Goal: Information Seeking & Learning: Learn about a topic

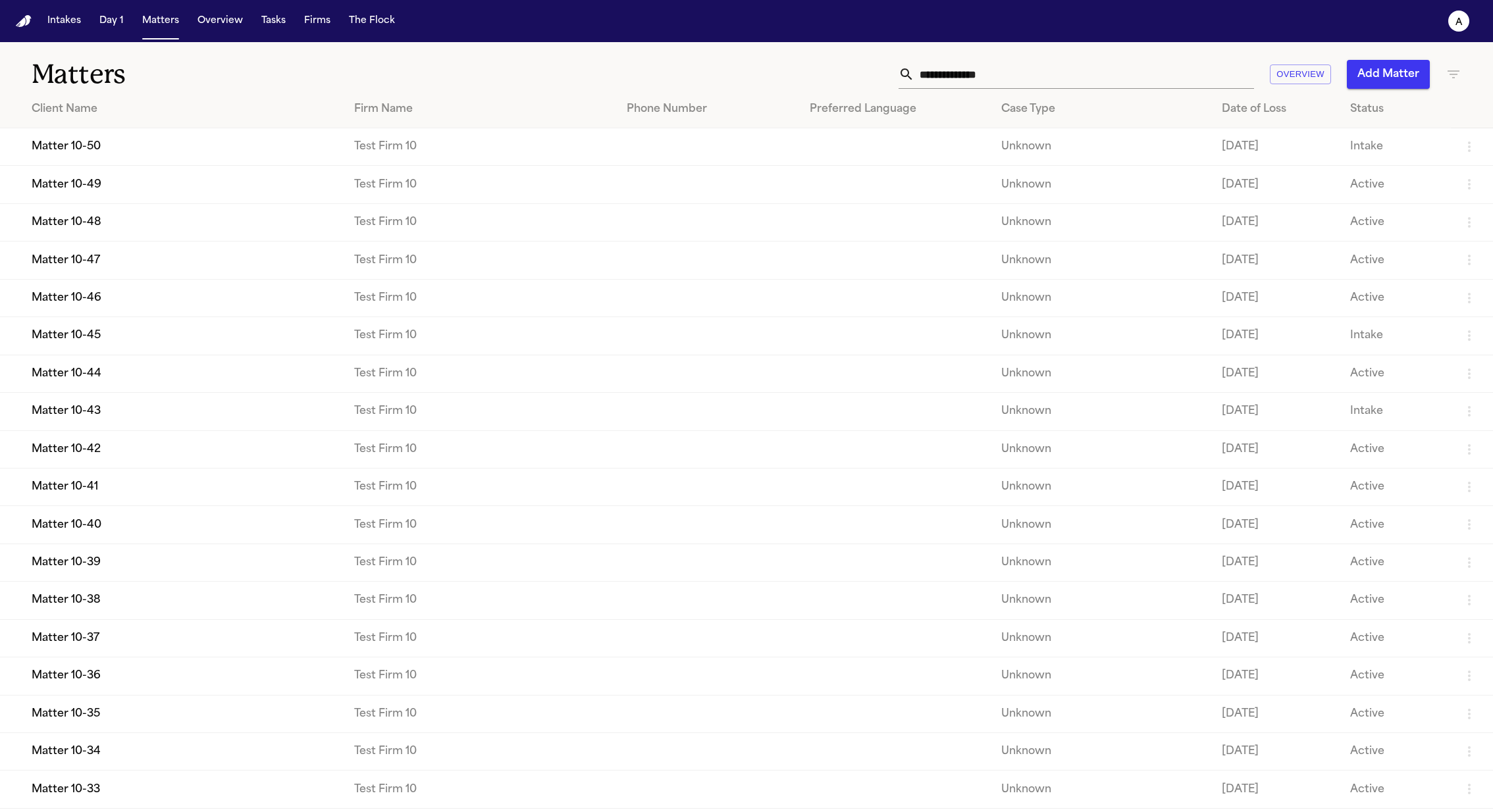
click at [230, 35] on nav "Intakes Day 1 Matters Overview Tasks Firms The Flock a" at bounding box center [746, 21] width 1493 height 42
click at [231, 28] on button "Overview" at bounding box center [220, 21] width 56 height 24
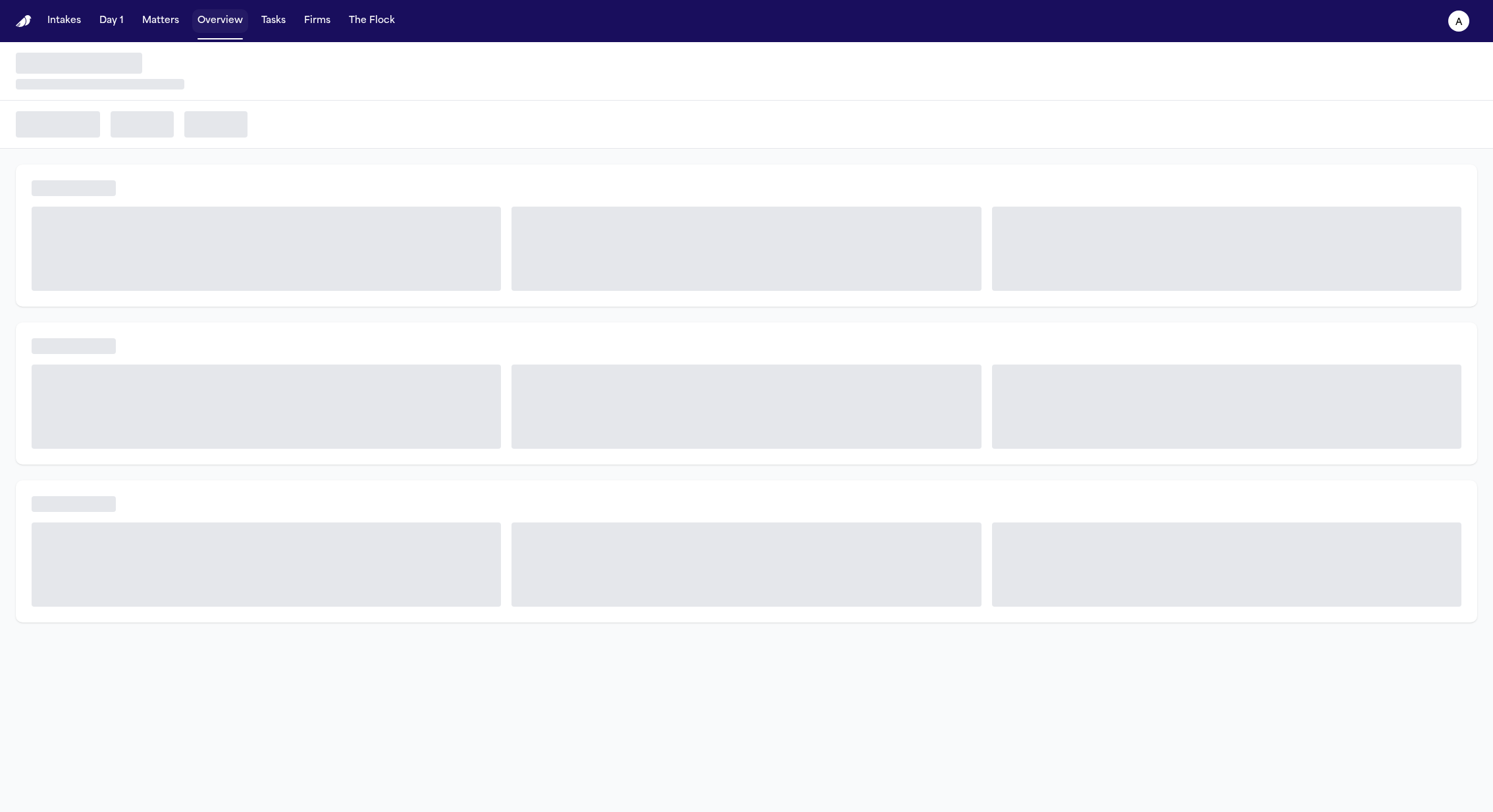
select select "**"
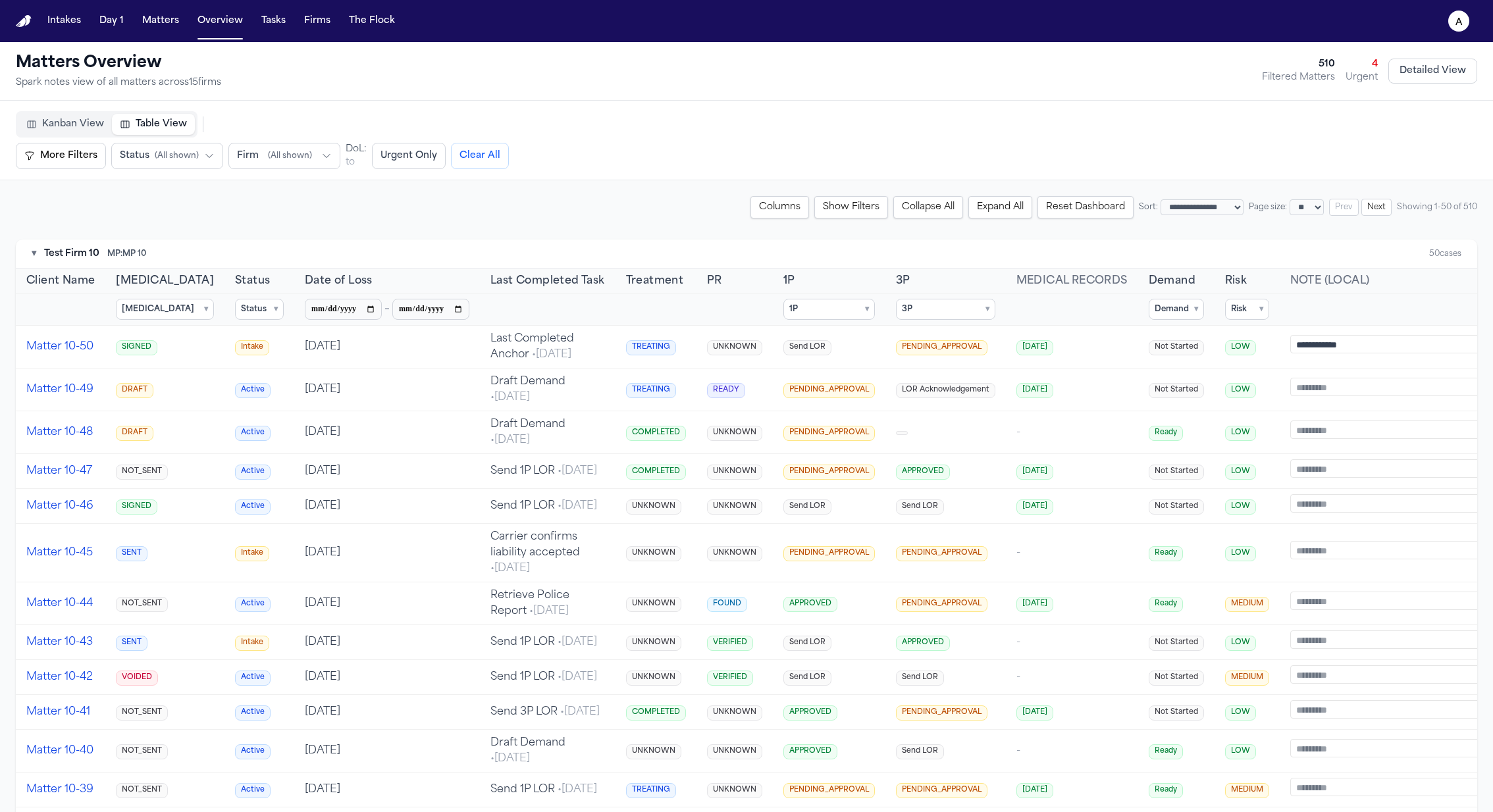
click at [823, 311] on summary "1P ▾" at bounding box center [829, 309] width 91 height 21
click at [814, 388] on span "APPROVED" at bounding box center [829, 391] width 46 height 10
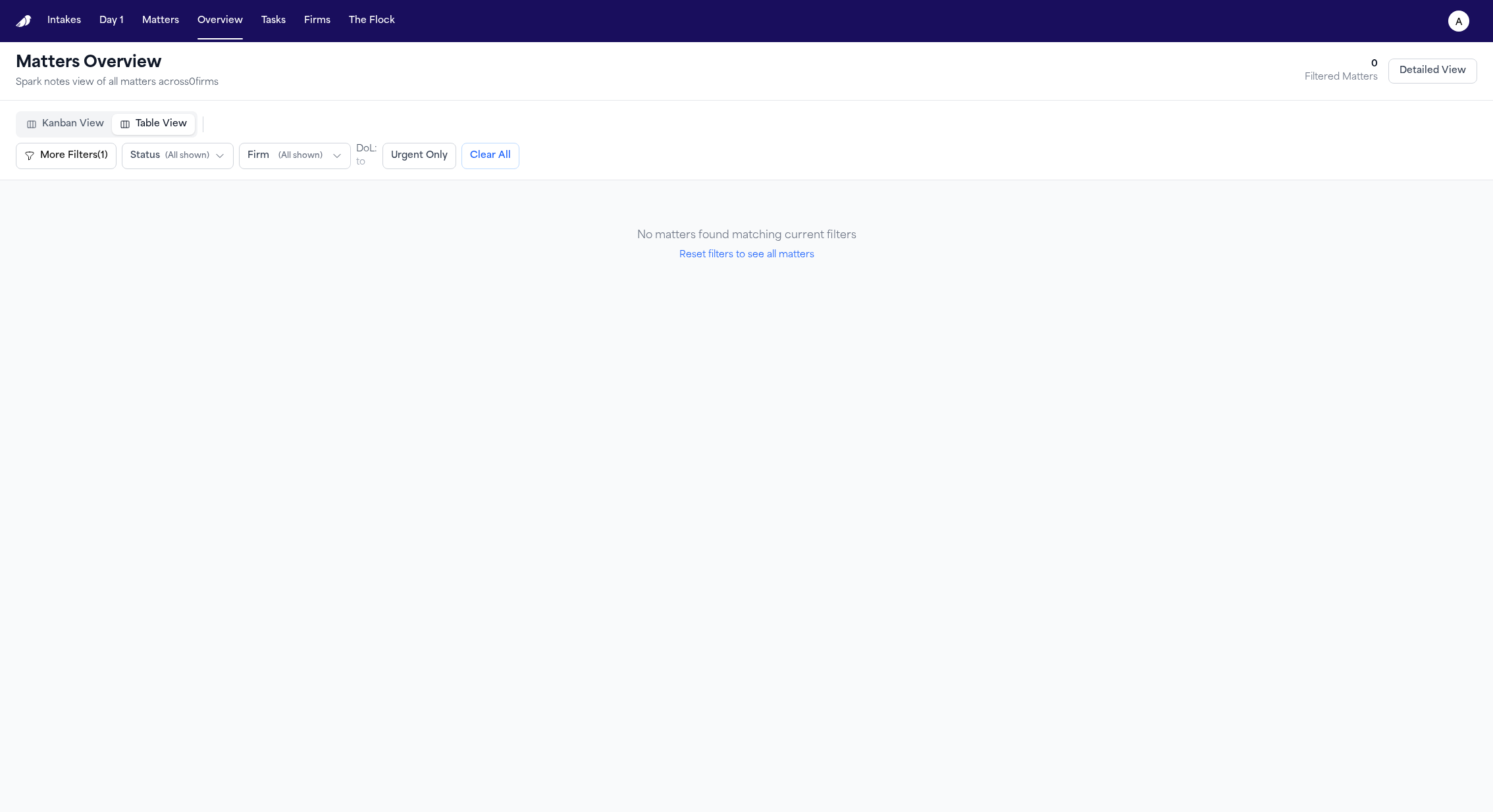
click at [788, 252] on button "Reset filters to see all matters" at bounding box center [746, 255] width 135 height 13
select select "**"
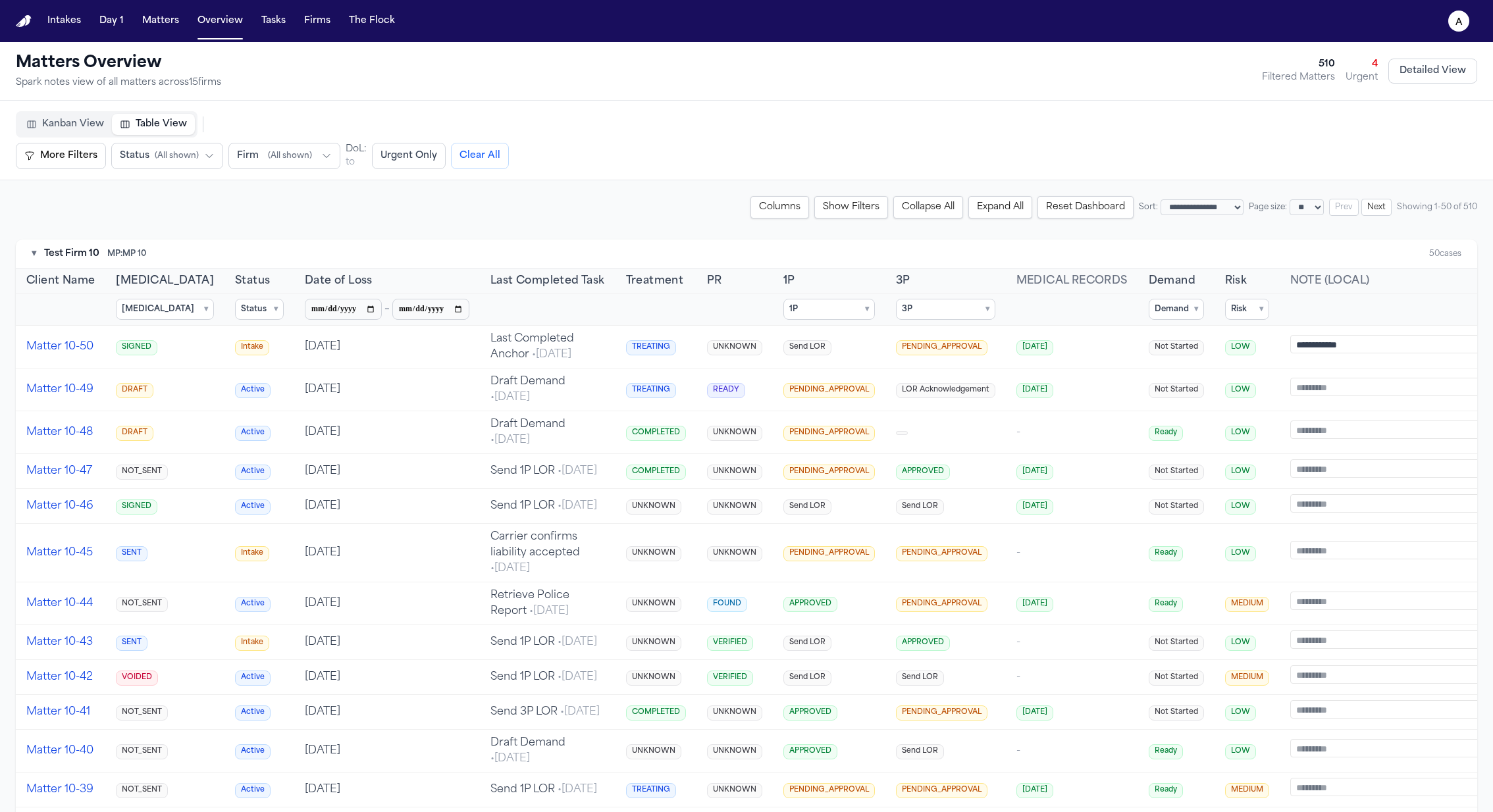
click at [864, 246] on div "▾ Test Firm 10 MP: MP 10 50 cases" at bounding box center [746, 254] width 1461 height 29
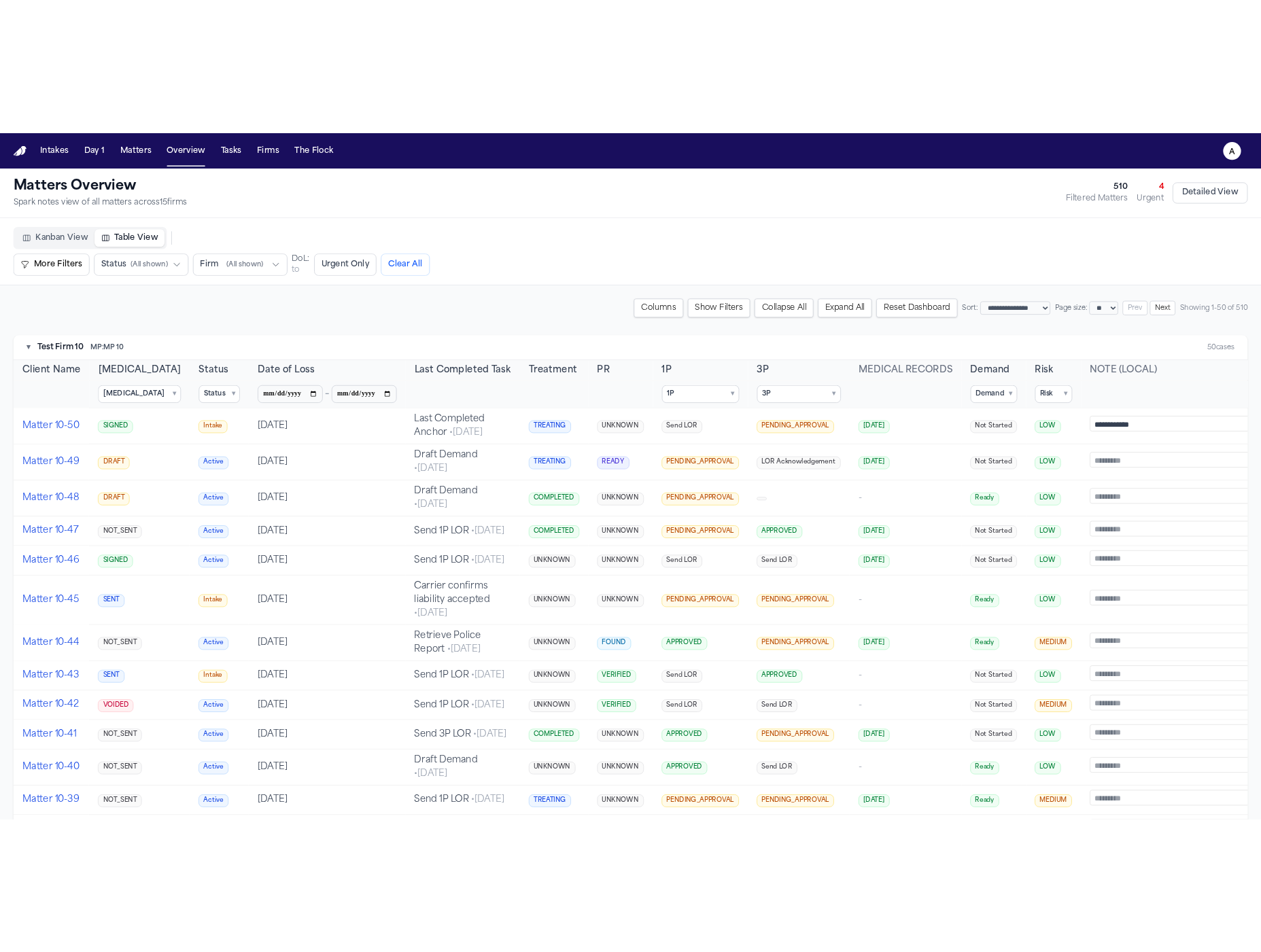
scroll to position [1, 0]
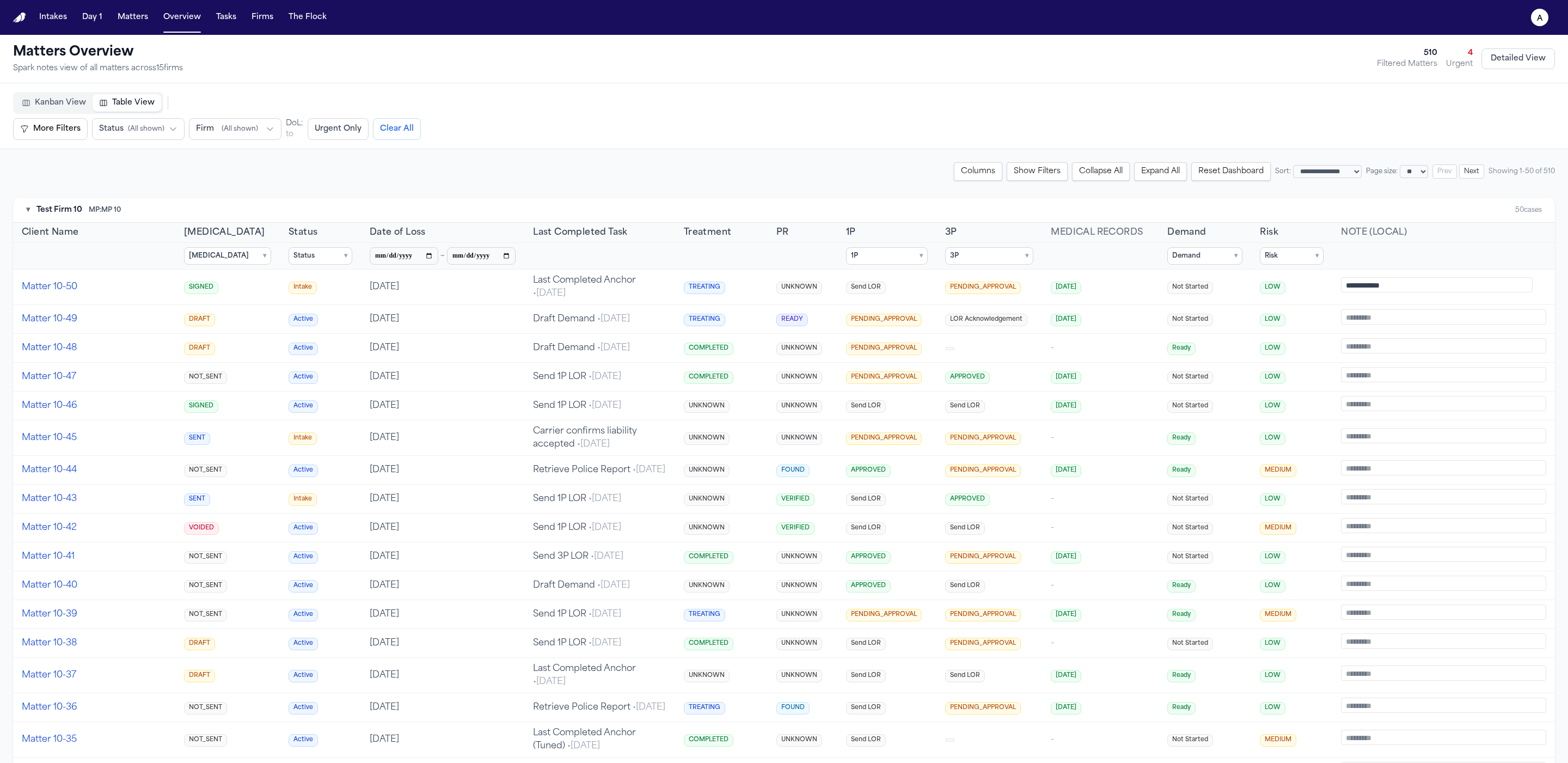
click at [1008, 264] on summary "3P ▾" at bounding box center [990, 256] width 89 height 18
click at [999, 307] on span "PENDING_APPROVAL" at bounding box center [999, 308] width 72 height 9
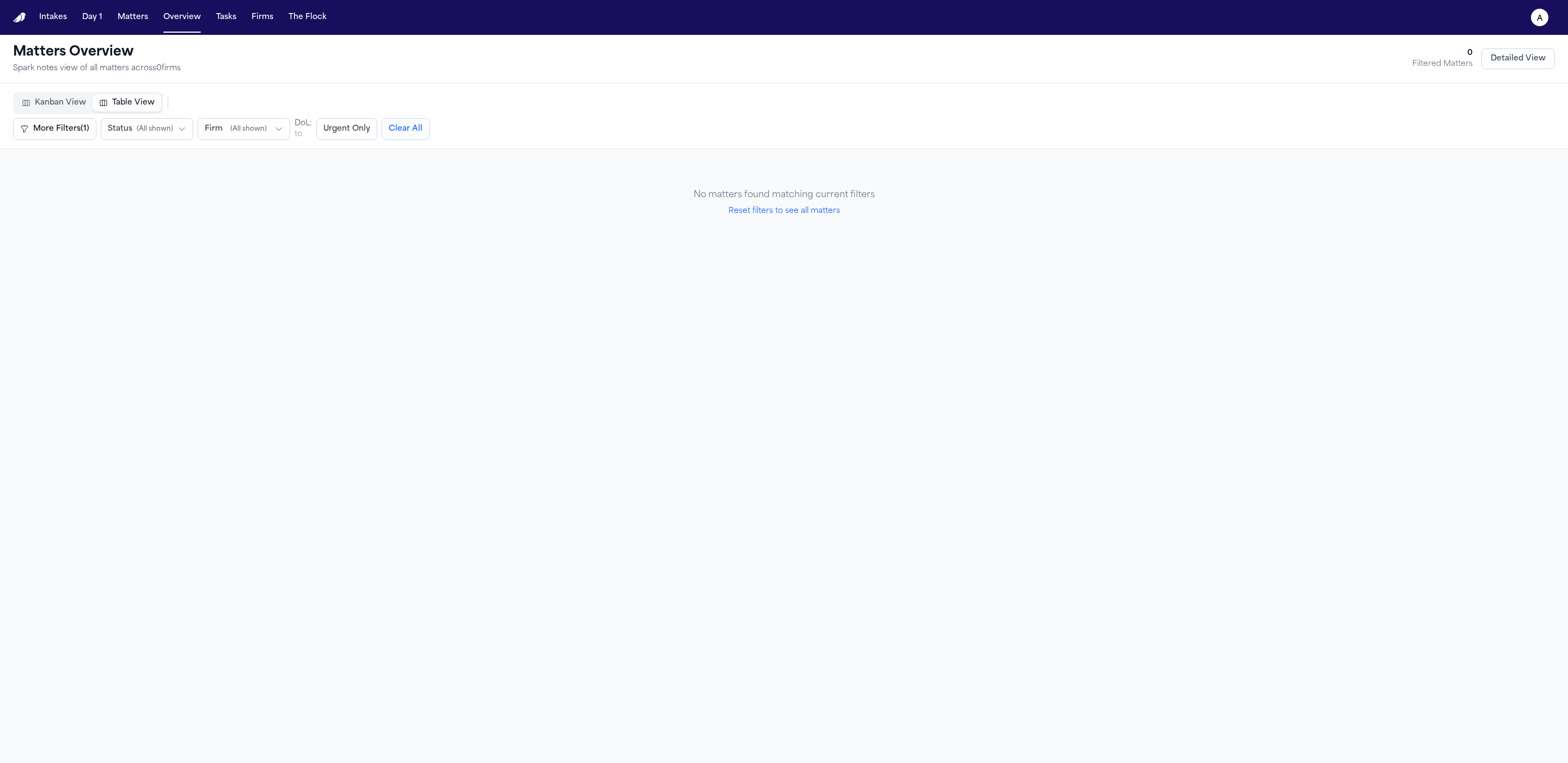
click at [797, 216] on button "Reset filters to see all matters" at bounding box center [784, 211] width 111 height 11
select select "**"
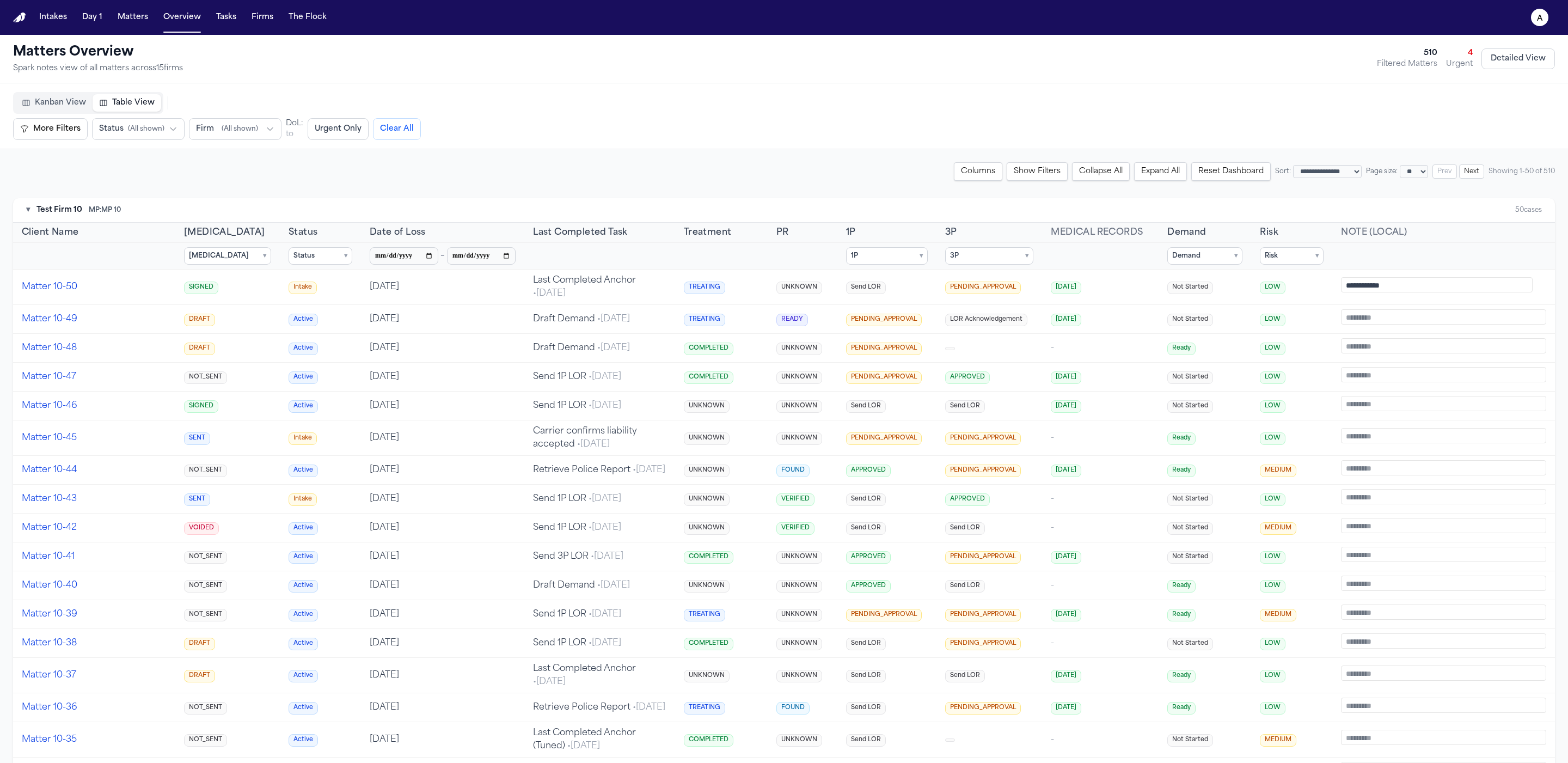
click at [1195, 256] on summary "Demand ▾" at bounding box center [1205, 256] width 75 height 18
click at [1212, 311] on span "In Progress" at bounding box center [1204, 308] width 37 height 9
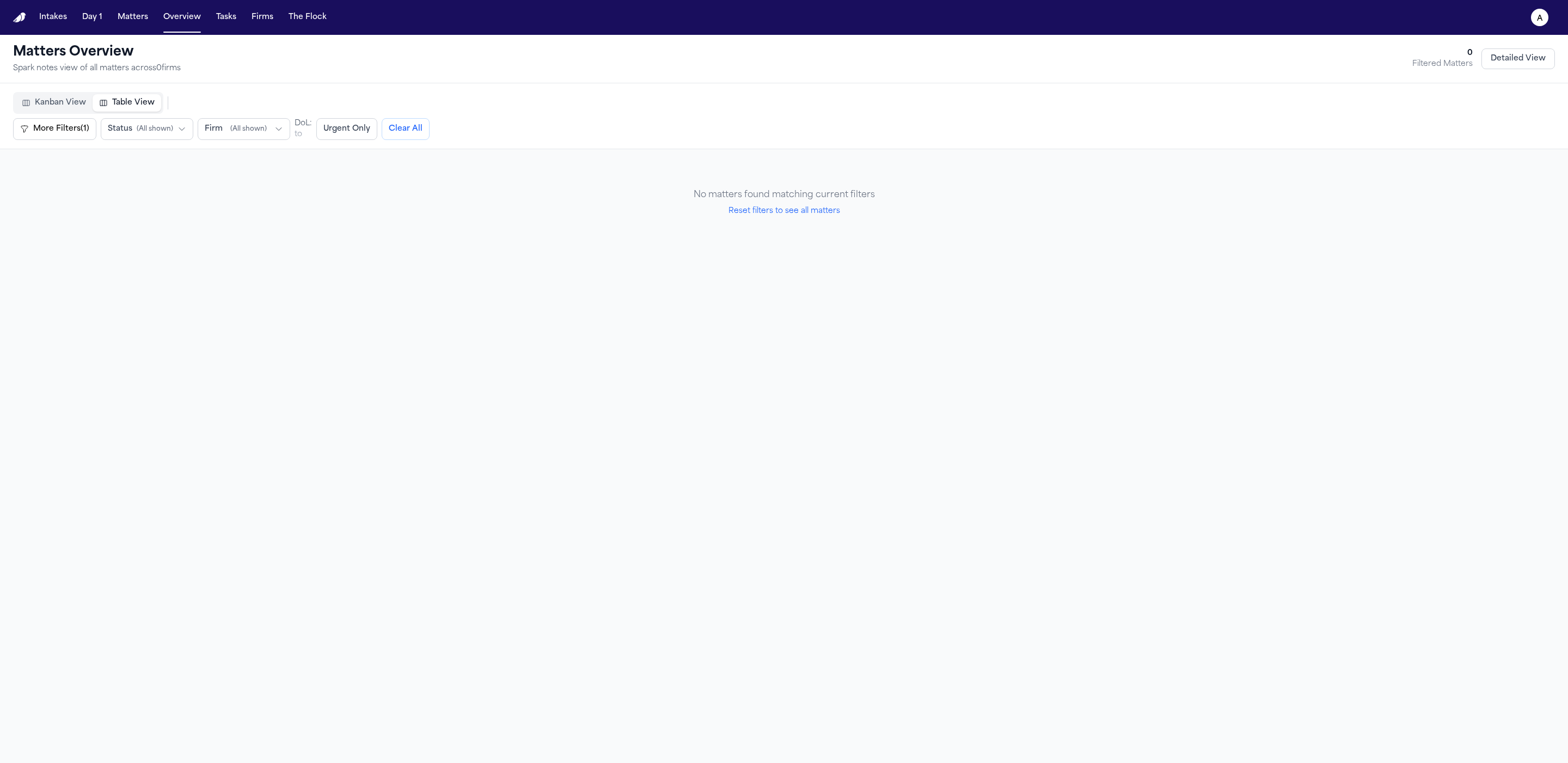
click at [814, 214] on button "Reset filters to see all matters" at bounding box center [784, 211] width 111 height 11
select select "**"
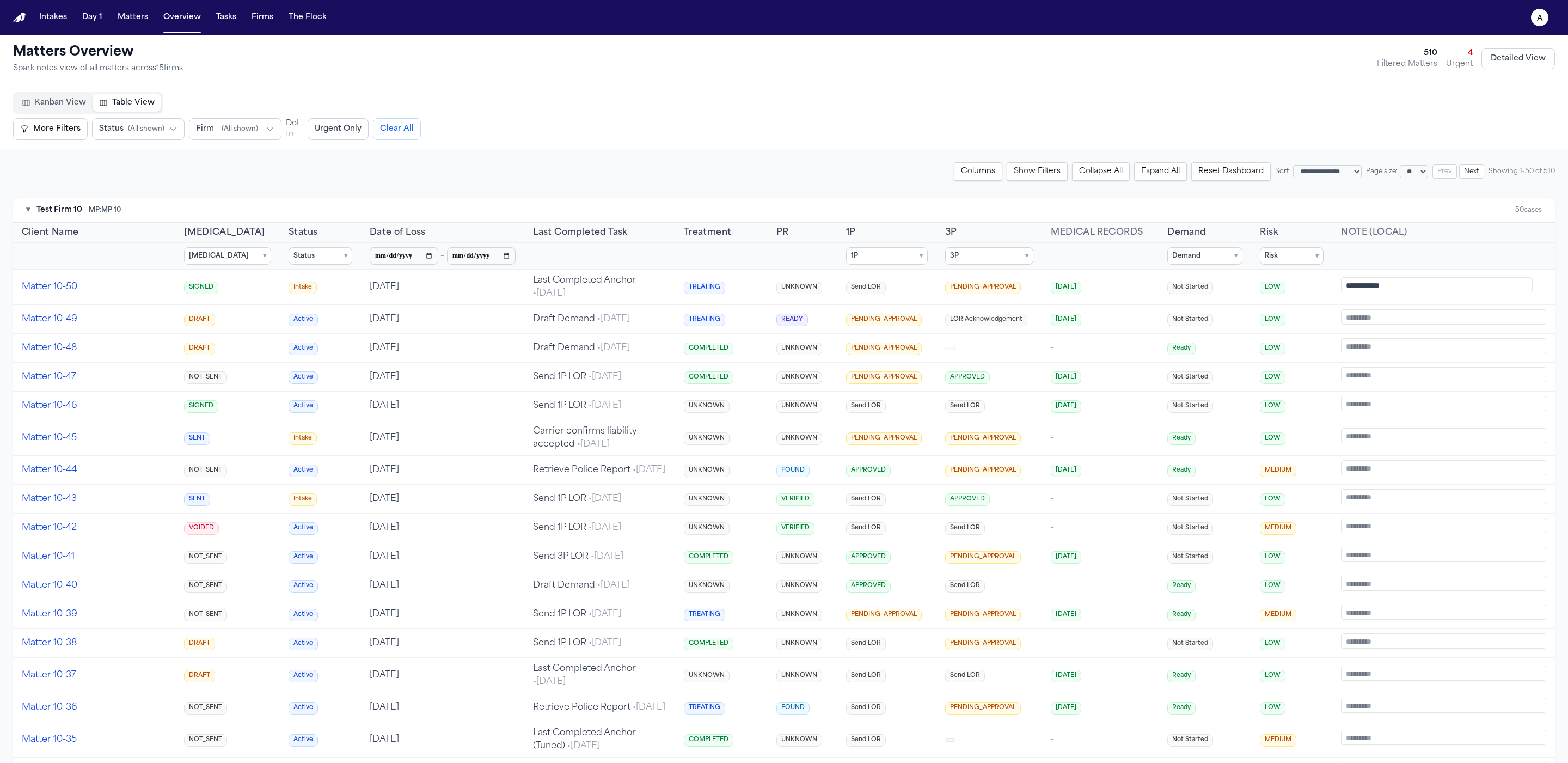
click at [1234, 252] on summary "Risk ▾" at bounding box center [1292, 256] width 64 height 18
click at [1234, 333] on label "HIGH" at bounding box center [1321, 339] width 121 height 15
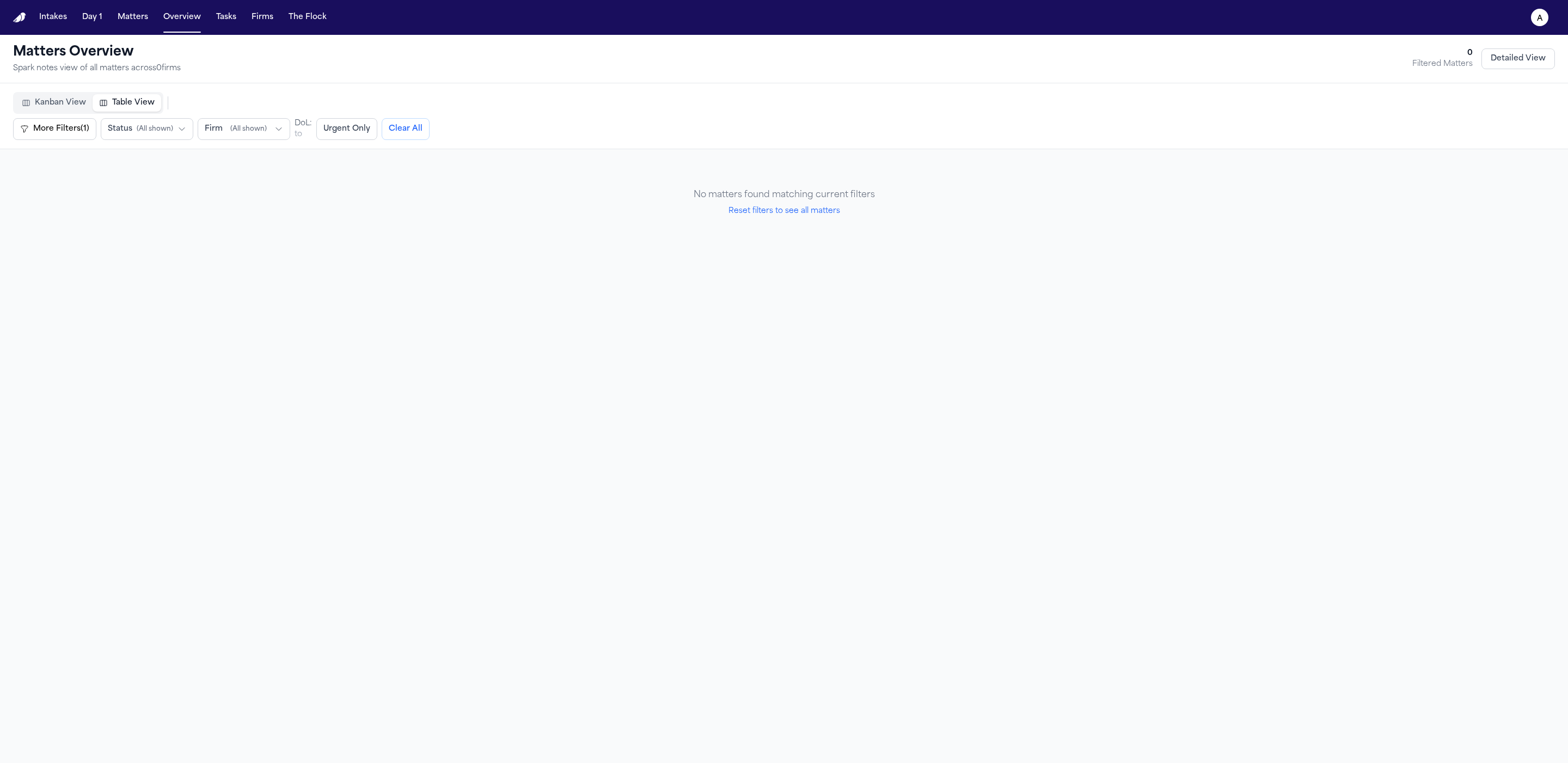
click at [811, 216] on button "Reset filters to see all matters" at bounding box center [784, 211] width 111 height 11
select select "**"
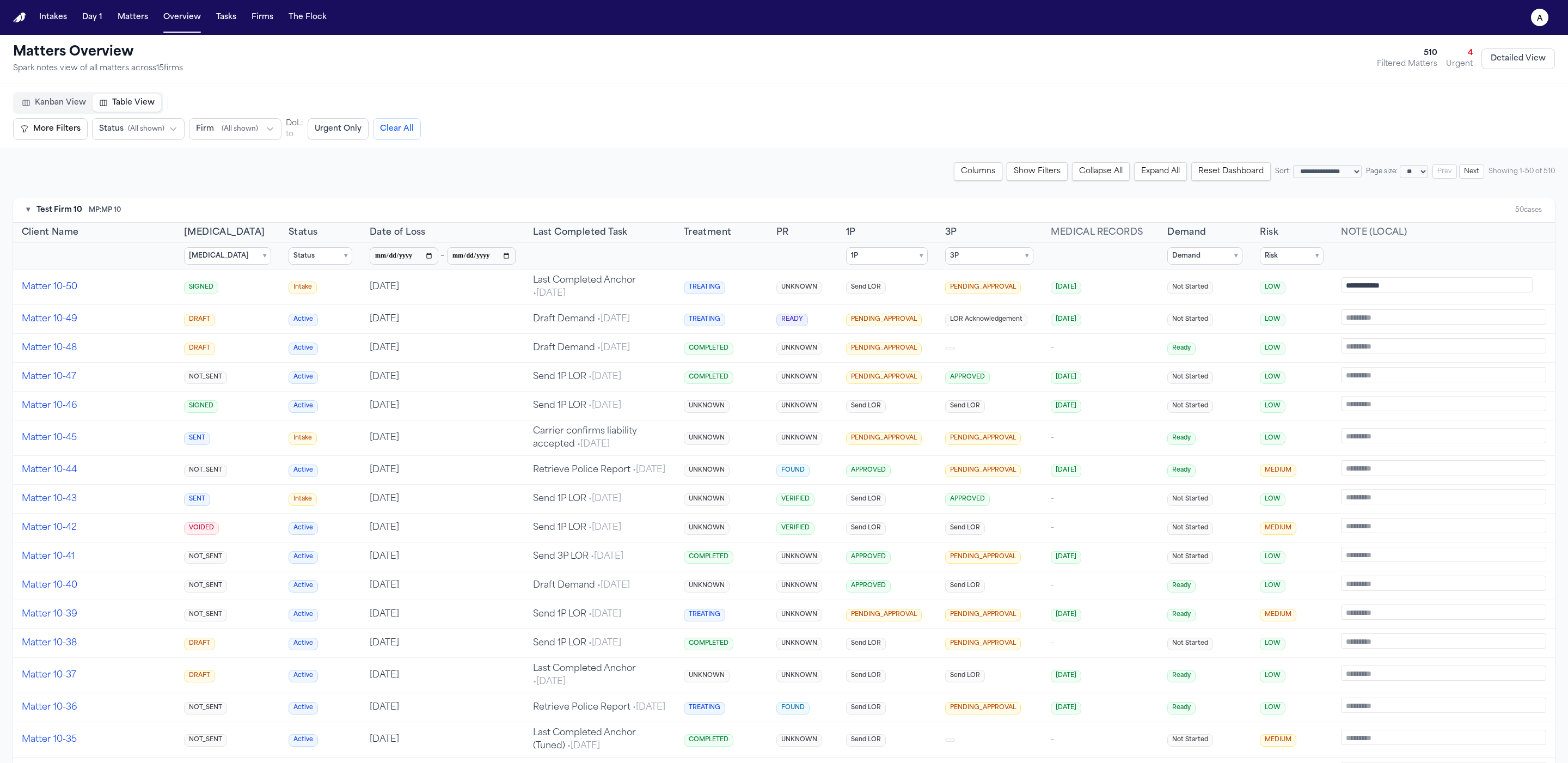
click at [307, 258] on summary "Status ▾" at bounding box center [320, 256] width 64 height 18
click at [307, 306] on span "Complete" at bounding box center [323, 308] width 33 height 9
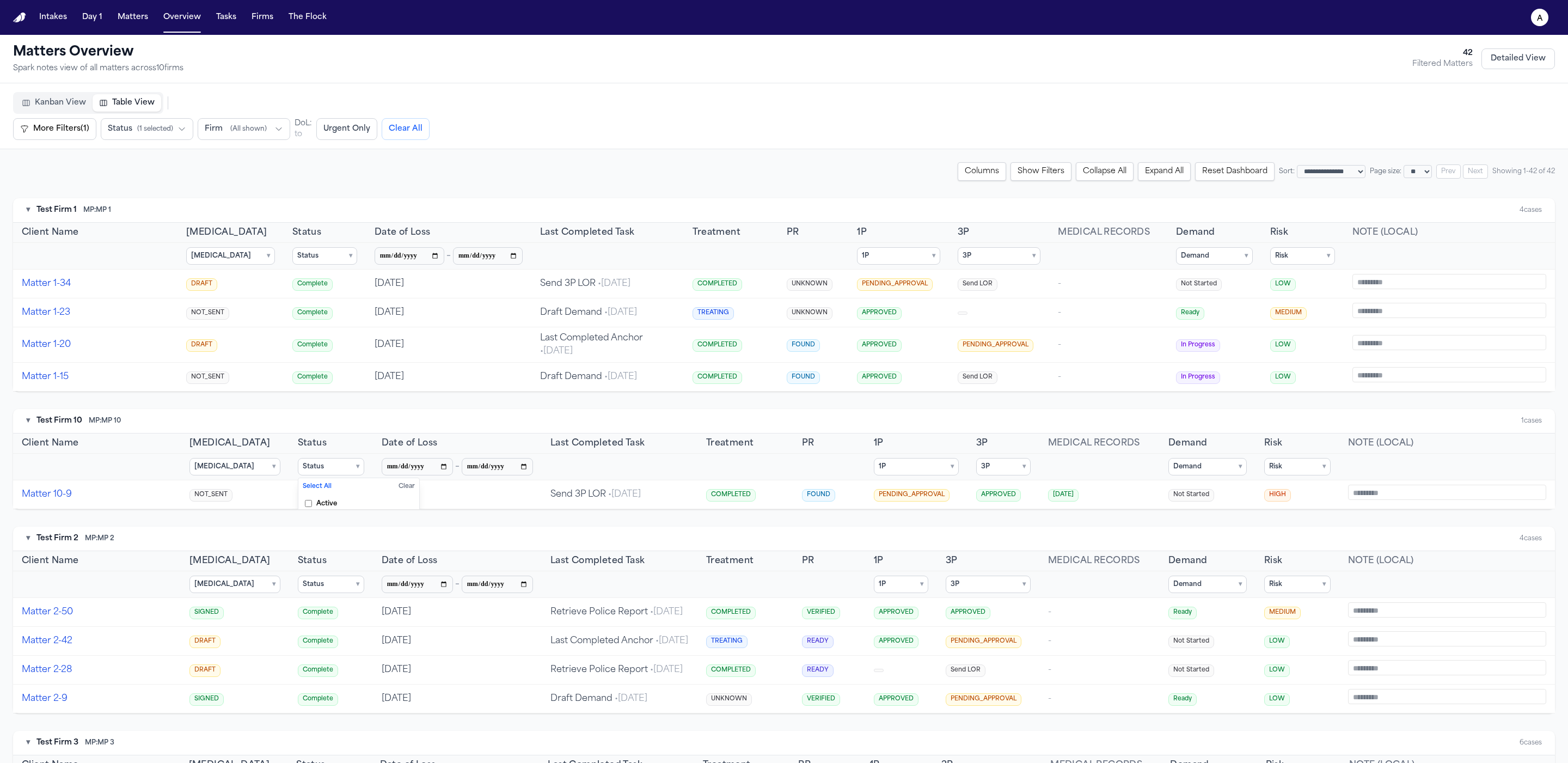
drag, startPoint x: 309, startPoint y: 258, endPoint x: 311, endPoint y: 265, distance: 7.3
click at [309, 258] on summary "Status ▾" at bounding box center [324, 256] width 65 height 18
click at [311, 305] on span "Complete" at bounding box center [327, 308] width 33 height 9
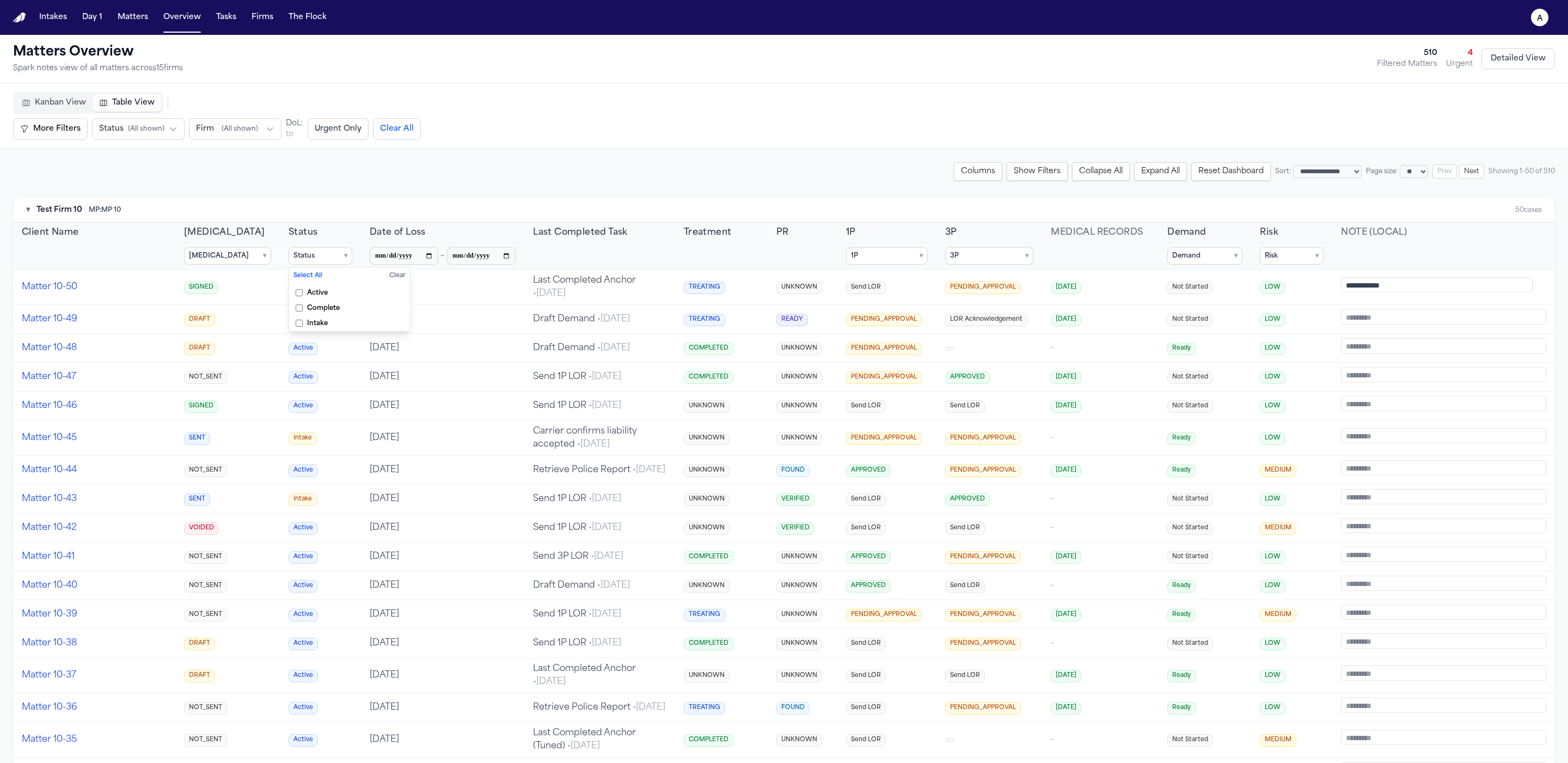
click at [226, 259] on summary "Retainer ▾" at bounding box center [227, 256] width 87 height 18
click at [206, 322] on span "SENT" at bounding box center [212, 323] width 18 height 9
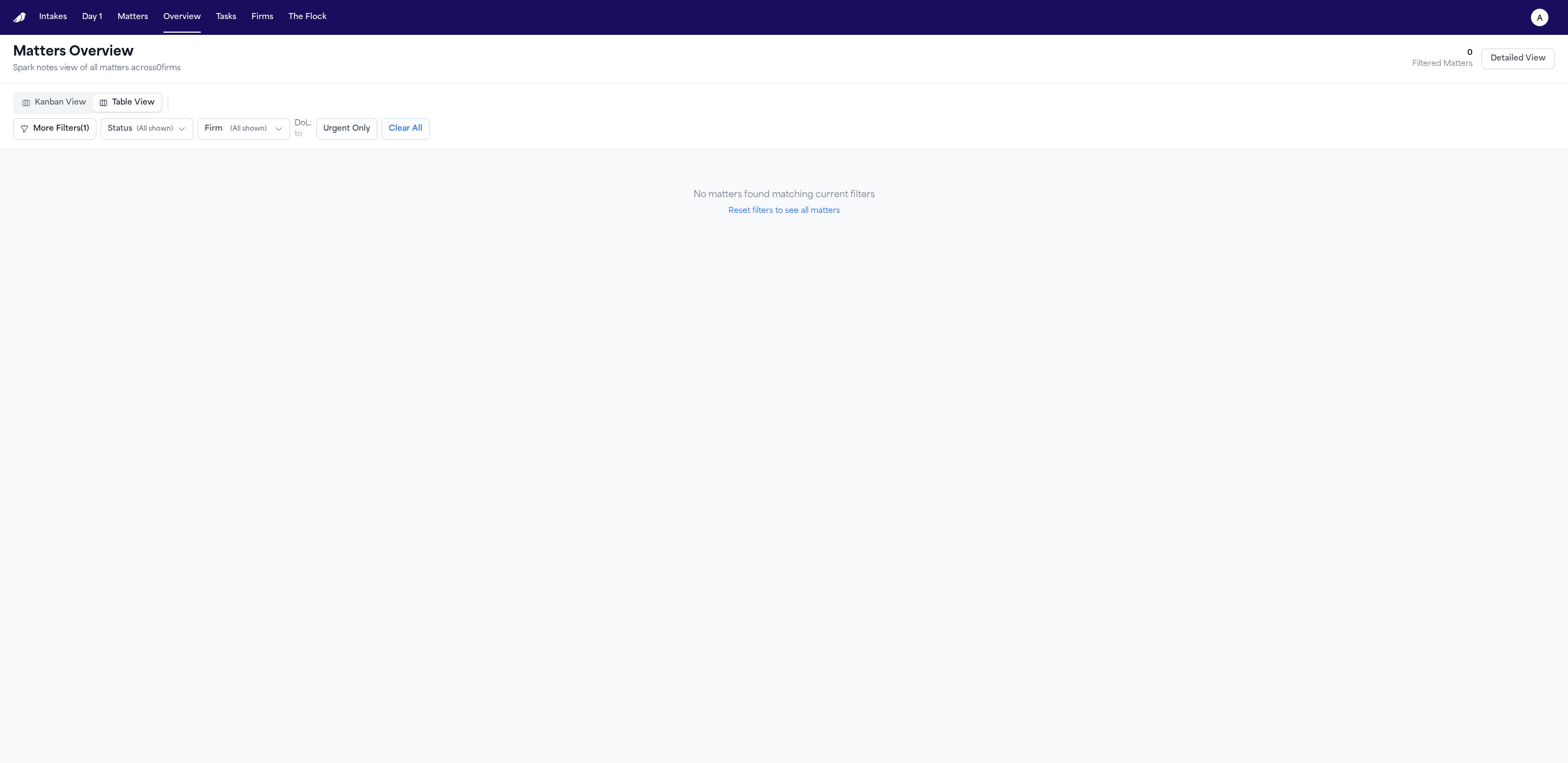
click at [798, 214] on button "Reset filters to see all matters" at bounding box center [784, 211] width 111 height 11
select select "**"
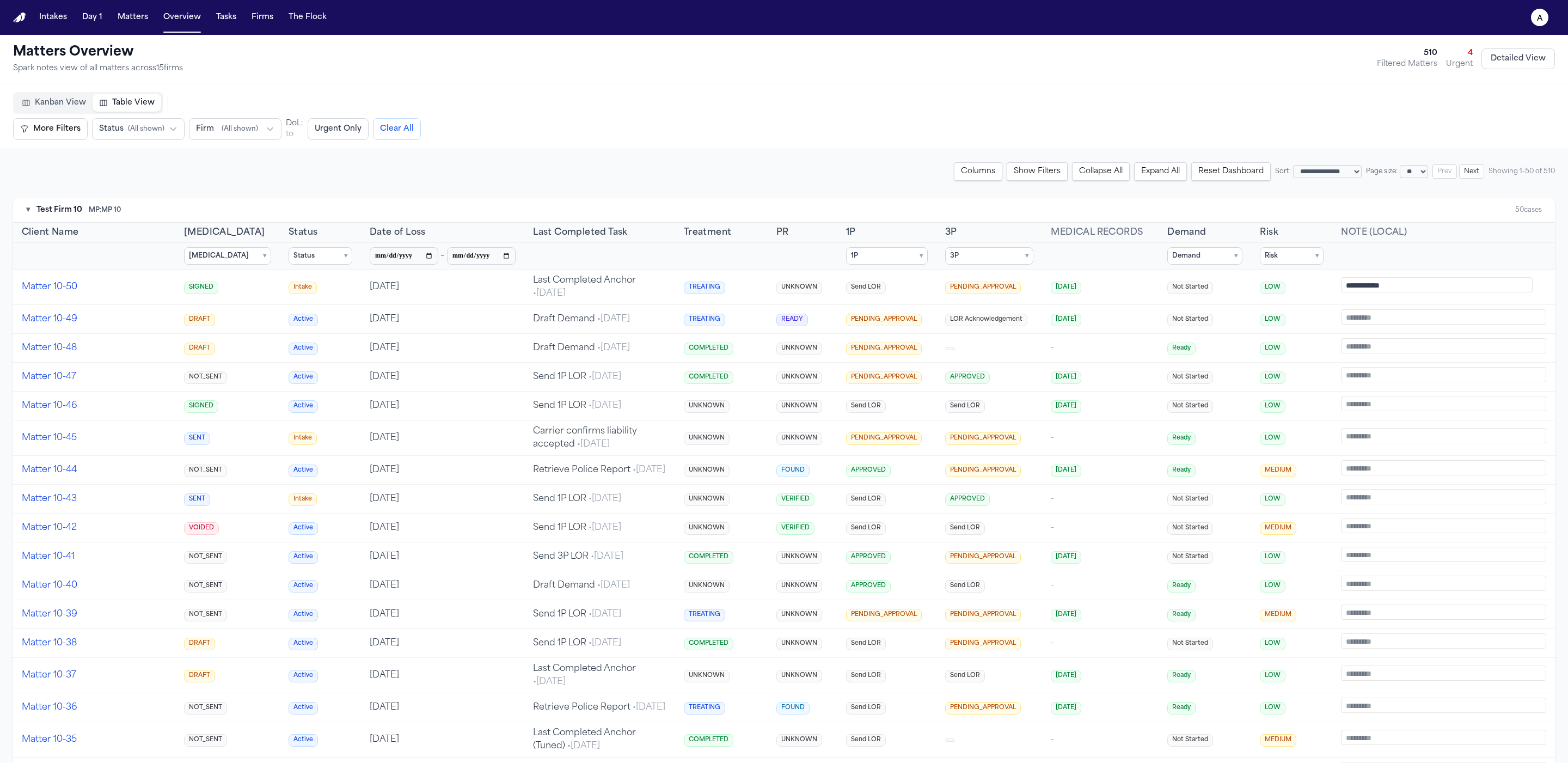
click at [420, 253] on input "date" at bounding box center [404, 256] width 69 height 18
type input "**********"
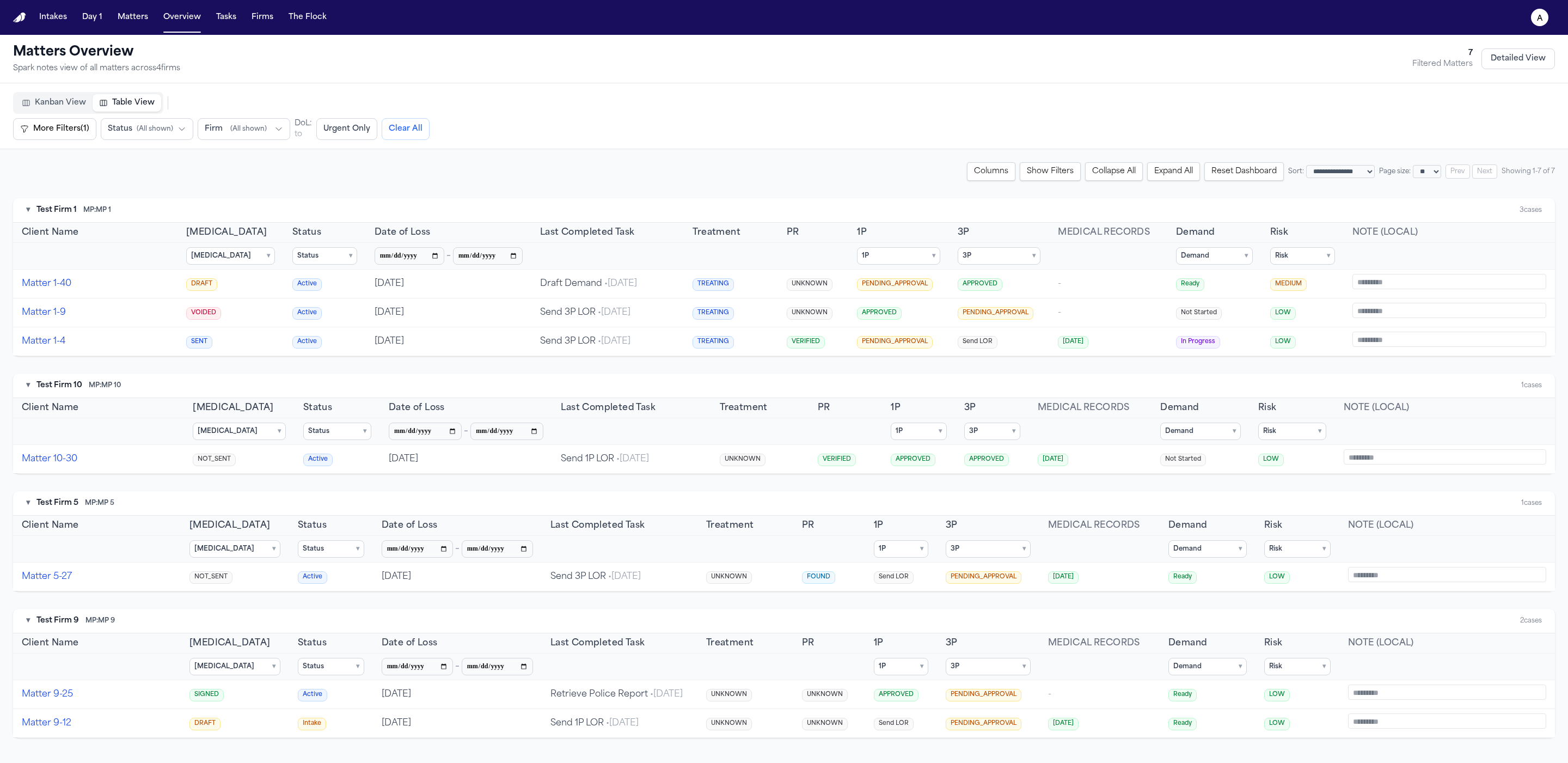
click at [929, 264] on details "1P ▾ Select All Clear NONE PENDING_APPROVAL APPROVED" at bounding box center [898, 256] width 83 height 18
click at [933, 258] on th "1P ▾ Select All Clear NONE PENDING_APPROVAL APPROVED" at bounding box center [898, 256] width 100 height 27
click at [933, 256] on th "1P ▾ Select All Clear NONE PENDING_APPROVAL APPROVED" at bounding box center [898, 256] width 100 height 27
click at [920, 258] on summary "1P ▾" at bounding box center [898, 256] width 83 height 18
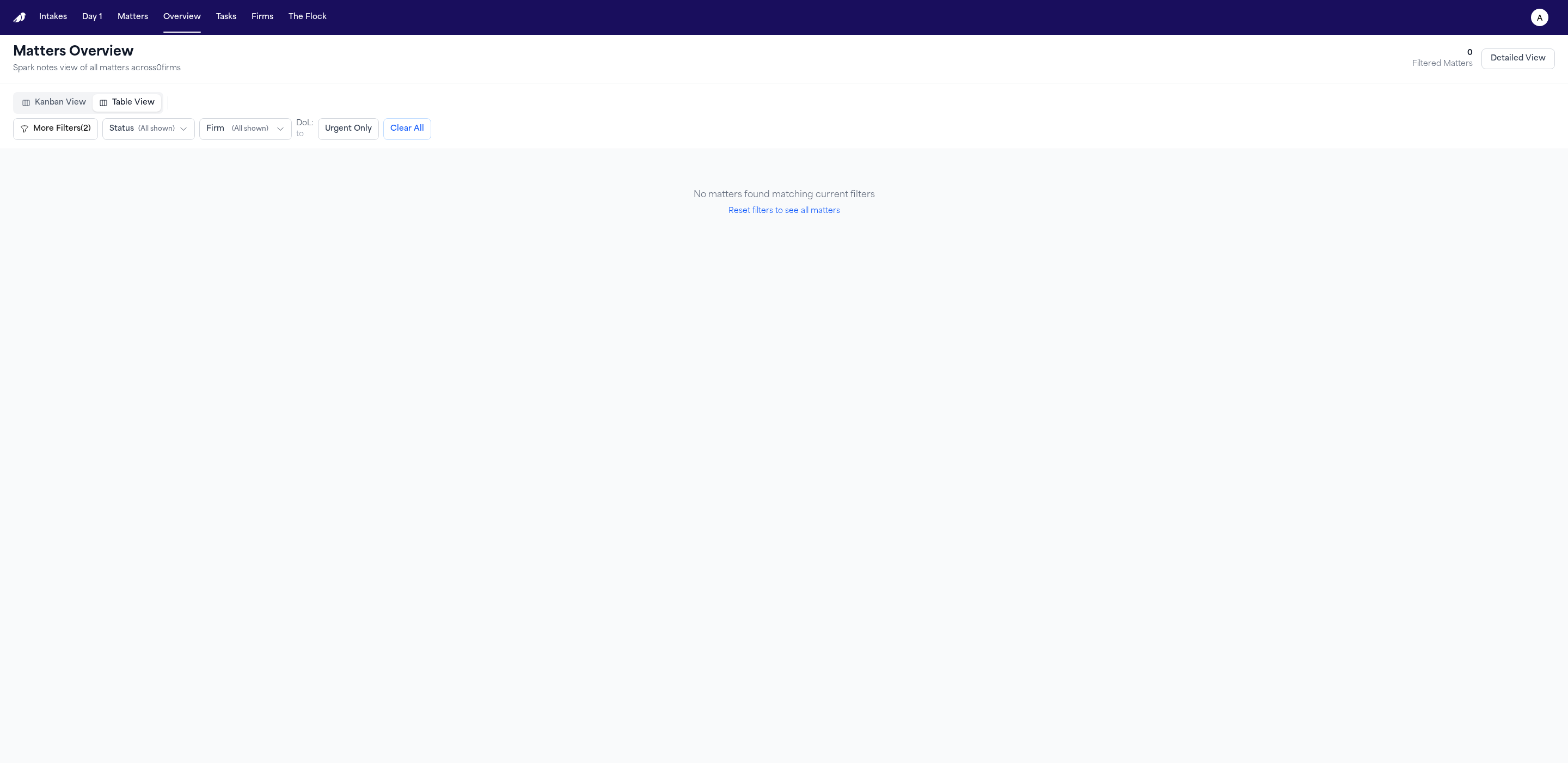
click at [788, 215] on button "Reset filters to see all matters" at bounding box center [784, 211] width 111 height 11
select select "**"
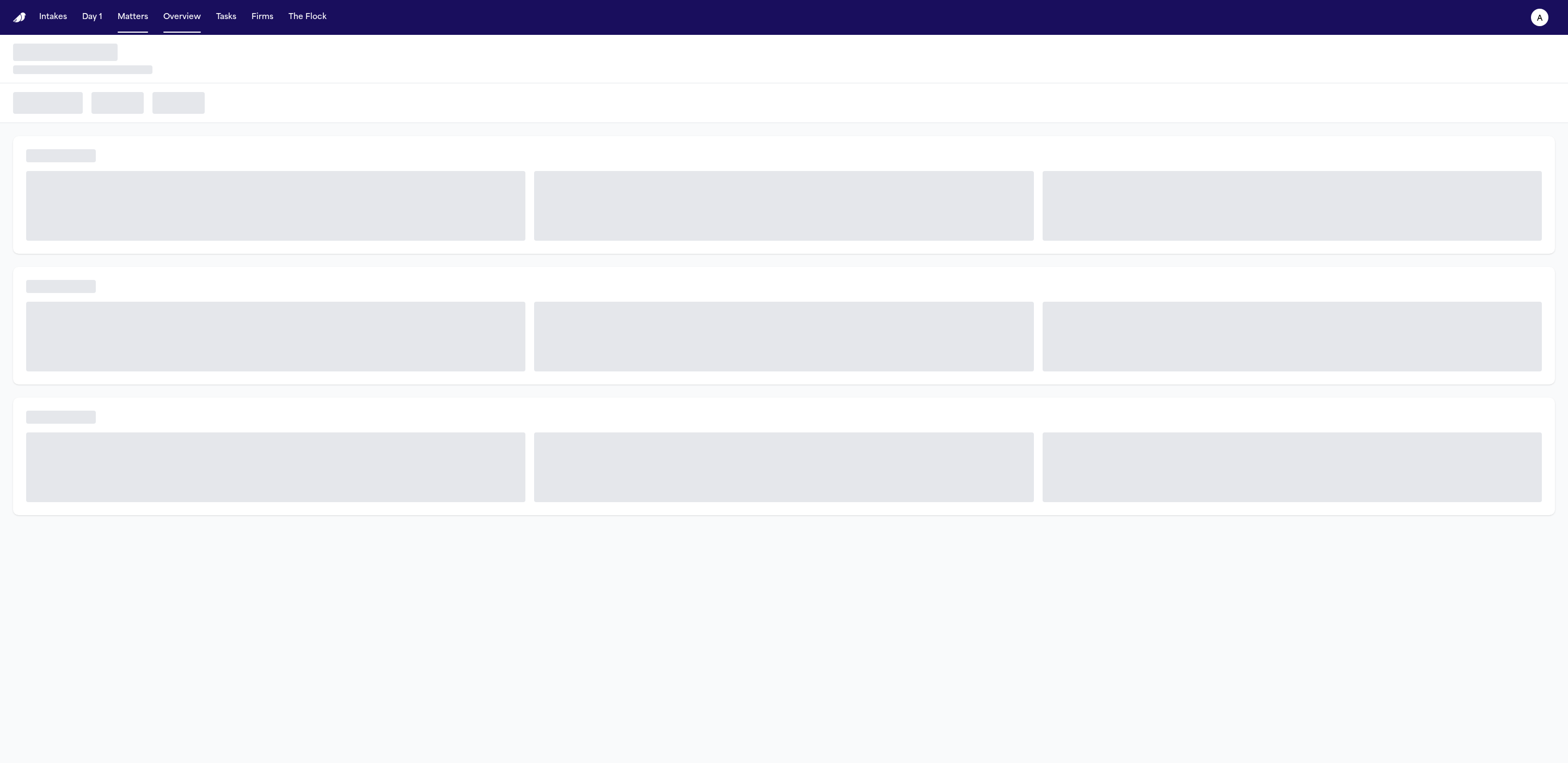
select select "**"
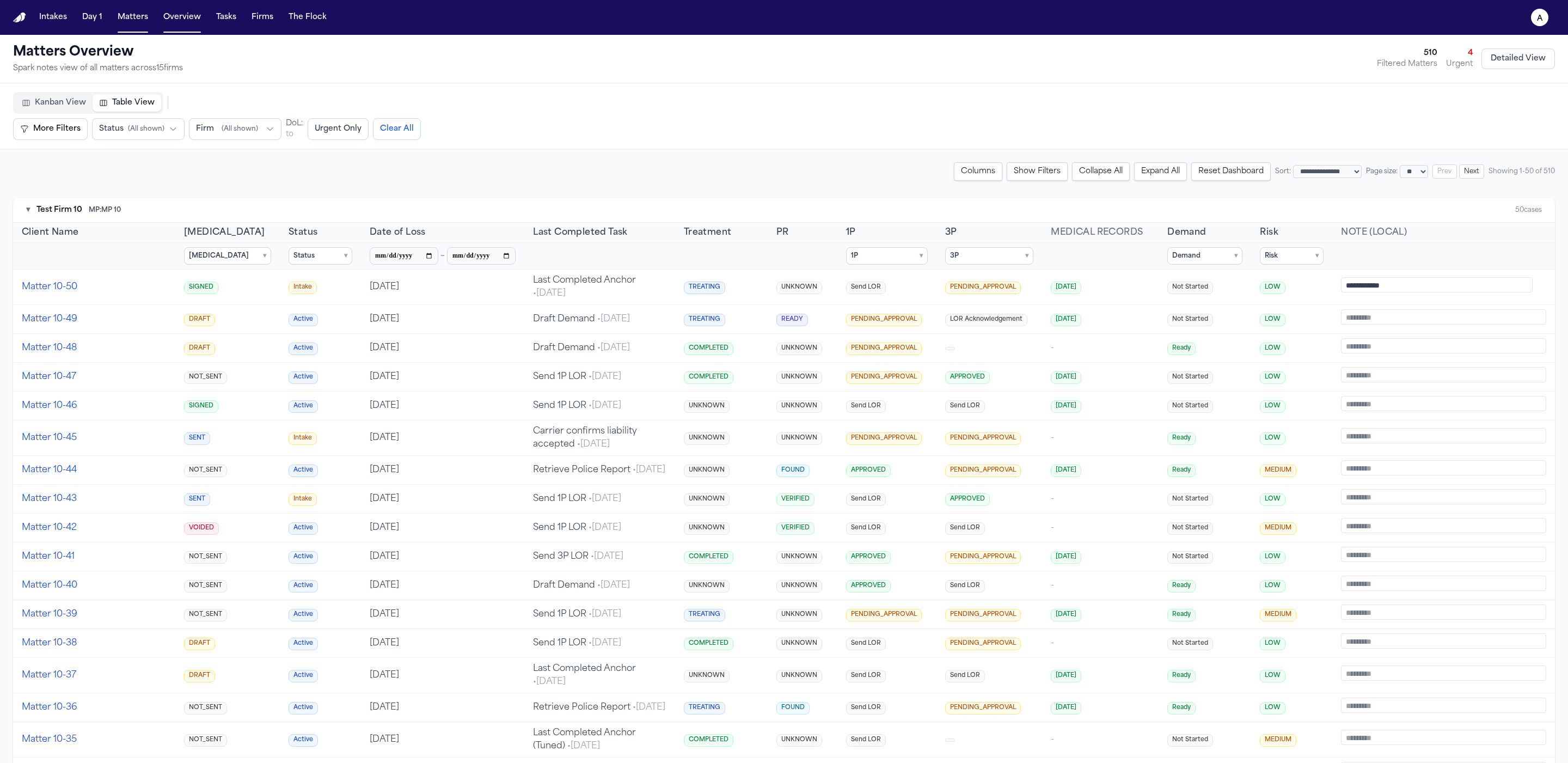
click at [873, 254] on summary "1P ▾" at bounding box center [887, 256] width 82 height 18
click at [883, 304] on span "PENDING_APPROVAL" at bounding box center [900, 308] width 72 height 9
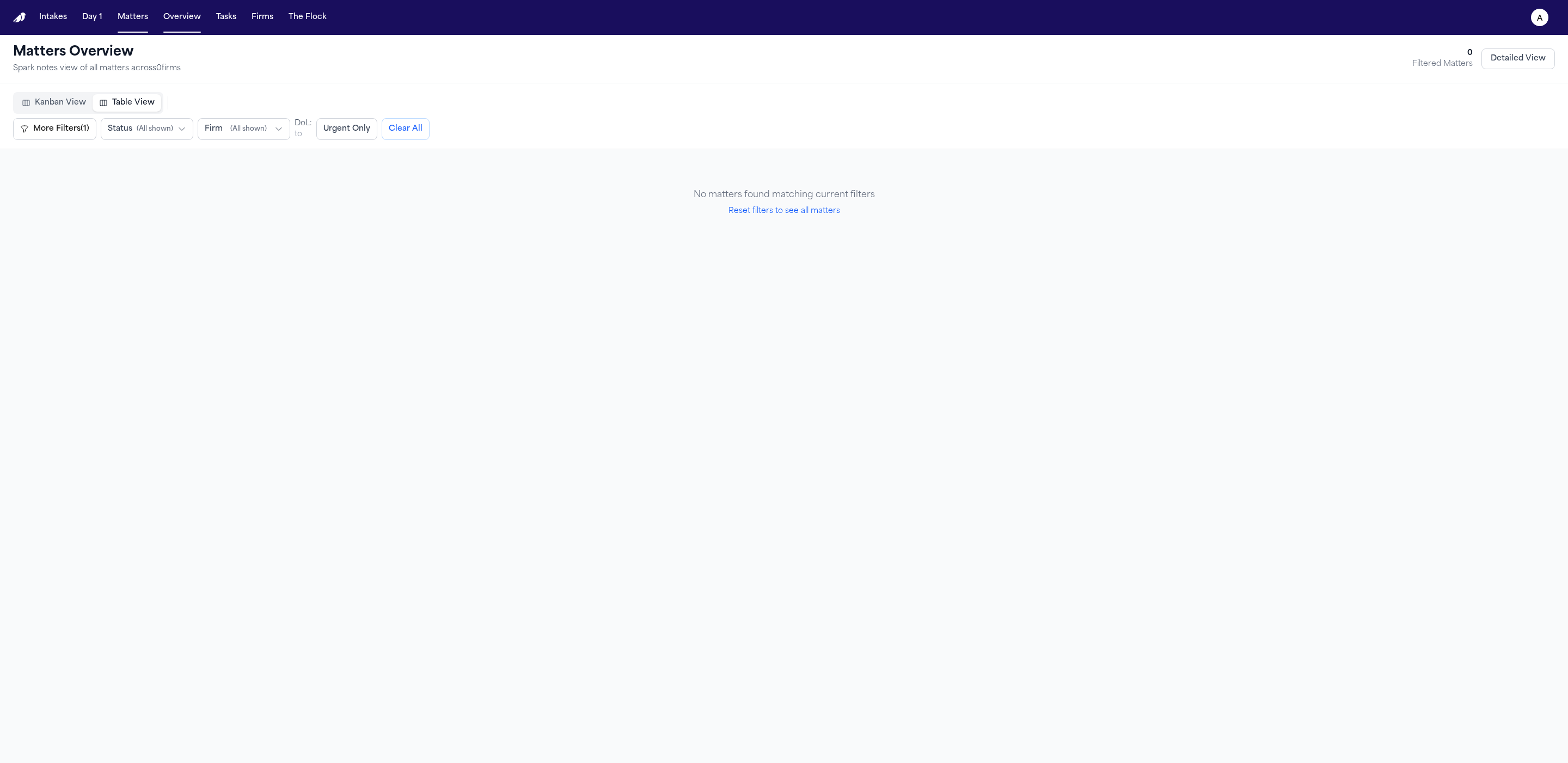
click at [822, 211] on button "Reset filters to see all matters" at bounding box center [784, 211] width 111 height 11
select select "**"
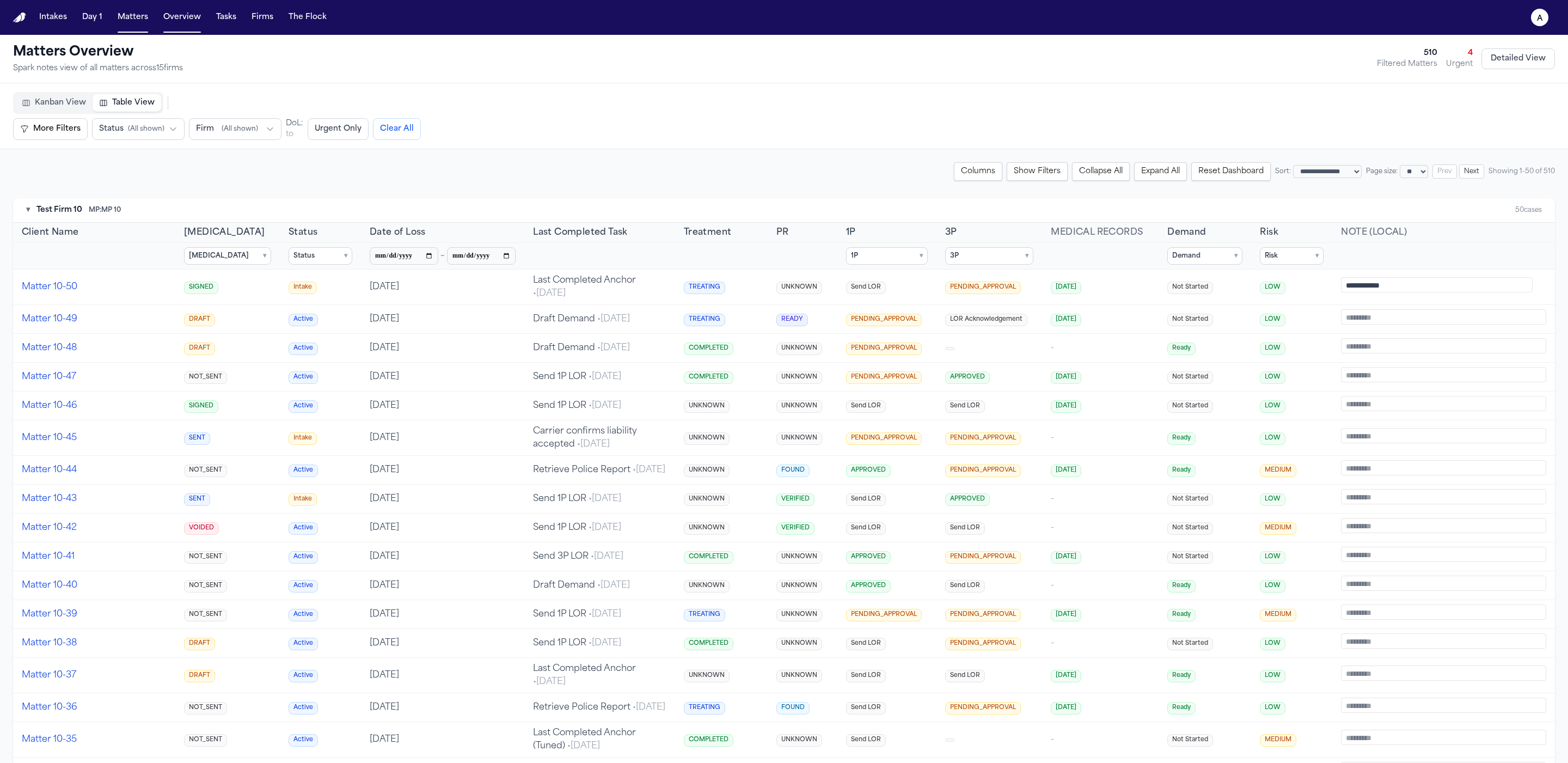
click at [251, 258] on th "Retainer ▾ Select All Clear NOT_SENT DRAFT SENT SIGNED VOIDED" at bounding box center [228, 256] width 105 height 27
click at [333, 259] on th "Status ▾ Select All Clear Active Complete Intake" at bounding box center [320, 256] width 81 height 27
click at [326, 260] on summary "Status ▾" at bounding box center [320, 256] width 64 height 18
click at [295, 311] on label "Complete" at bounding box center [349, 308] width 121 height 15
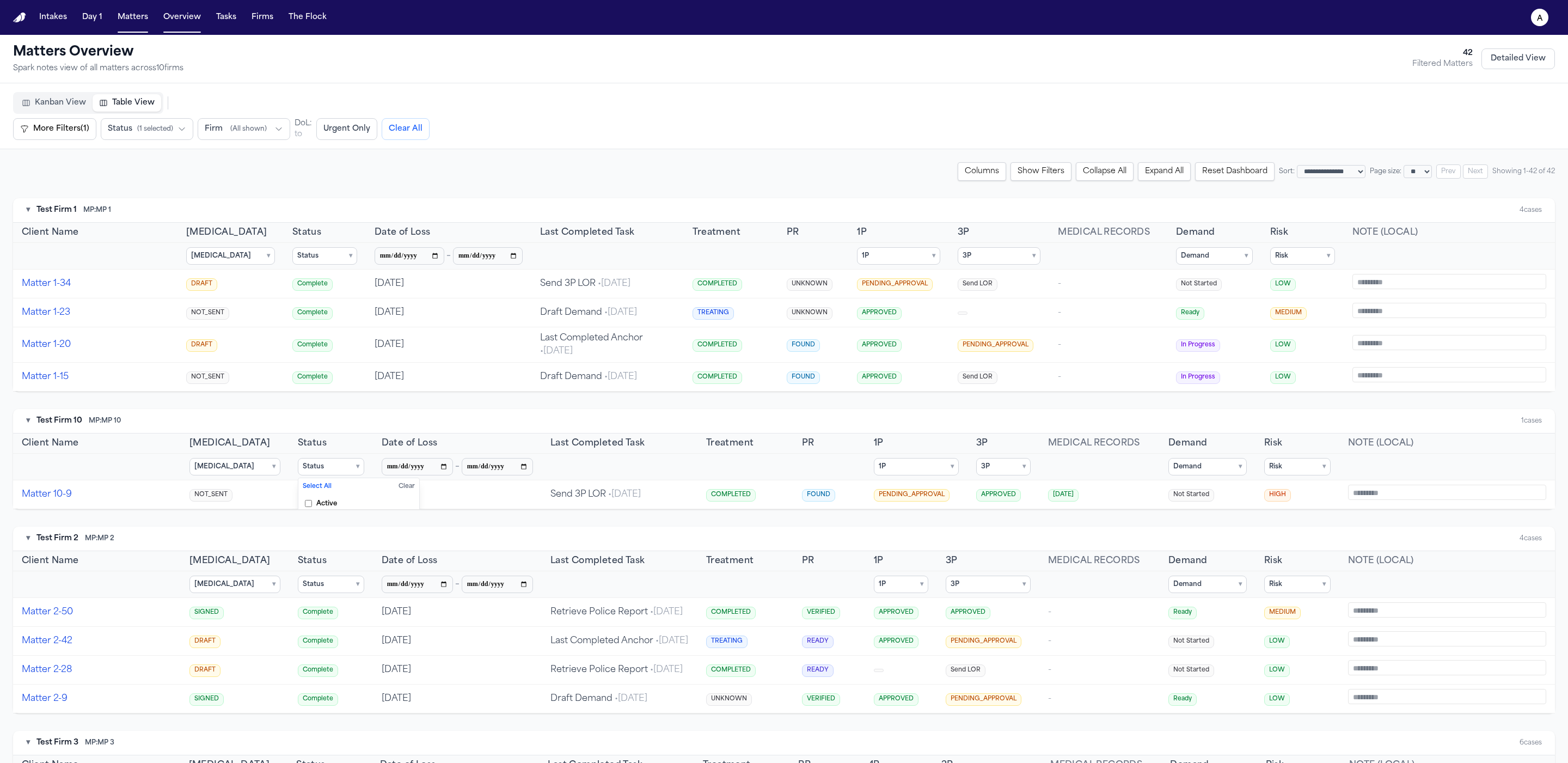
click at [307, 260] on summary "Status ▾" at bounding box center [324, 256] width 65 height 18
click at [311, 306] on span "Complete" at bounding box center [327, 308] width 33 height 9
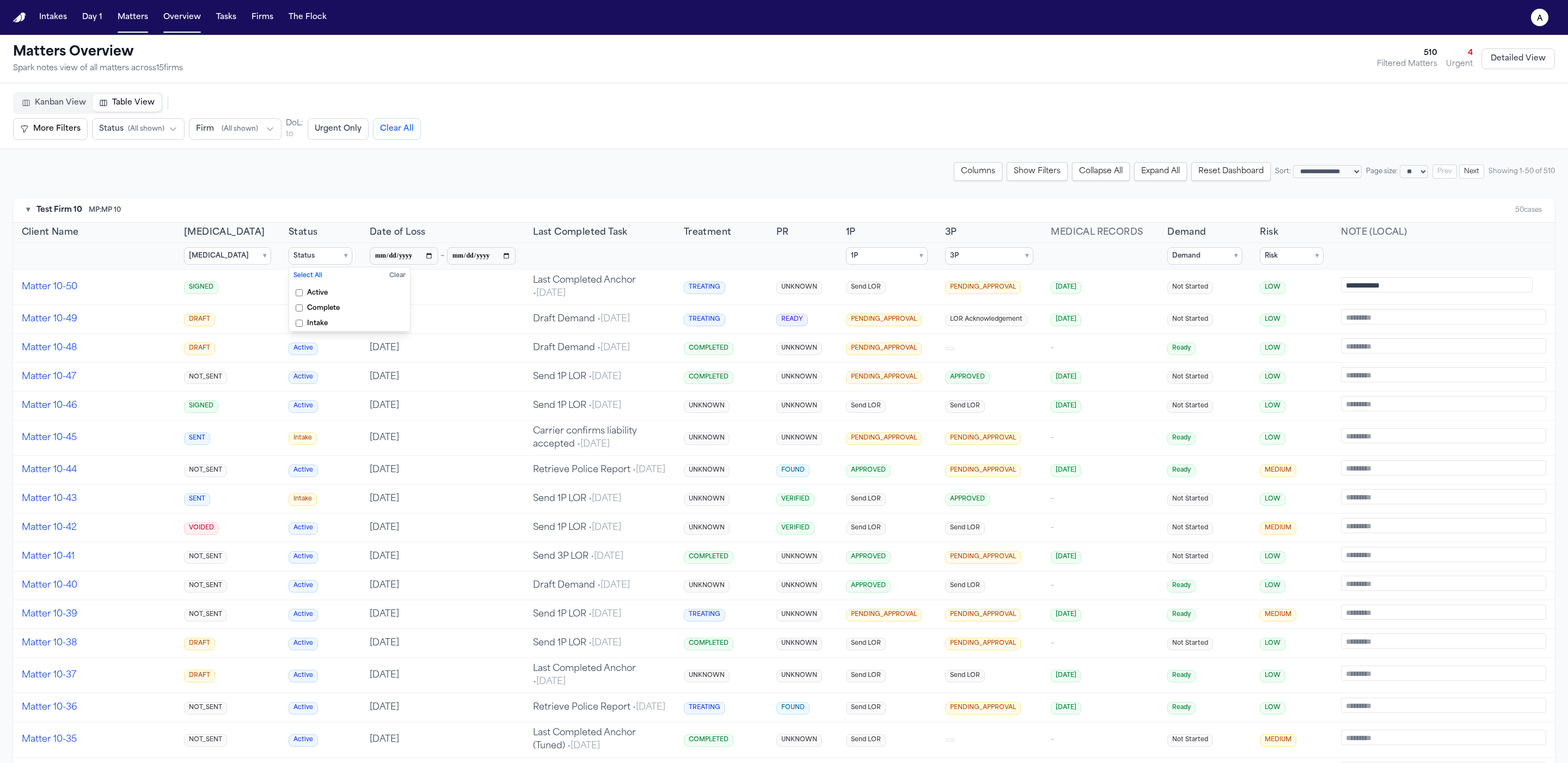
click at [236, 163] on div "**********" at bounding box center [783, 172] width 1542 height 18
click at [51, 125] on button "More Filters" at bounding box center [50, 129] width 75 height 22
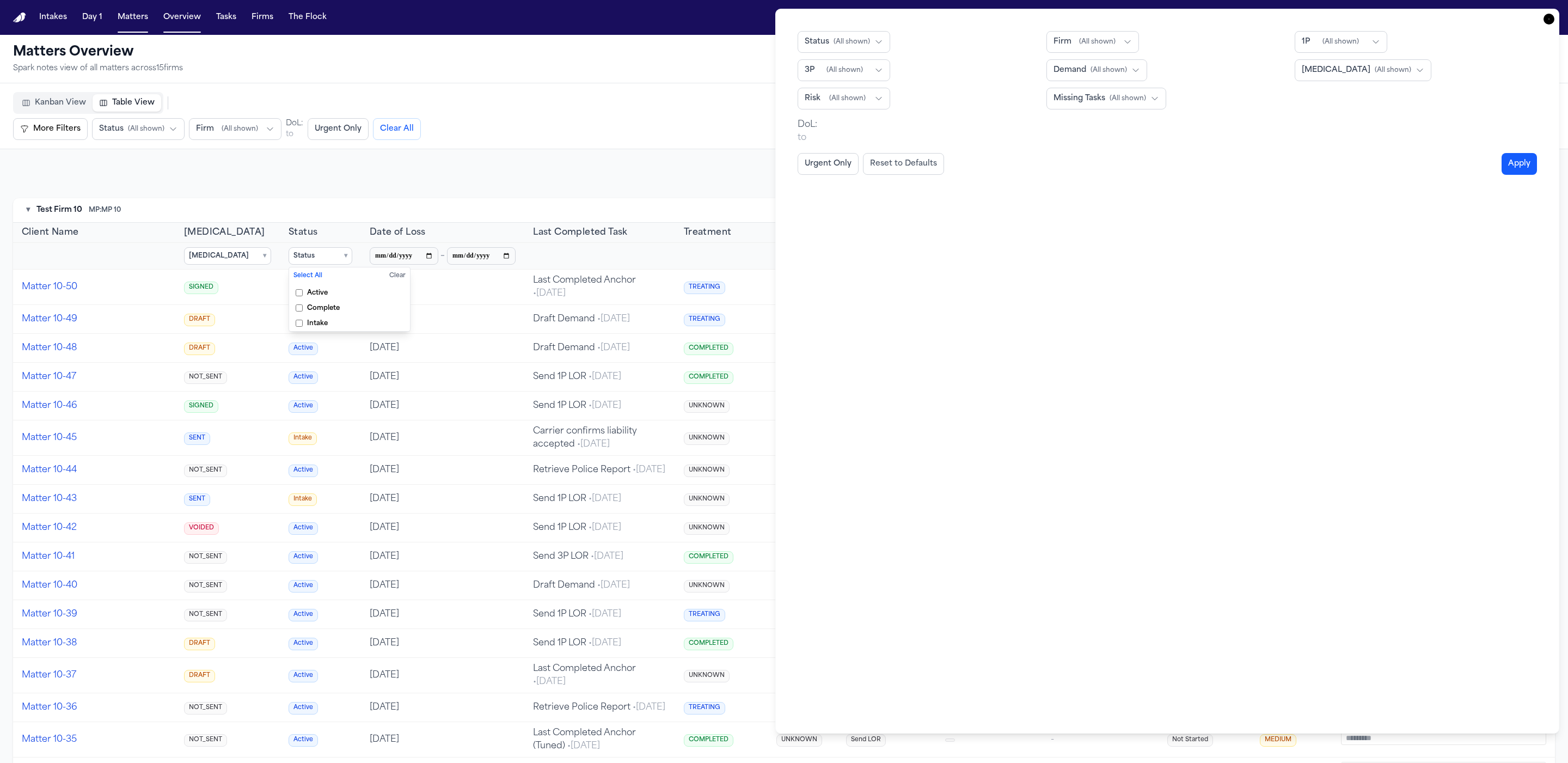
click at [859, 70] on span "( All shown )" at bounding box center [845, 70] width 37 height 9
click at [846, 135] on span "PENDING_APPROVAL" at bounding box center [846, 132] width 83 height 11
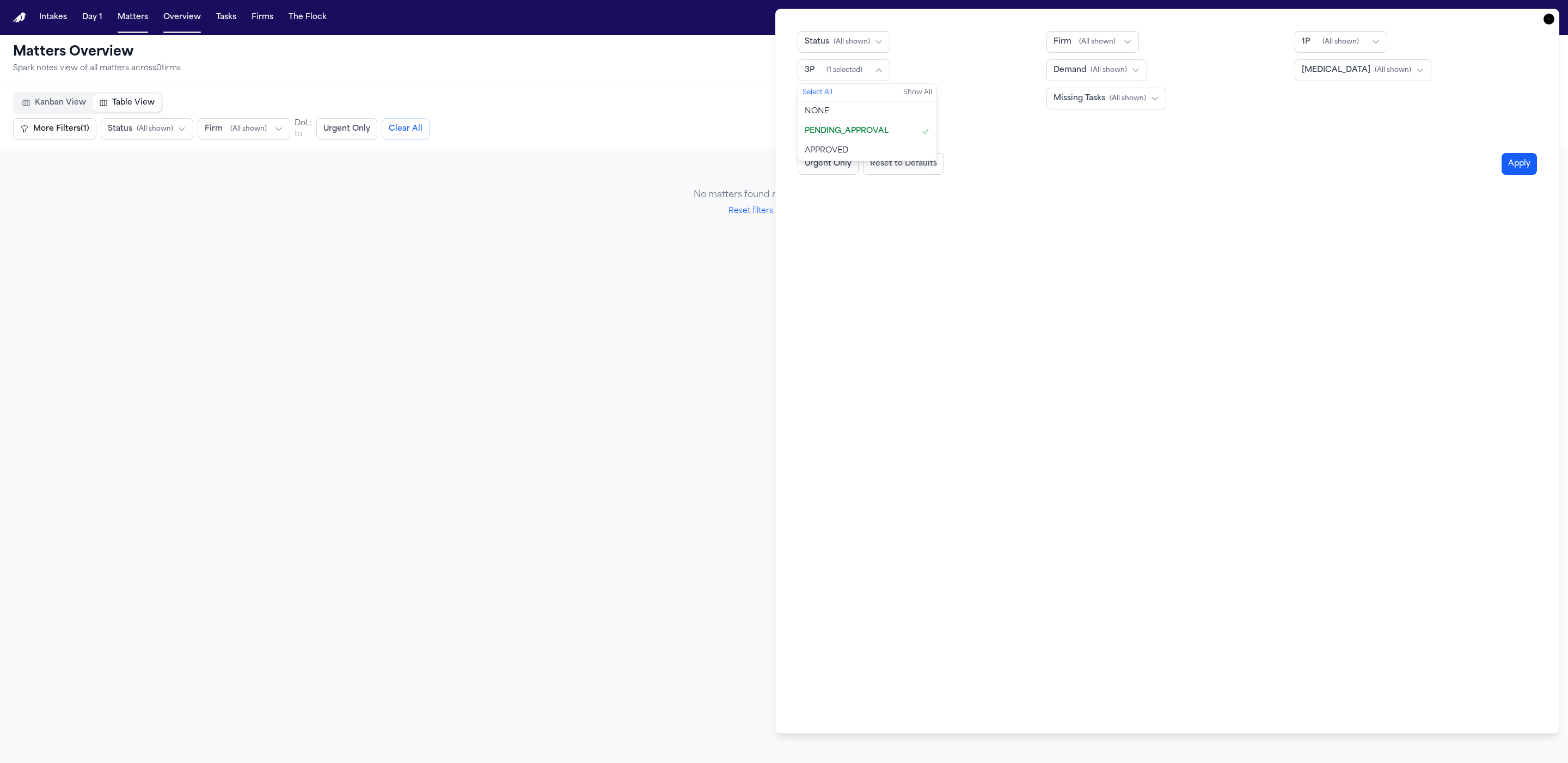
click at [846, 135] on span "PENDING_APPROVAL" at bounding box center [847, 132] width 84 height 11
select select "**"
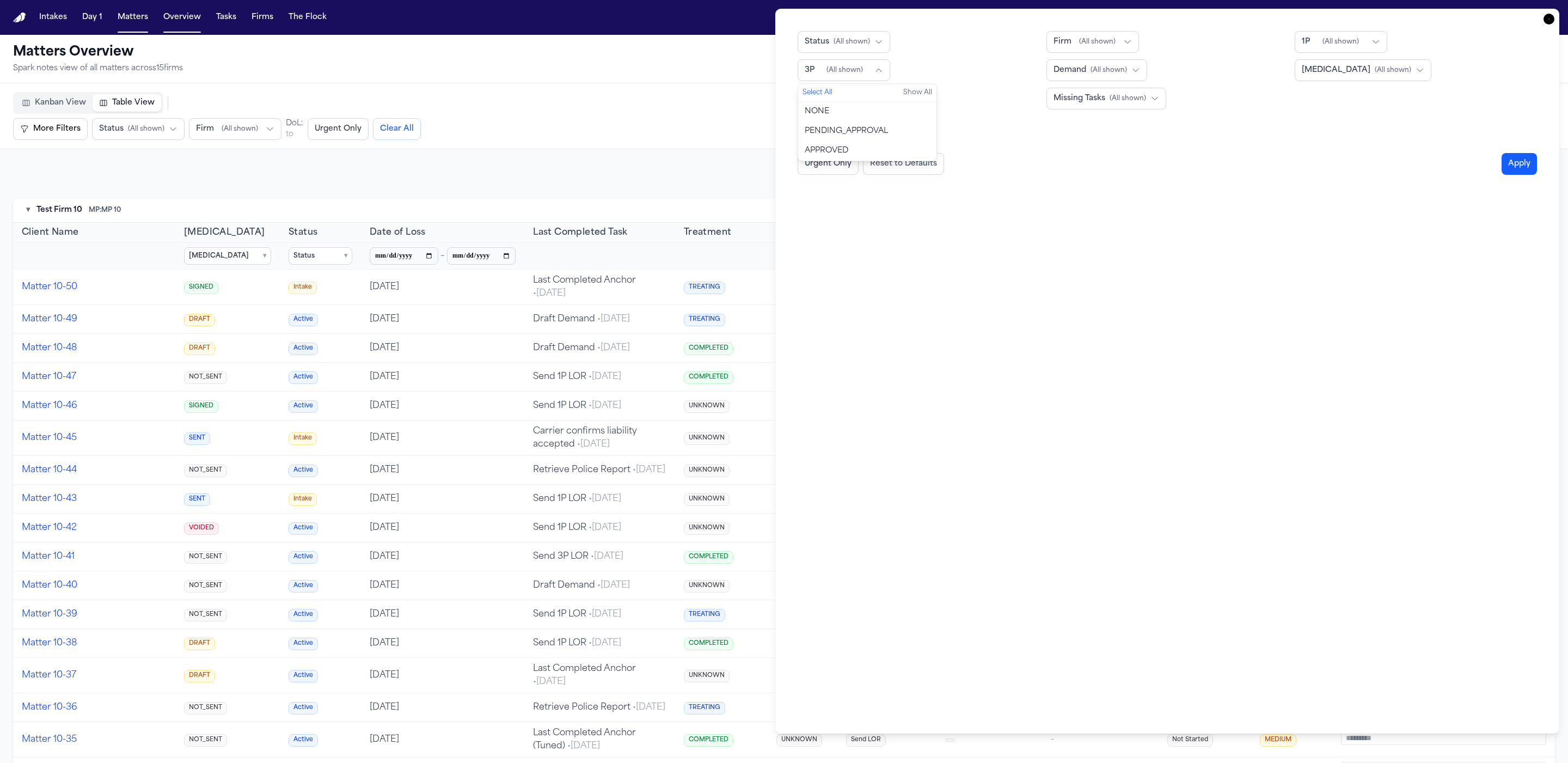
click at [847, 150] on span "APPROVED" at bounding box center [827, 151] width 44 height 11
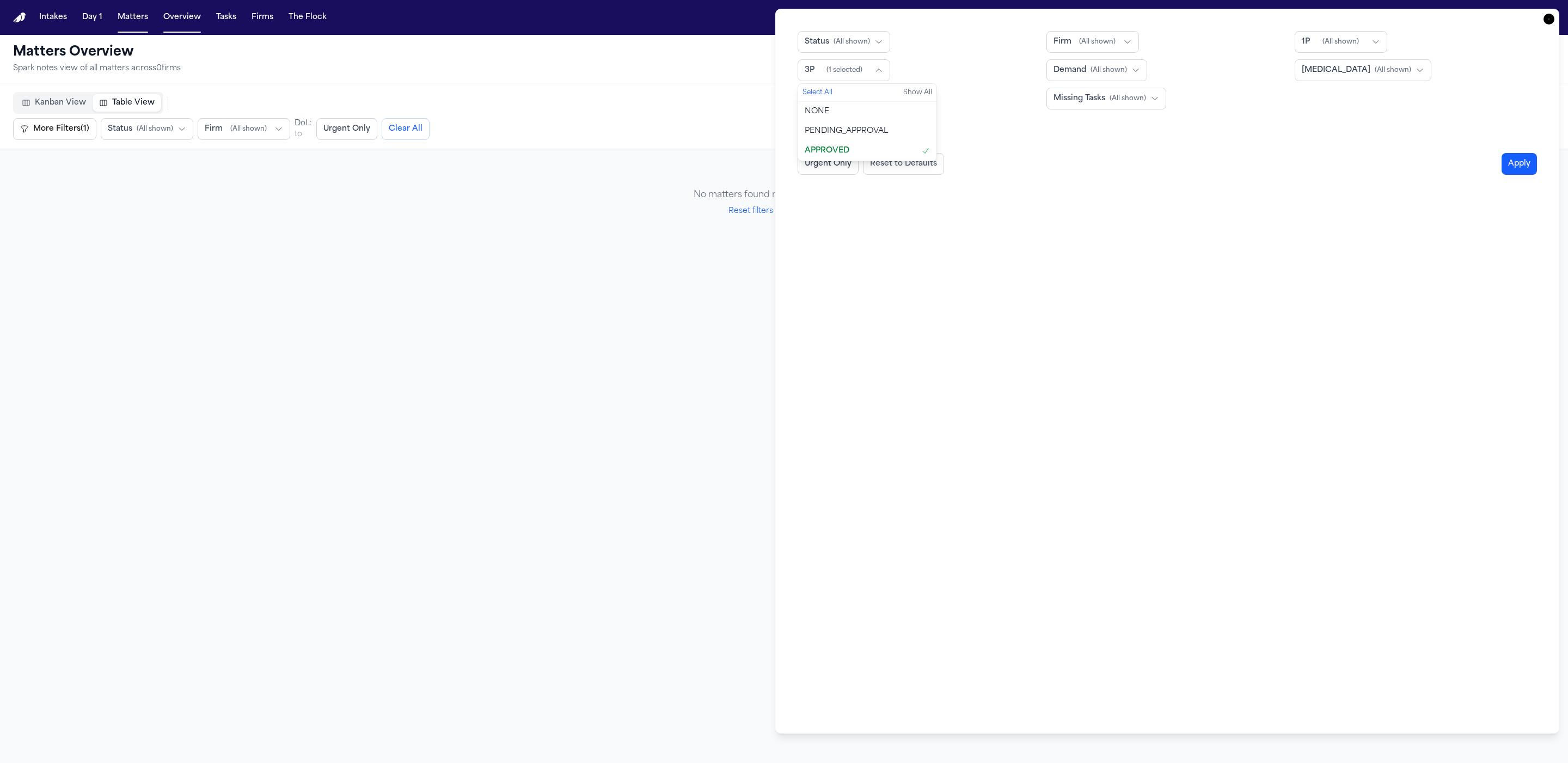
click at [847, 150] on span "APPROVED" at bounding box center [827, 151] width 44 height 11
select select "**"
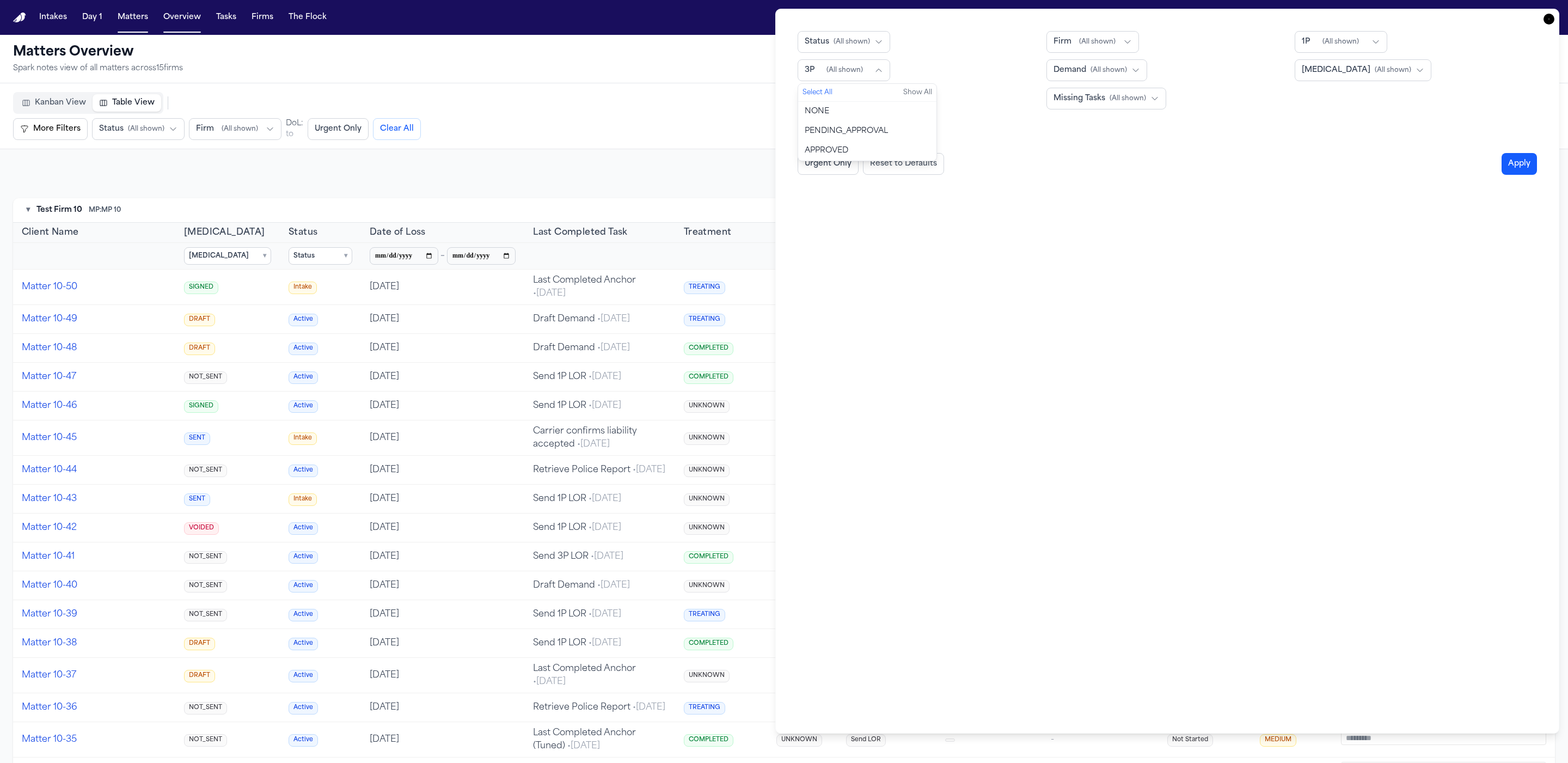
click at [839, 147] on span "APPROVED" at bounding box center [827, 151] width 44 height 11
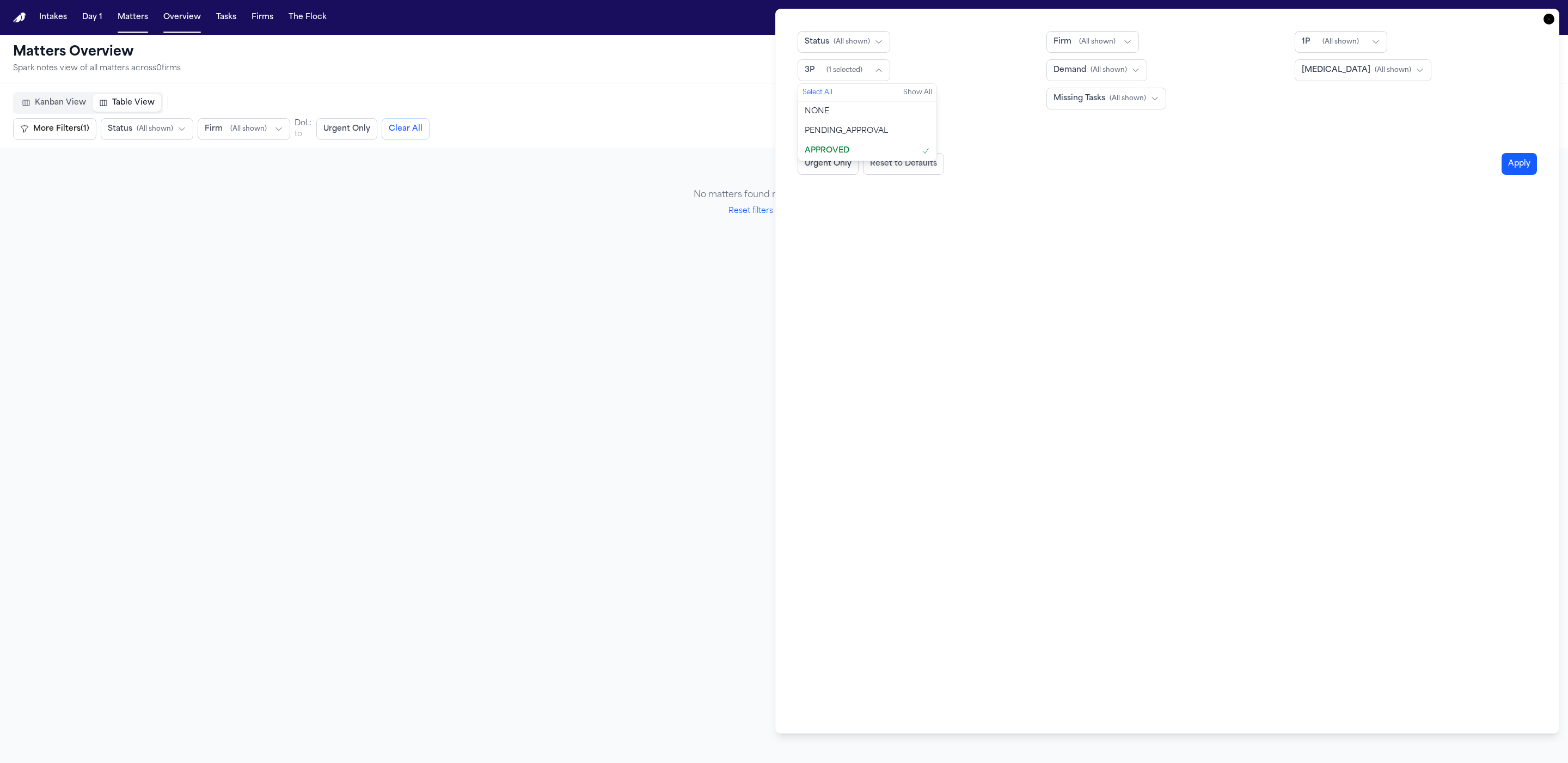
click at [839, 148] on span "APPROVED" at bounding box center [827, 151] width 44 height 11
select select "**"
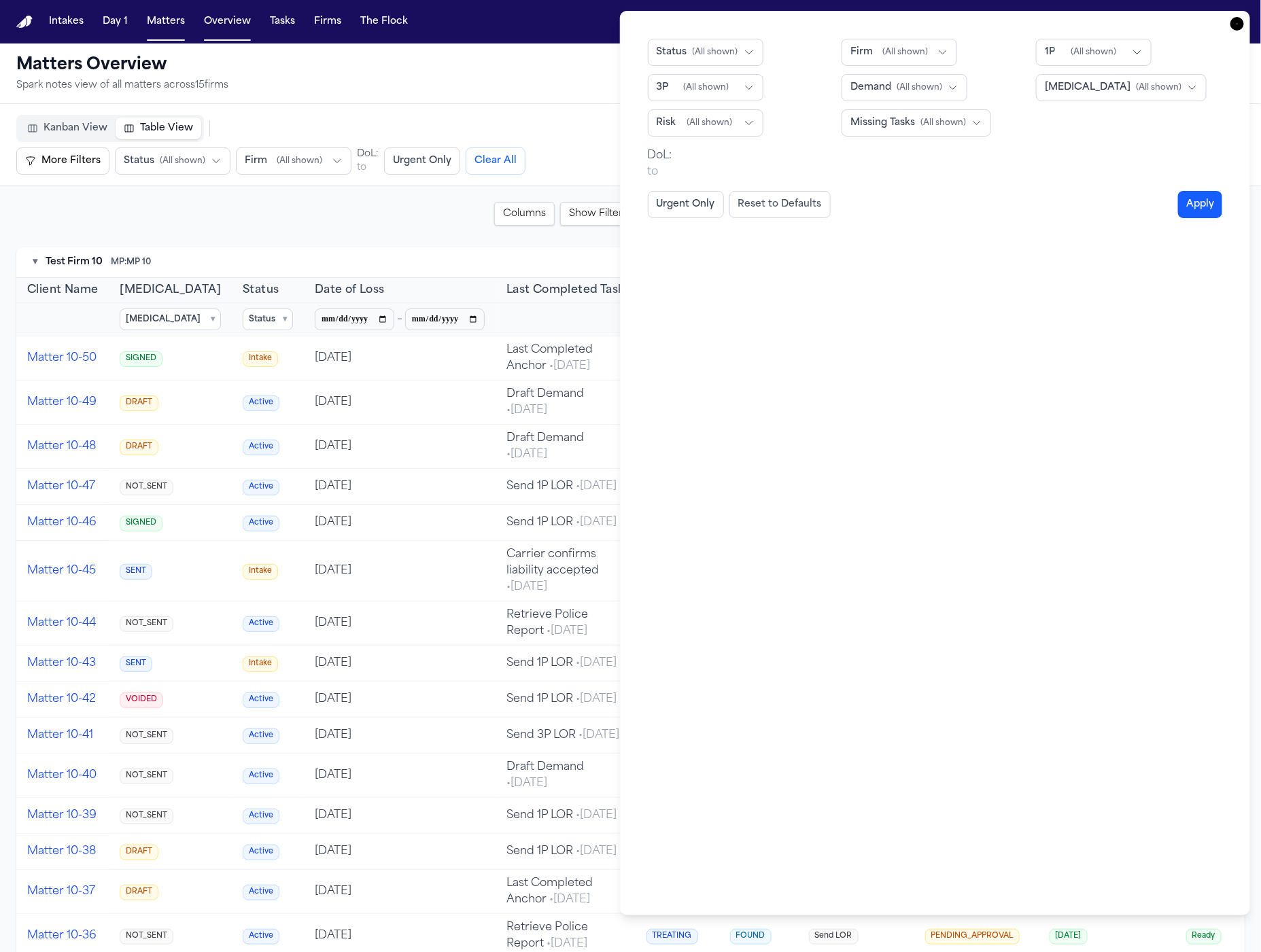
click at [692, 128] on span "( All shown )" at bounding box center [710, 123] width 46 height 11
click at [719, 229] on button "MEDIUM" at bounding box center [734, 223] width 173 height 24
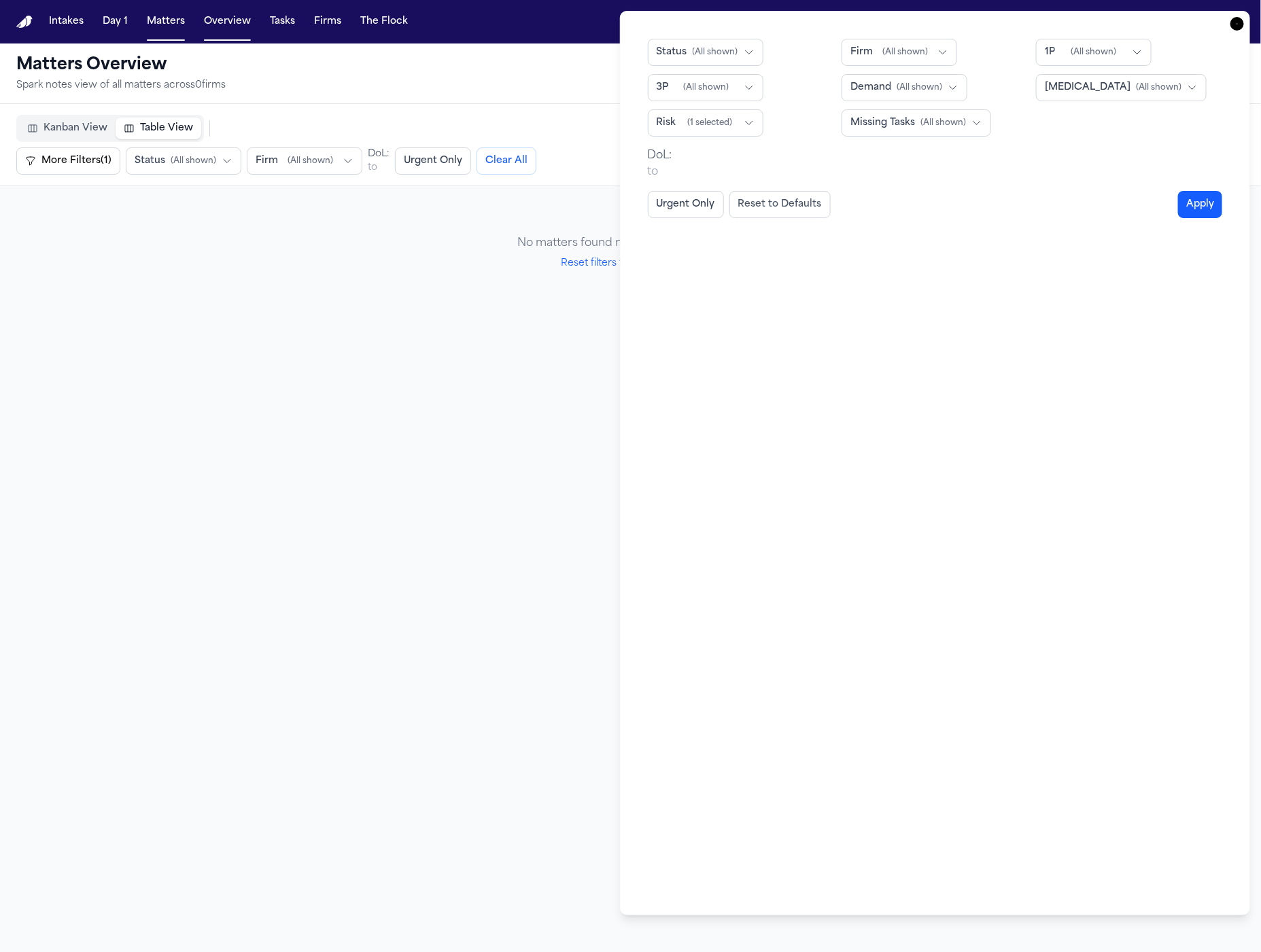
click at [1031, 208] on div "Urgent Only Reset to Defaults Apply" at bounding box center [935, 204] width 575 height 27
click at [705, 75] on button "3P ( All shown )" at bounding box center [705, 87] width 116 height 27
click at [733, 141] on button "NONE" at bounding box center [734, 139] width 173 height 24
click at [756, 176] on button "APPROVED" at bounding box center [734, 188] width 173 height 24
click at [759, 166] on span "PENDING_APPROVAL" at bounding box center [708, 164] width 104 height 14
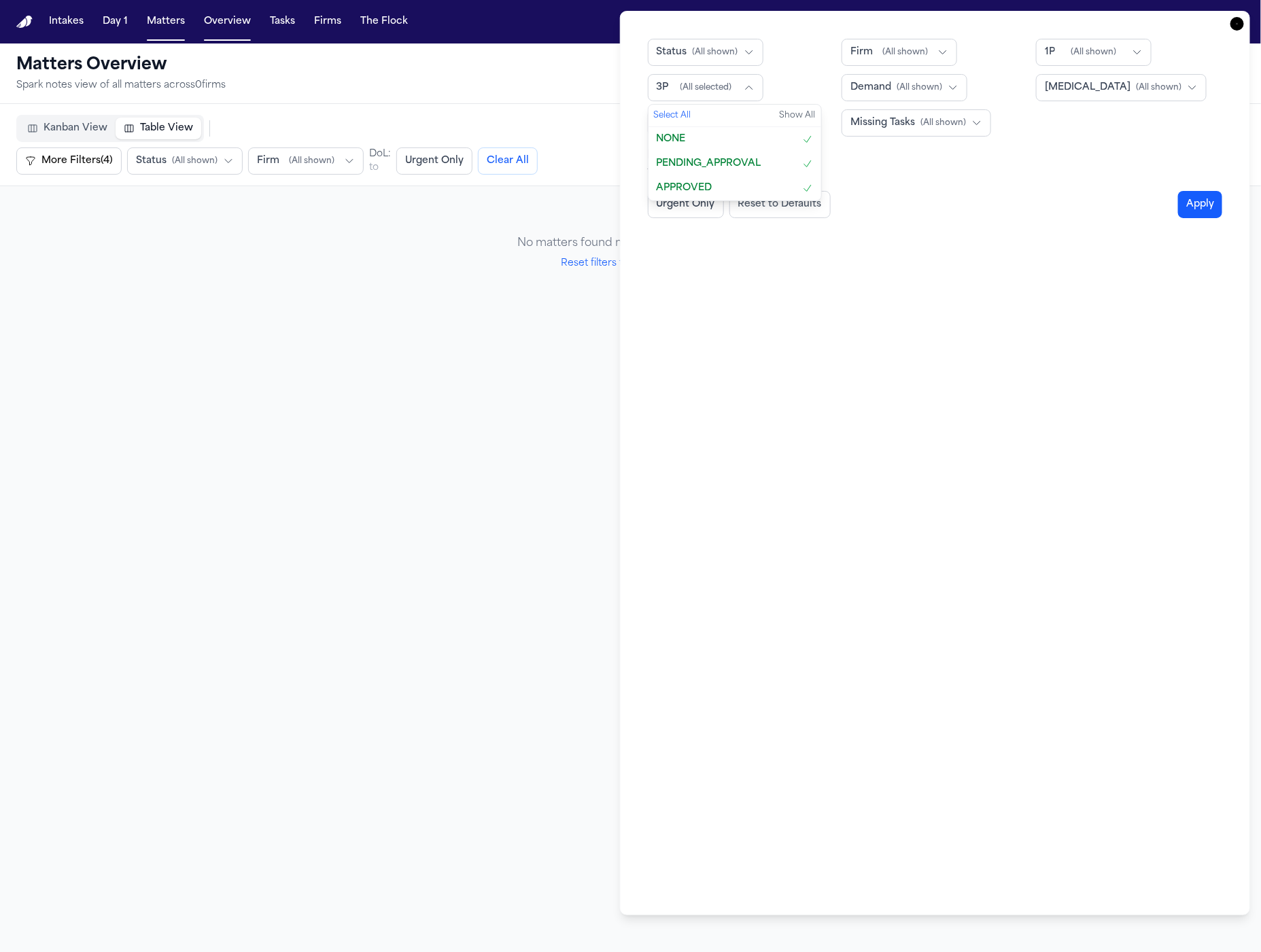
click at [806, 119] on button "Show All" at bounding box center [797, 115] width 36 height 11
click at [935, 210] on div "Urgent Only Reset to Defaults Apply" at bounding box center [935, 204] width 575 height 27
click at [762, 206] on button "Reset to Defaults" at bounding box center [780, 204] width 101 height 27
select select "**"
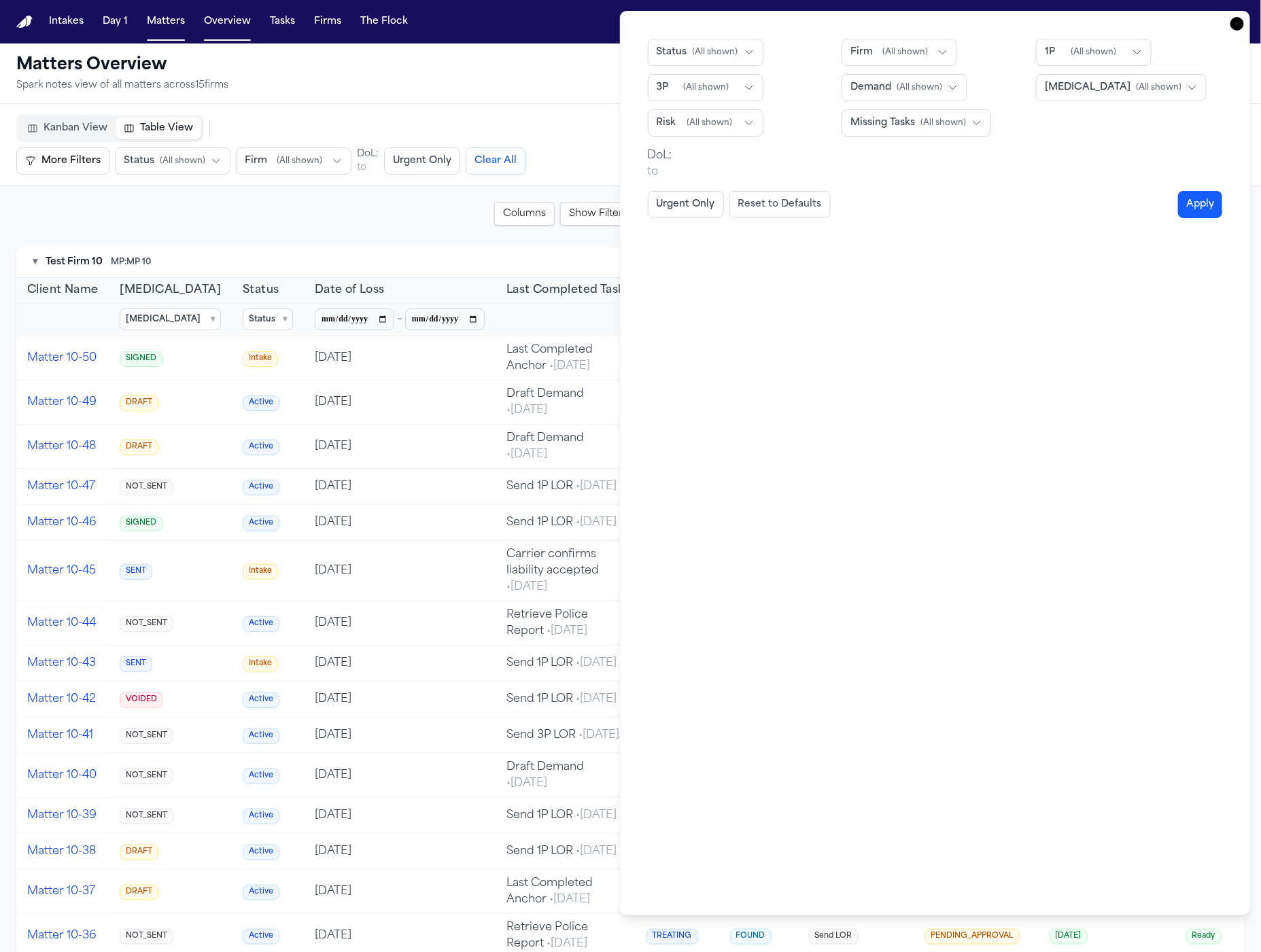
click at [1136, 91] on span "( All shown )" at bounding box center [1159, 87] width 46 height 11
click at [1098, 164] on button "DRAFT" at bounding box center [1123, 163] width 173 height 24
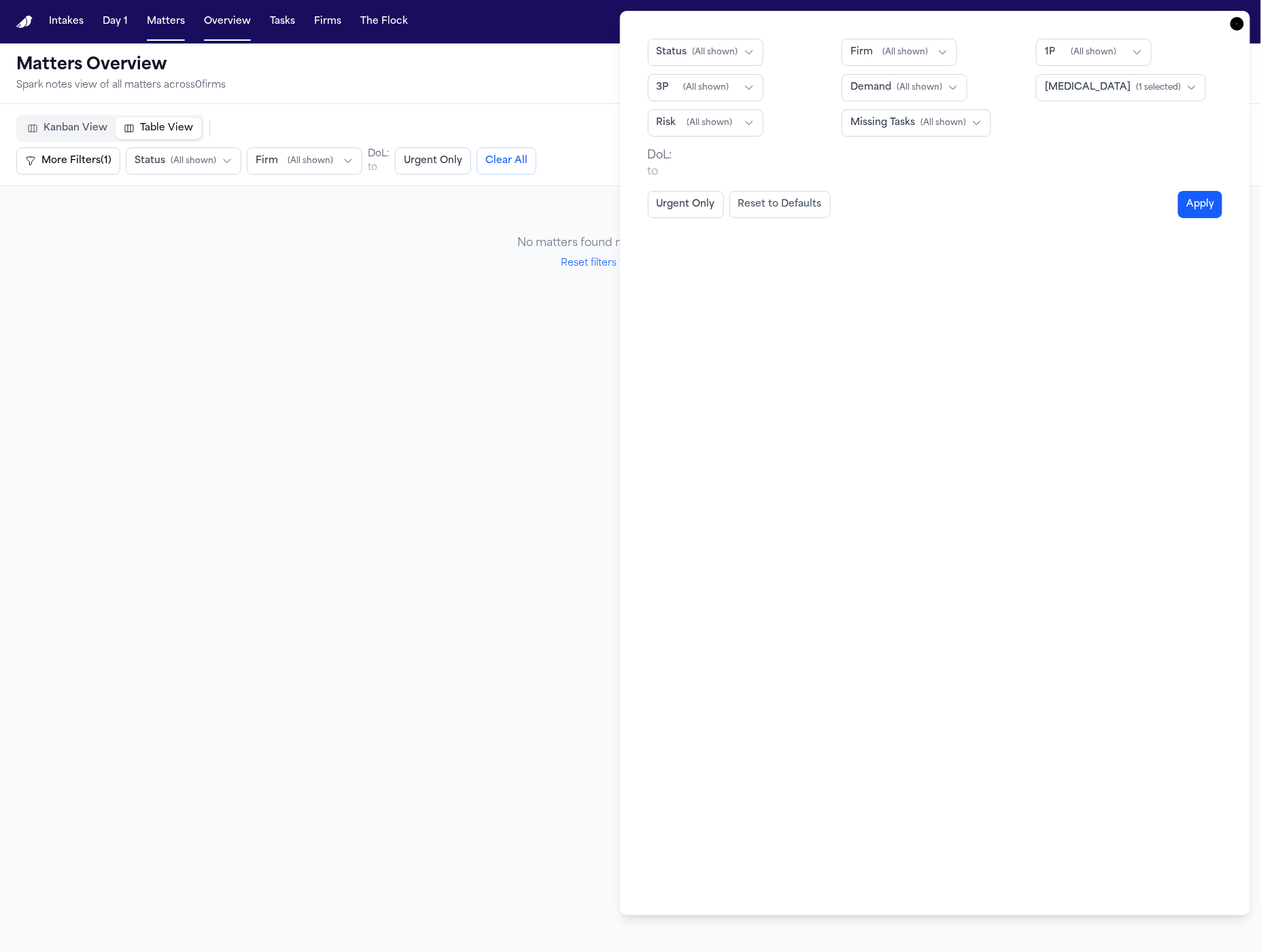
click at [801, 207] on button "Reset to Defaults" at bounding box center [780, 204] width 101 height 27
select select "**"
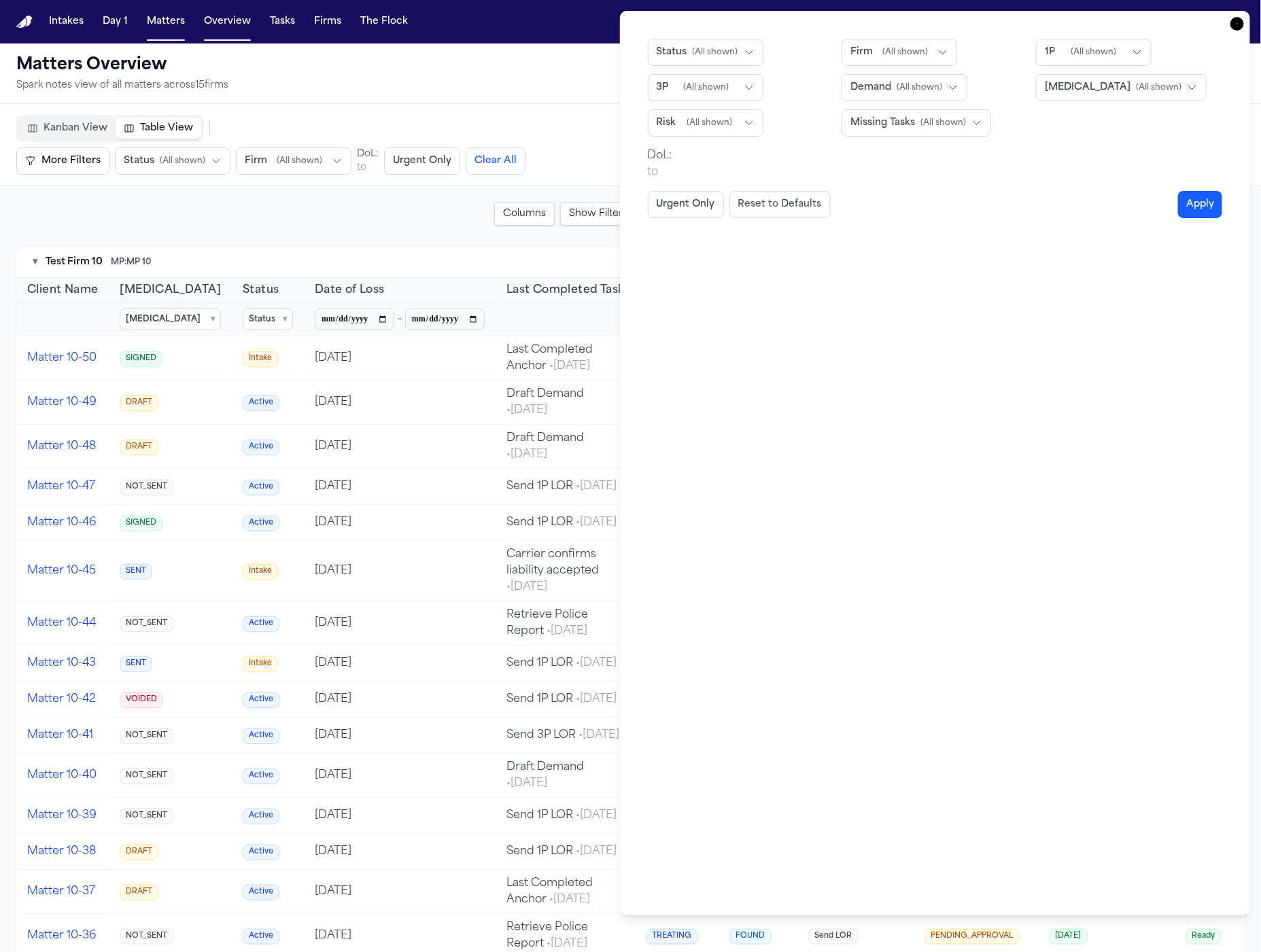
click at [898, 52] on span "( All shown )" at bounding box center [905, 52] width 46 height 11
click at [867, 146] on span "Kurtz Riley" at bounding box center [892, 153] width 84 height 14
click at [886, 461] on div "Filters Status ( All shown ) Firm ( 1 selected ) 1P ( All shown ) 3P ( All show…" at bounding box center [936, 463] width 631 height 905
click at [1193, 206] on button "Apply" at bounding box center [1200, 204] width 44 height 27
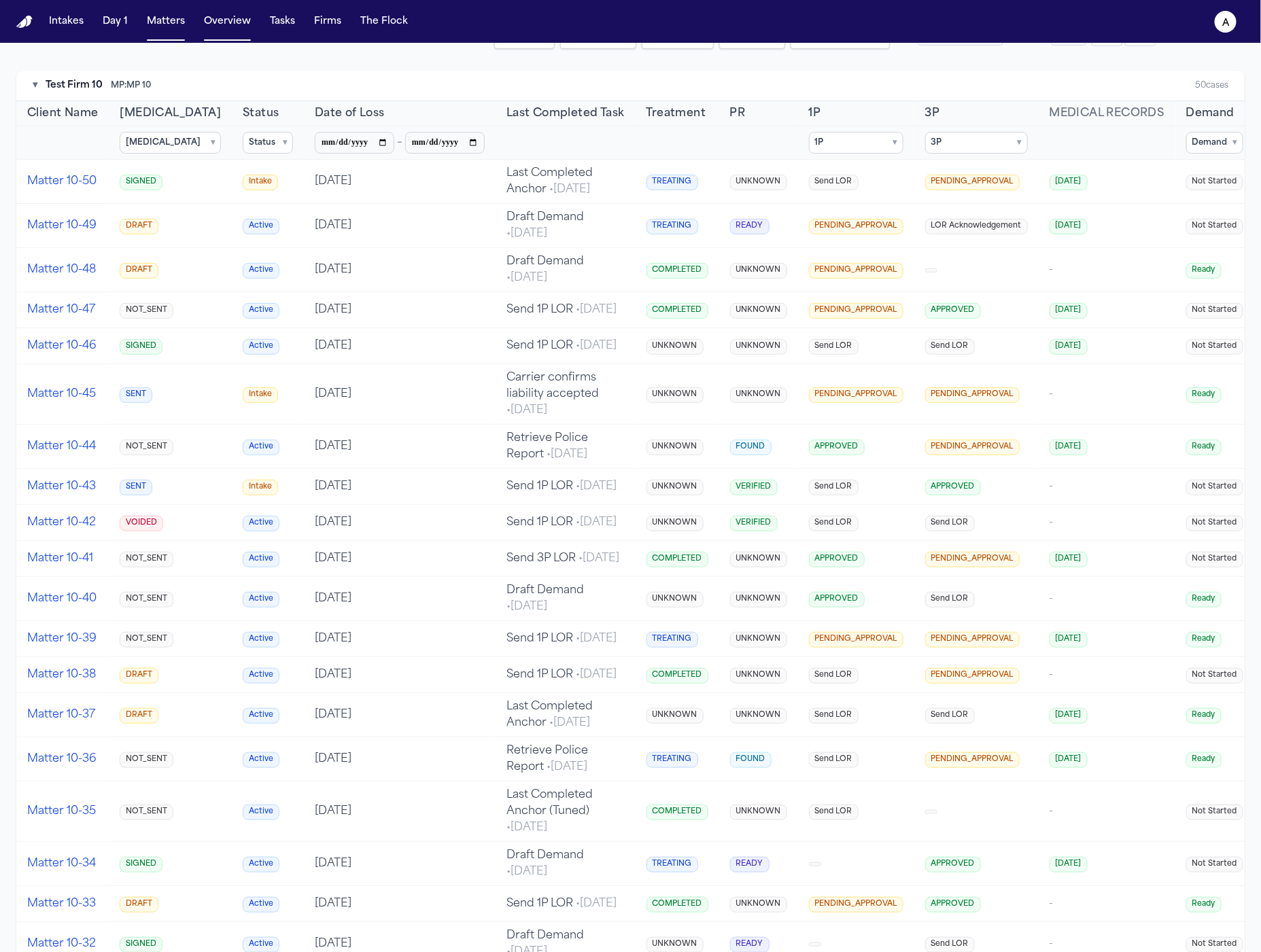
scroll to position [0, 0]
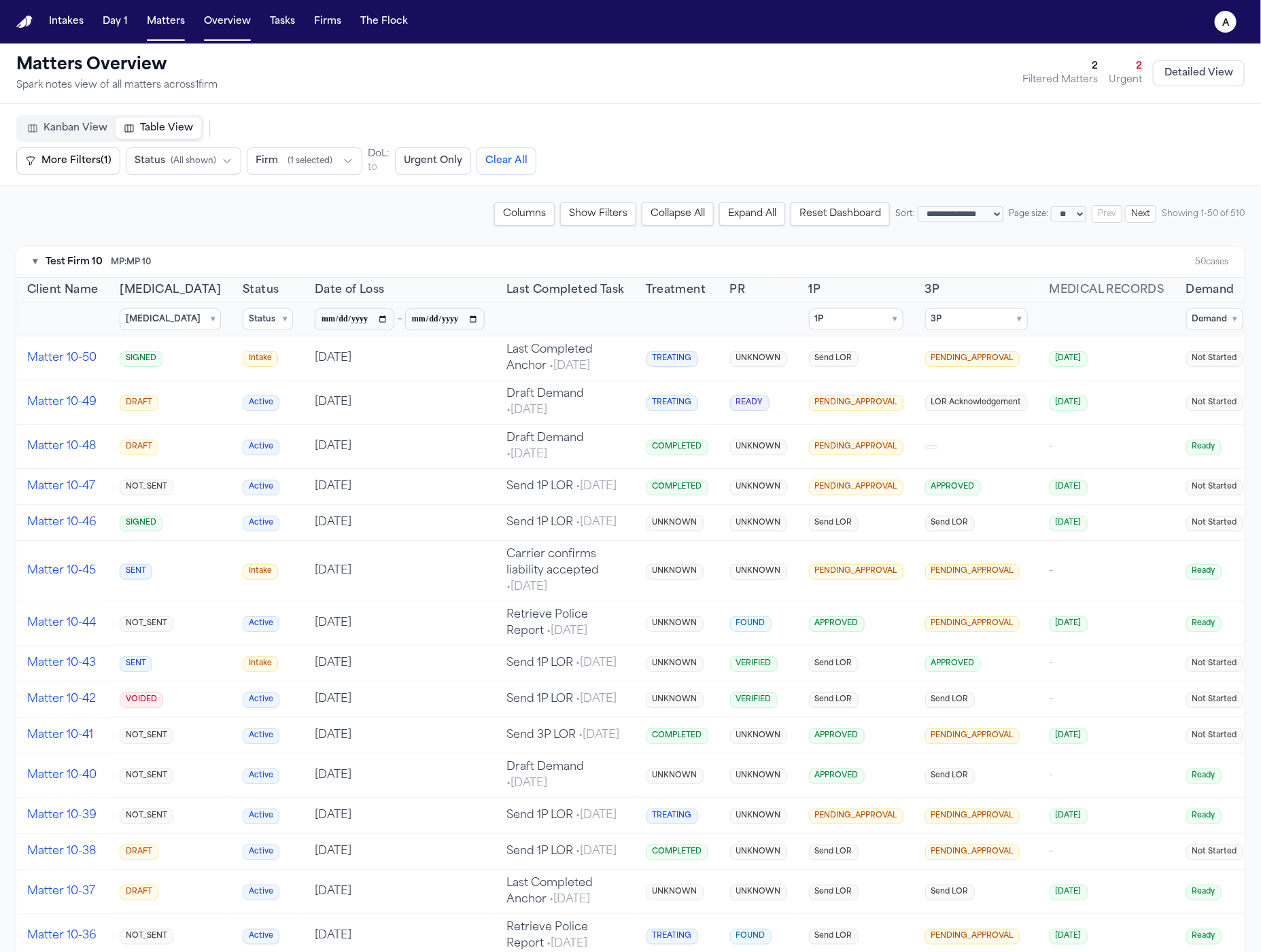
click at [272, 164] on span "Firm" at bounding box center [267, 161] width 23 height 14
click at [335, 151] on button "Firm ( 1 selected )" at bounding box center [305, 161] width 116 height 27
click at [560, 207] on button "Show Filters" at bounding box center [598, 214] width 76 height 23
click at [791, 211] on button "Reset Dashboard" at bounding box center [840, 214] width 100 height 23
click at [943, 309] on summary "3P ▾" at bounding box center [976, 319] width 103 height 22
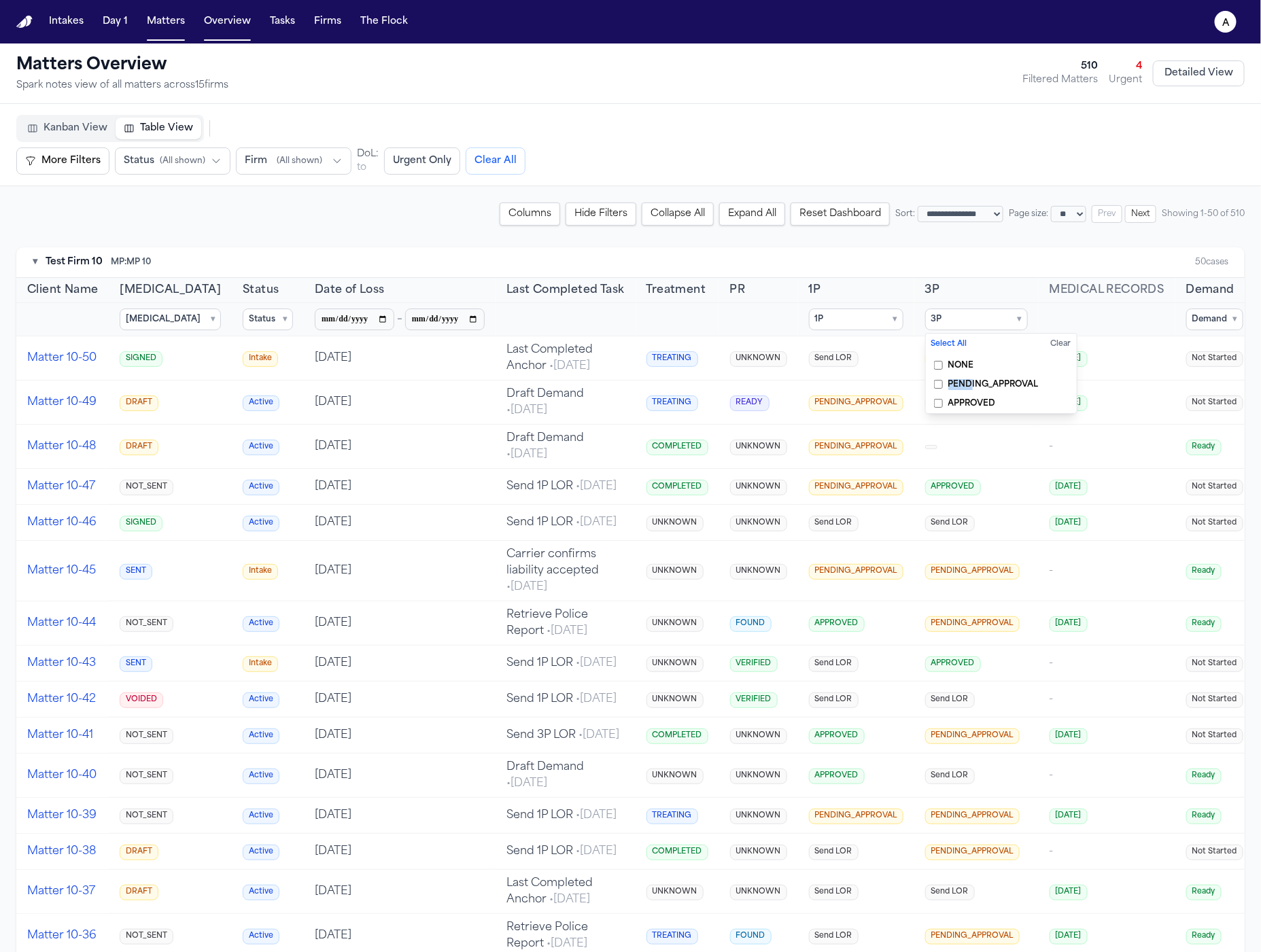
click at [950, 377] on label "PENDING_APPROVAL" at bounding box center [1001, 384] width 151 height 19
click at [950, 381] on span "PENDING_APPROVAL" at bounding box center [993, 384] width 90 height 11
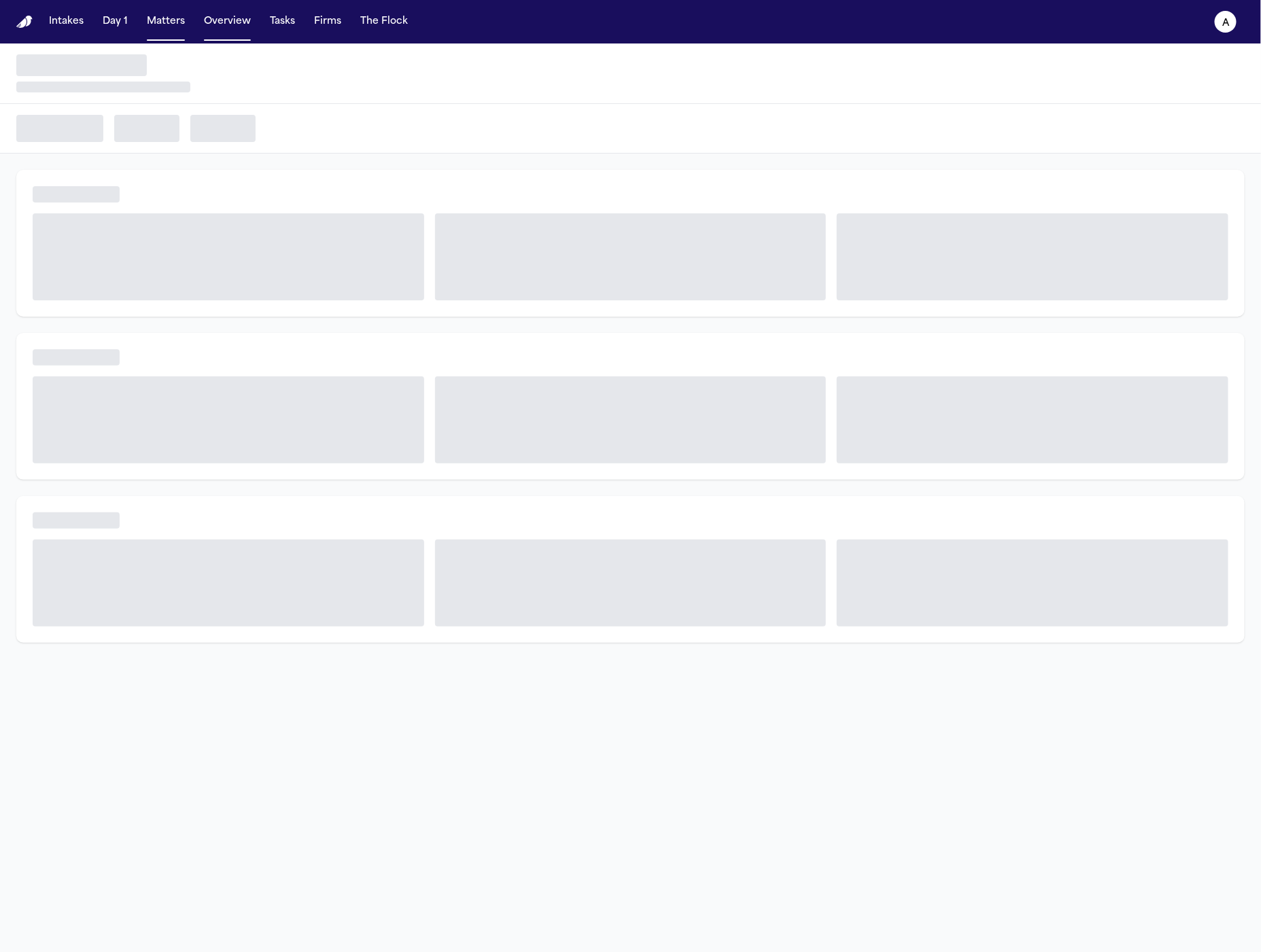
select select "**"
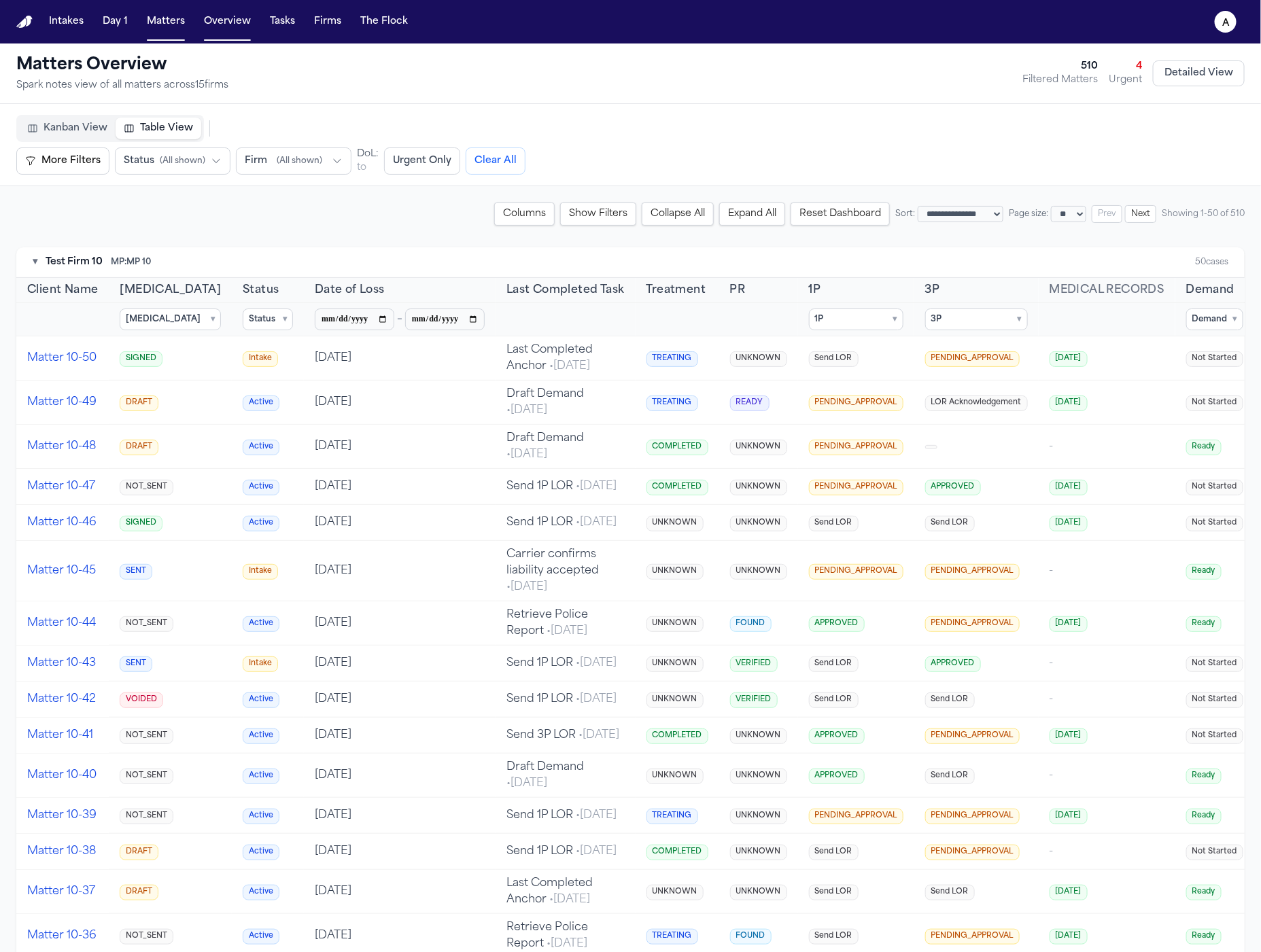
click at [869, 312] on summary "1P ▾" at bounding box center [856, 319] width 94 height 22
click at [832, 383] on span "PENDING_APPROVAL" at bounding box center [877, 384] width 90 height 11
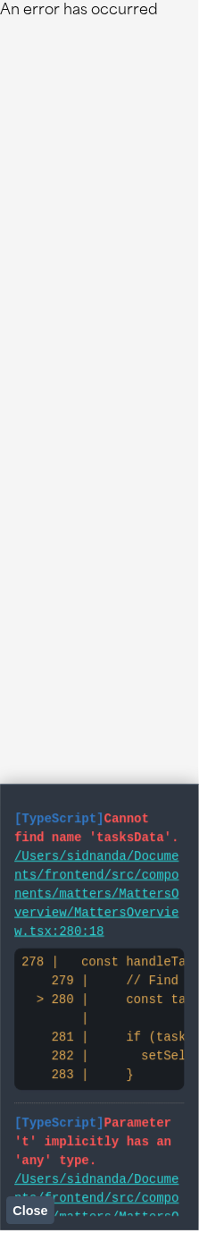
select select "**"
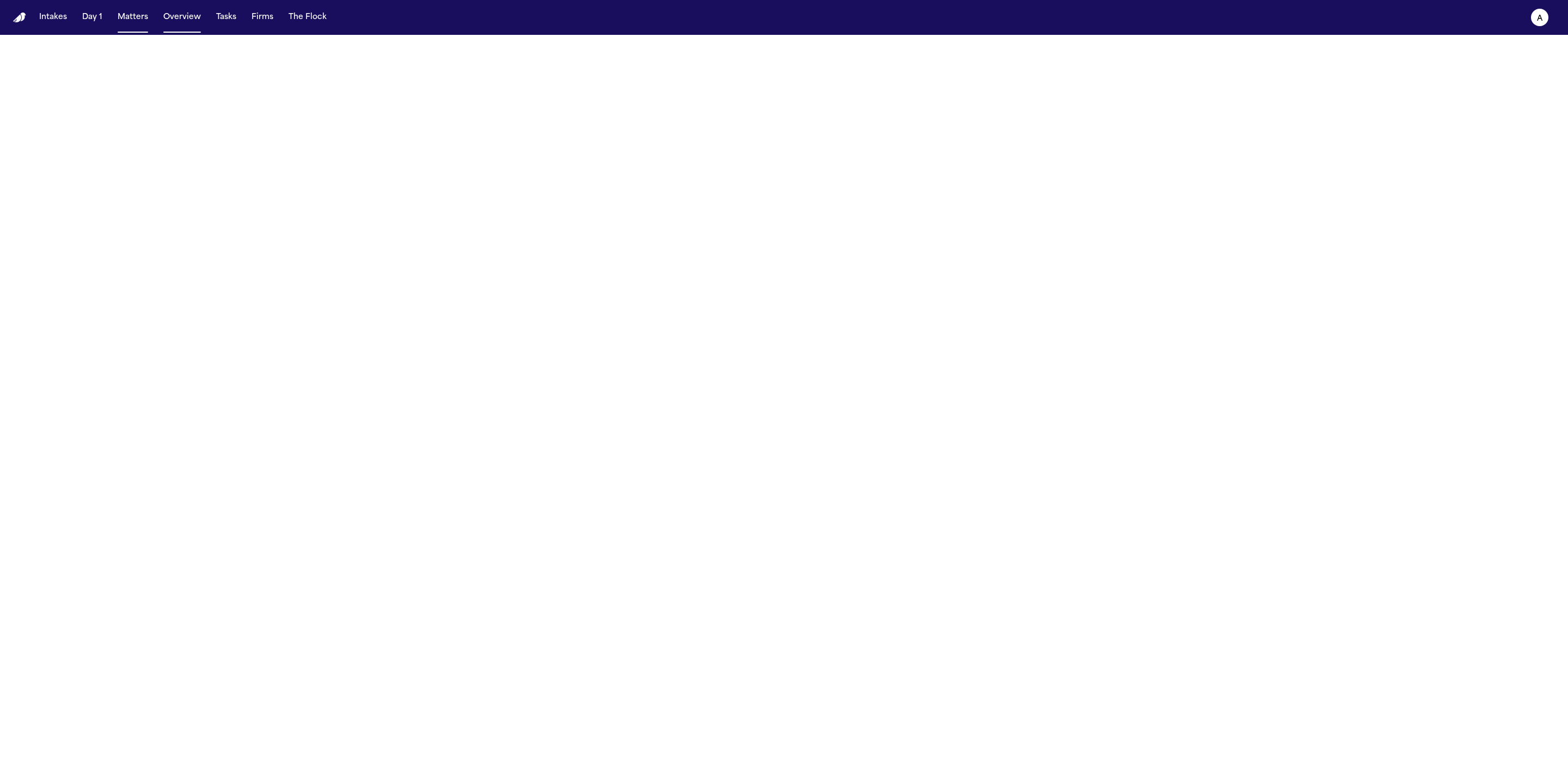
select select "**"
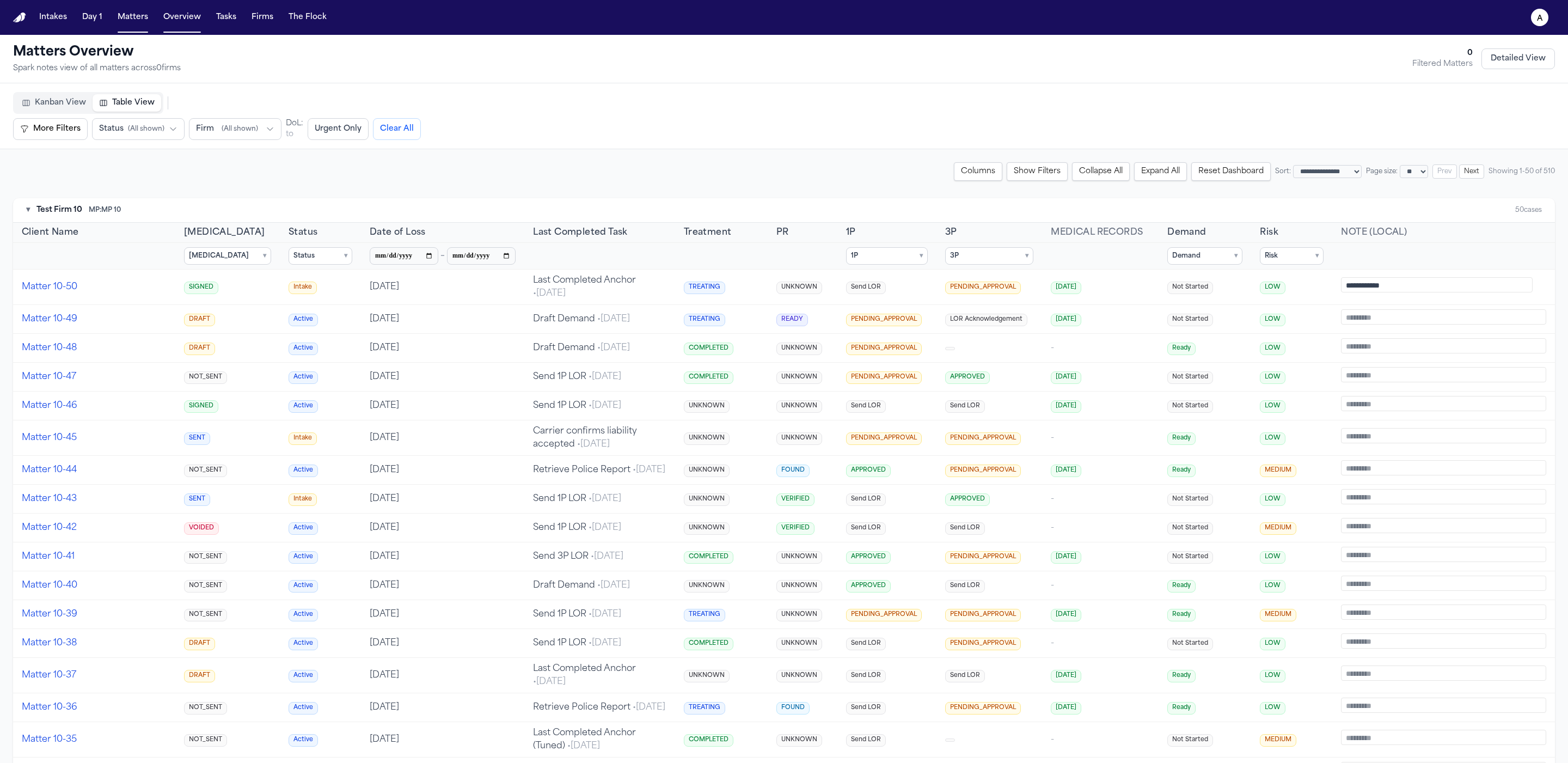
click at [133, 247] on summary "1P ▾" at bounding box center [887, 256] width 82 height 18
click at [133, 326] on span "APPROVED" at bounding box center [883, 323] width 38 height 9
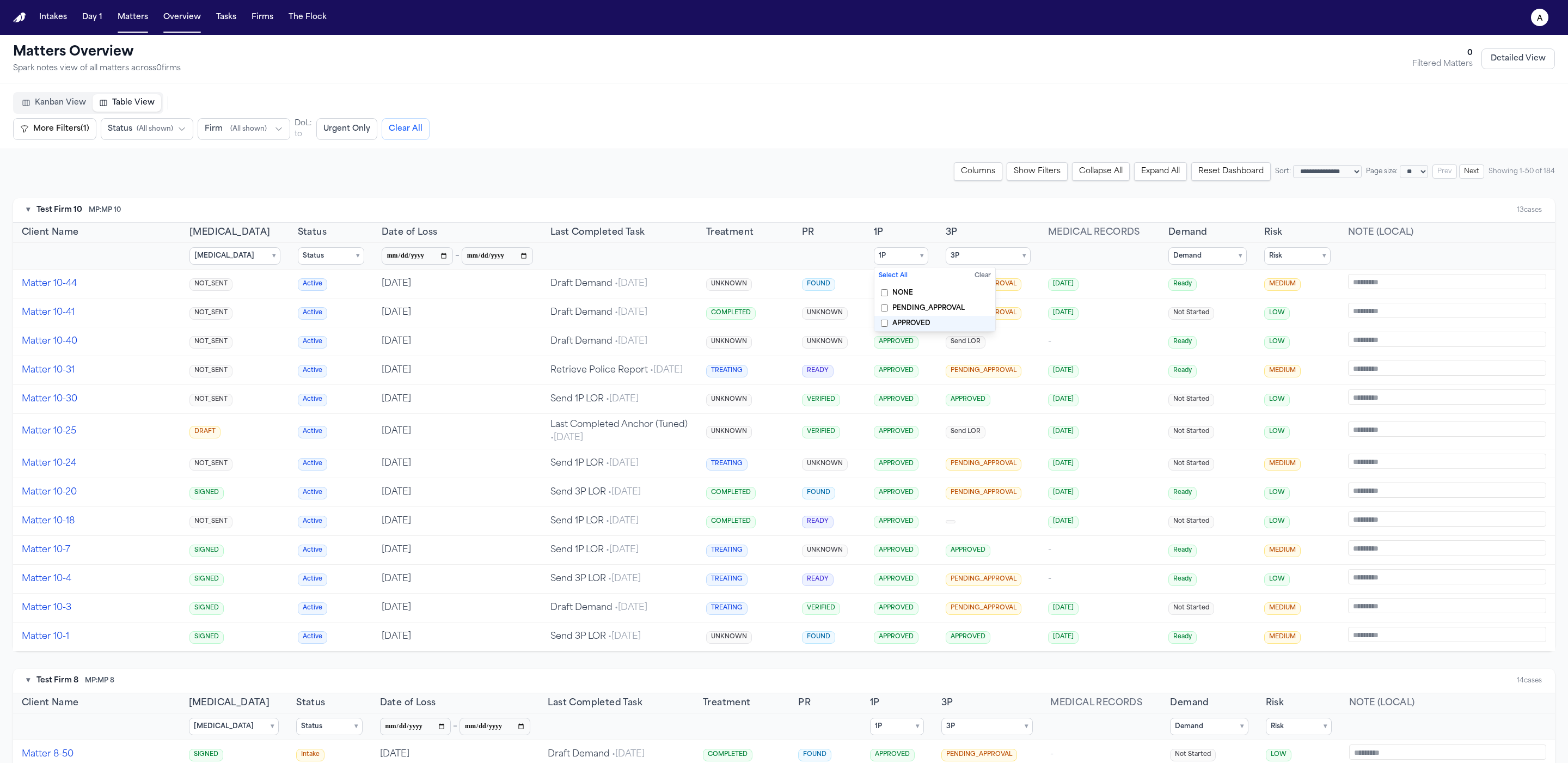
click at [133, 324] on span "APPROVED" at bounding box center [911, 323] width 38 height 9
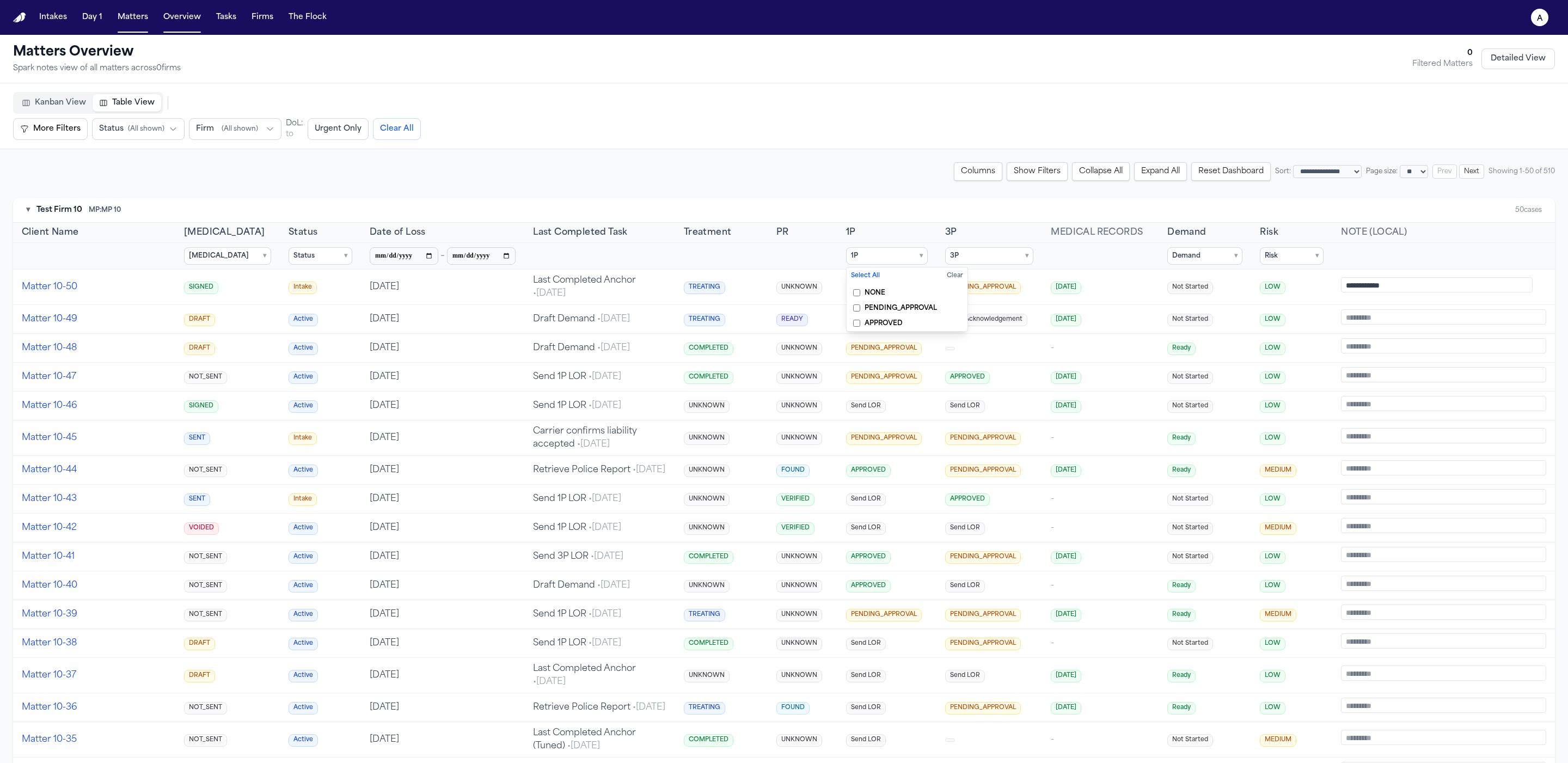
click at [133, 306] on span "PENDING_APPROVAL" at bounding box center [900, 308] width 72 height 9
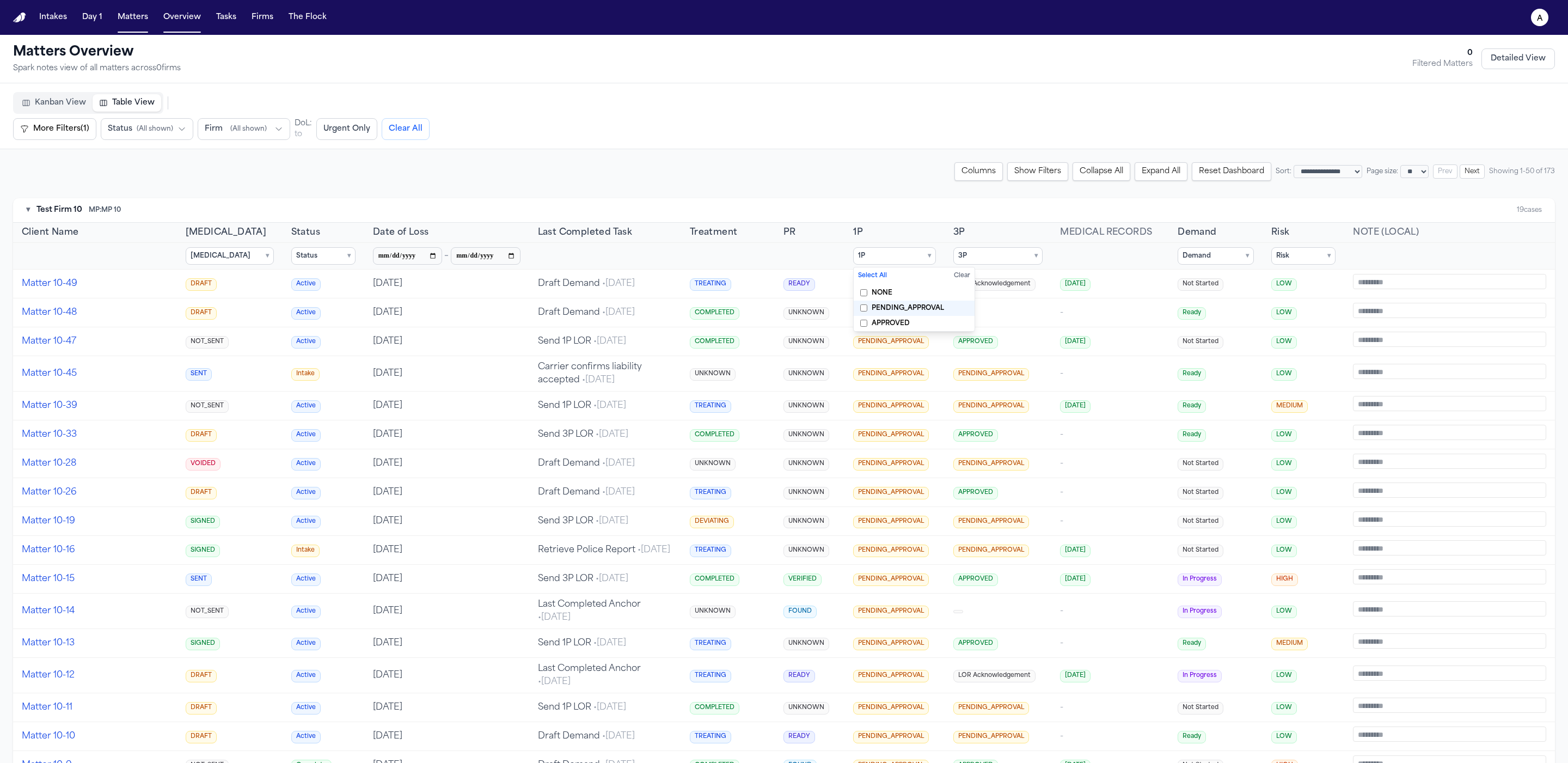
click at [133, 306] on span "PENDING_APPROVAL" at bounding box center [908, 308] width 72 height 9
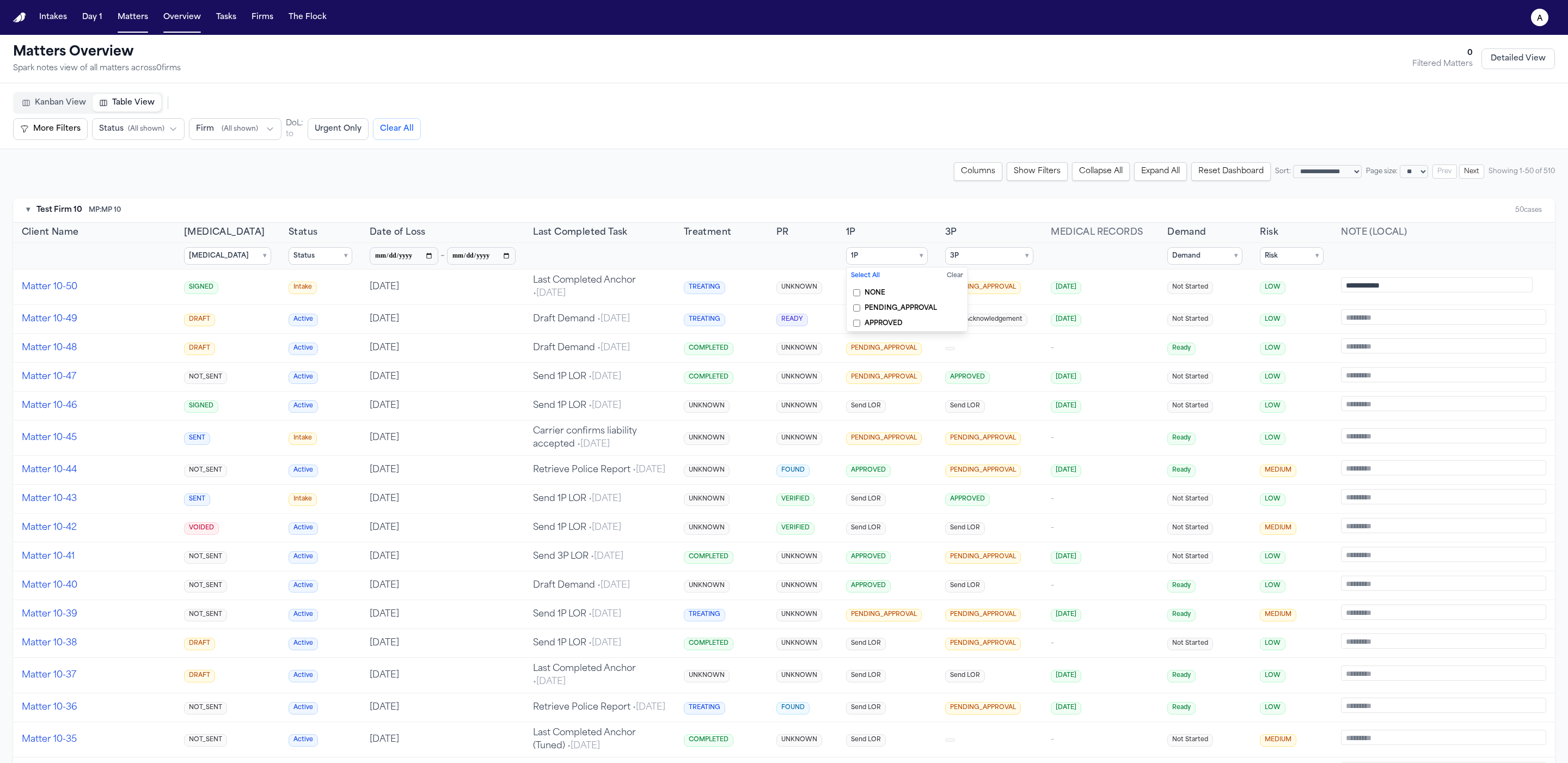
click at [133, 255] on summary "3P ▾" at bounding box center [990, 256] width 89 height 18
drag, startPoint x: 999, startPoint y: 315, endPoint x: 993, endPoint y: 320, distance: 7.8
click at [133, 318] on label "APPROVED" at bounding box center [1006, 323] width 121 height 15
click at [133, 319] on span "APPROVED" at bounding box center [982, 323] width 38 height 9
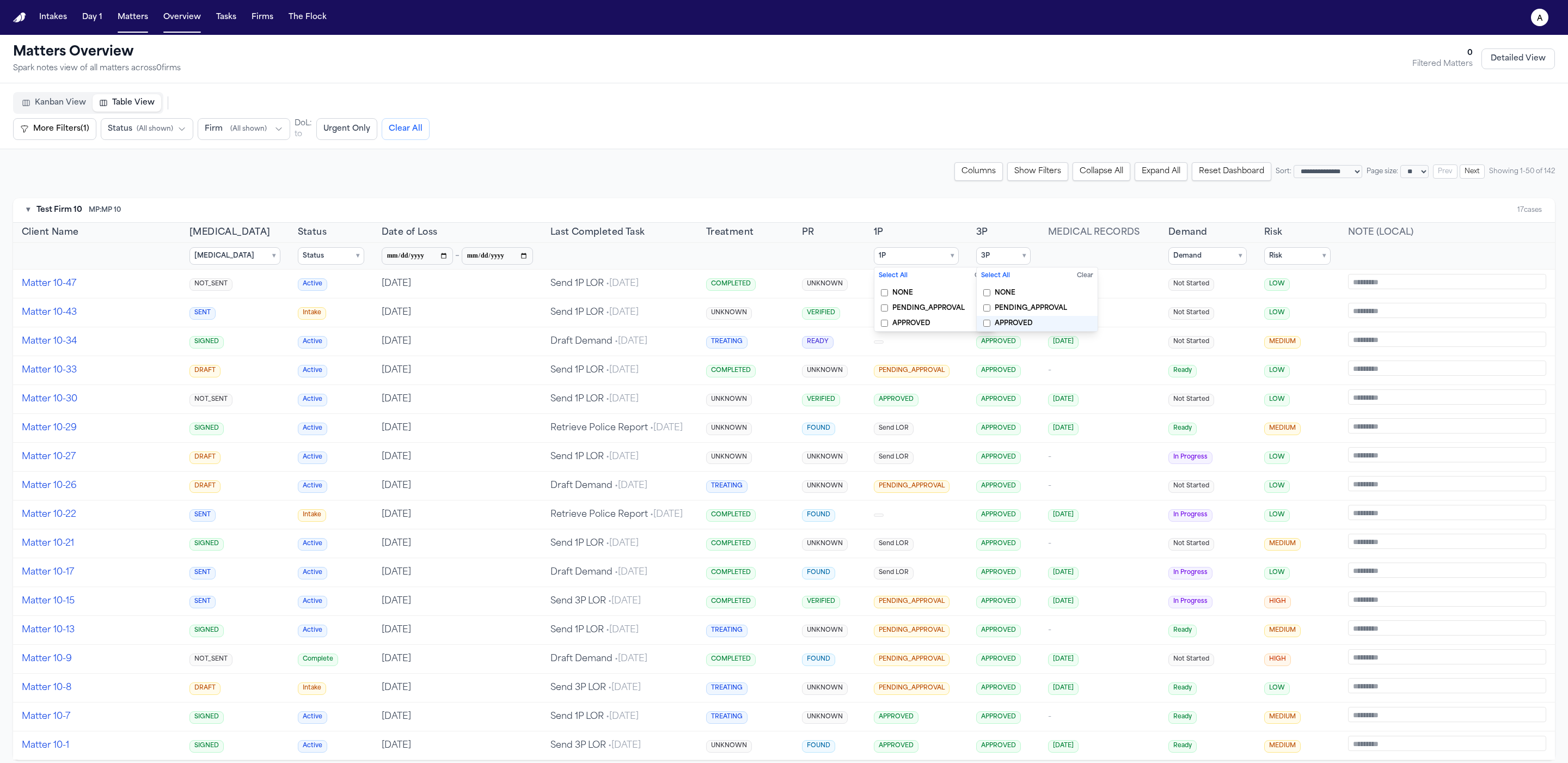
click at [133, 319] on span "APPROVED" at bounding box center [1013, 323] width 38 height 9
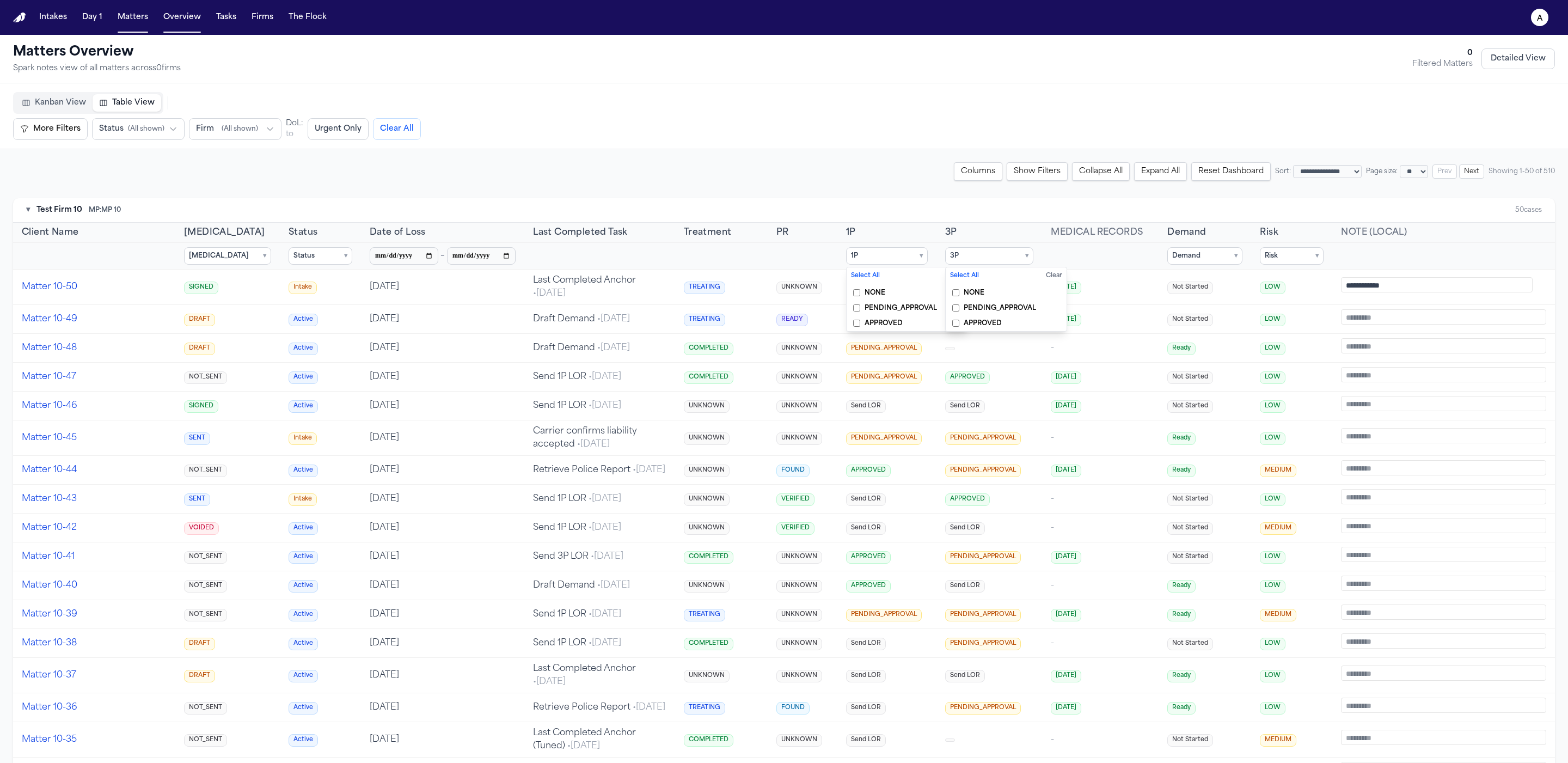
click at [133, 309] on span "PENDING_APPROVAL" at bounding box center [999, 308] width 72 height 9
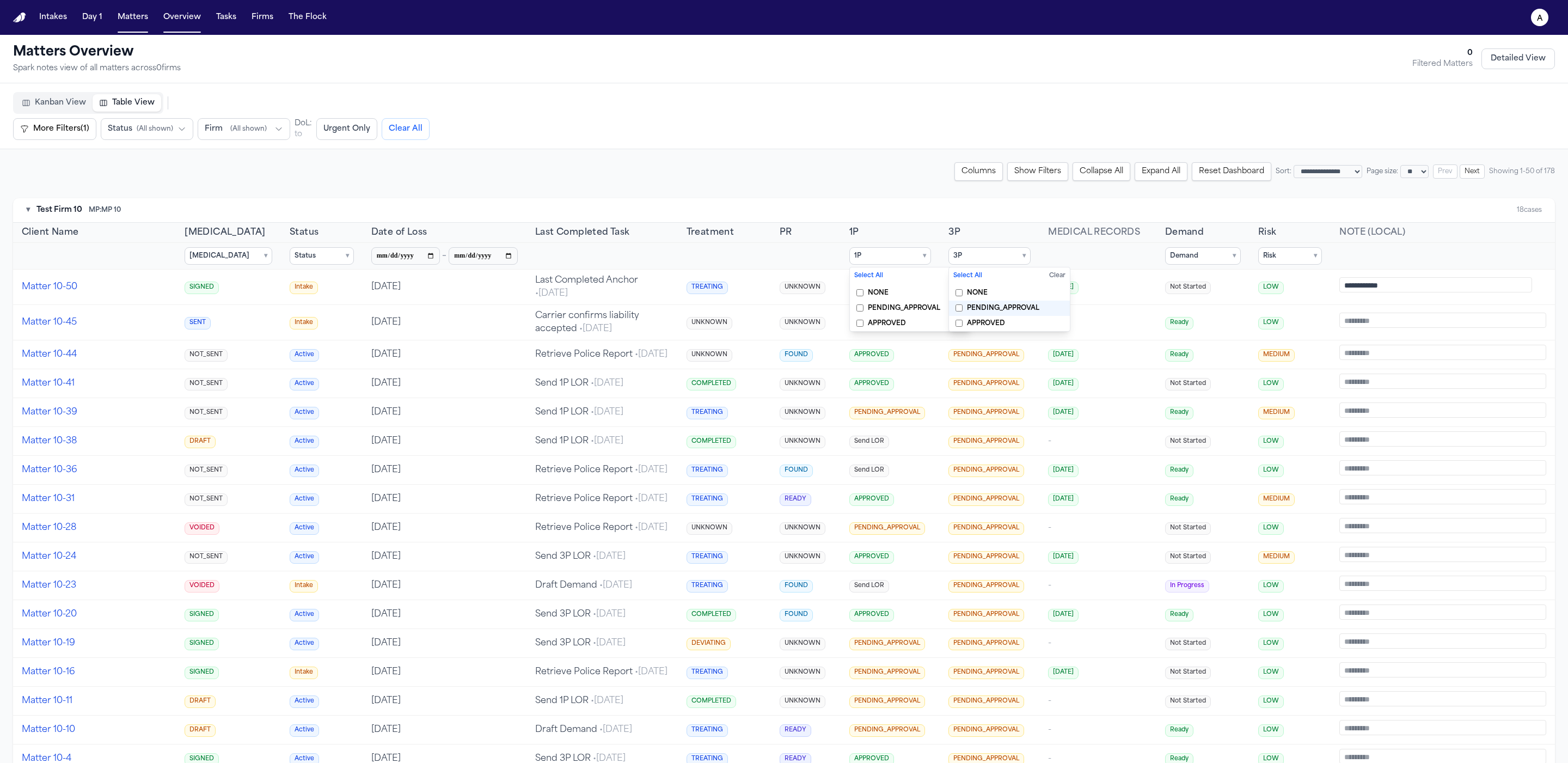
click at [133, 309] on span "PENDING_APPROVAL" at bounding box center [1003, 308] width 72 height 9
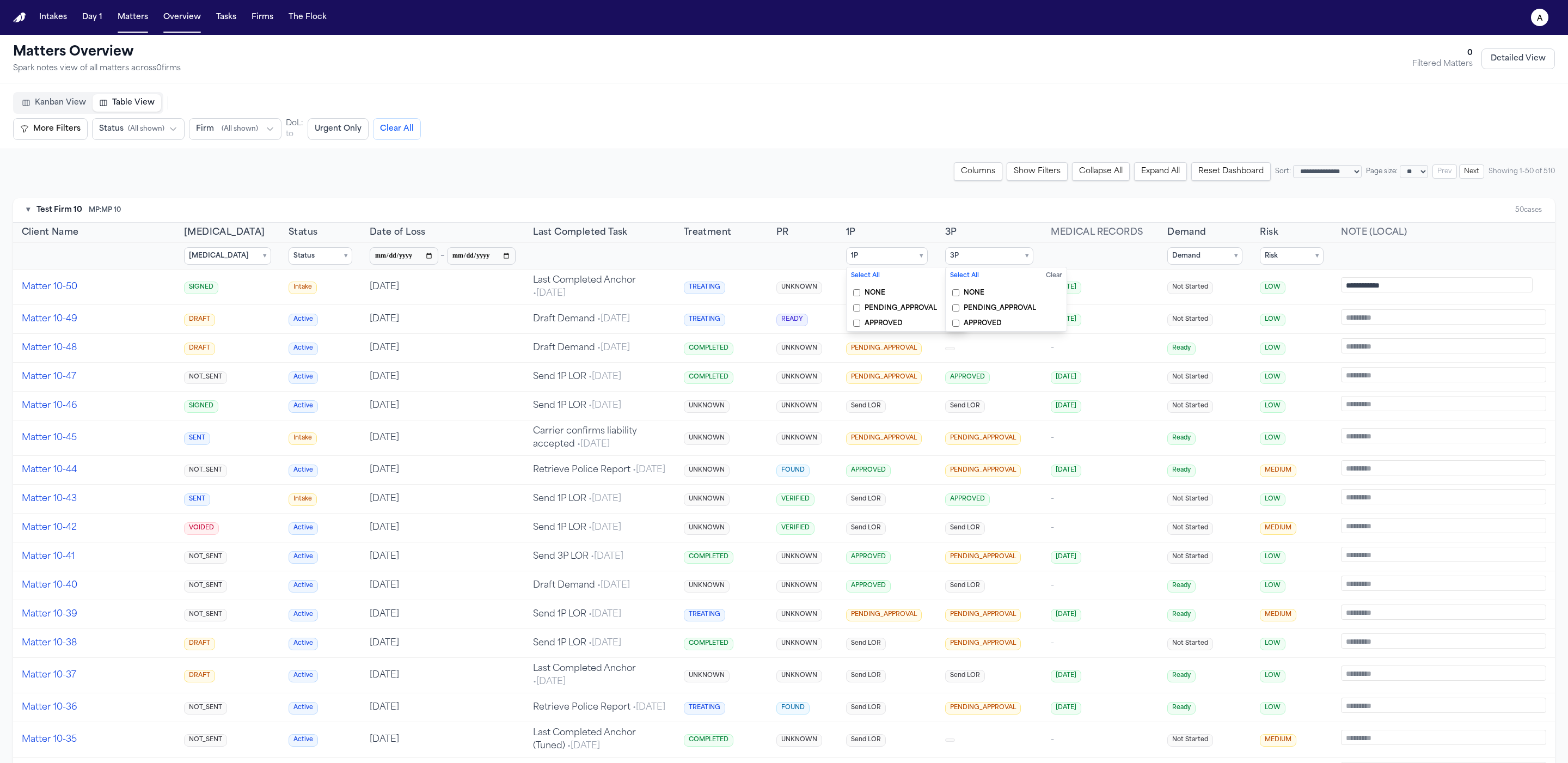
click at [133, 257] on tr "Retainer ▾ Select All Clear NOT_SENT DRAFT SENT SIGNED VOIDED Status ▾ Select A…" at bounding box center [783, 256] width 1542 height 27
click at [133, 259] on summary "Demand ▾" at bounding box center [1205, 256] width 75 height 18
click at [133, 322] on span "Ready" at bounding box center [1195, 323] width 20 height 9
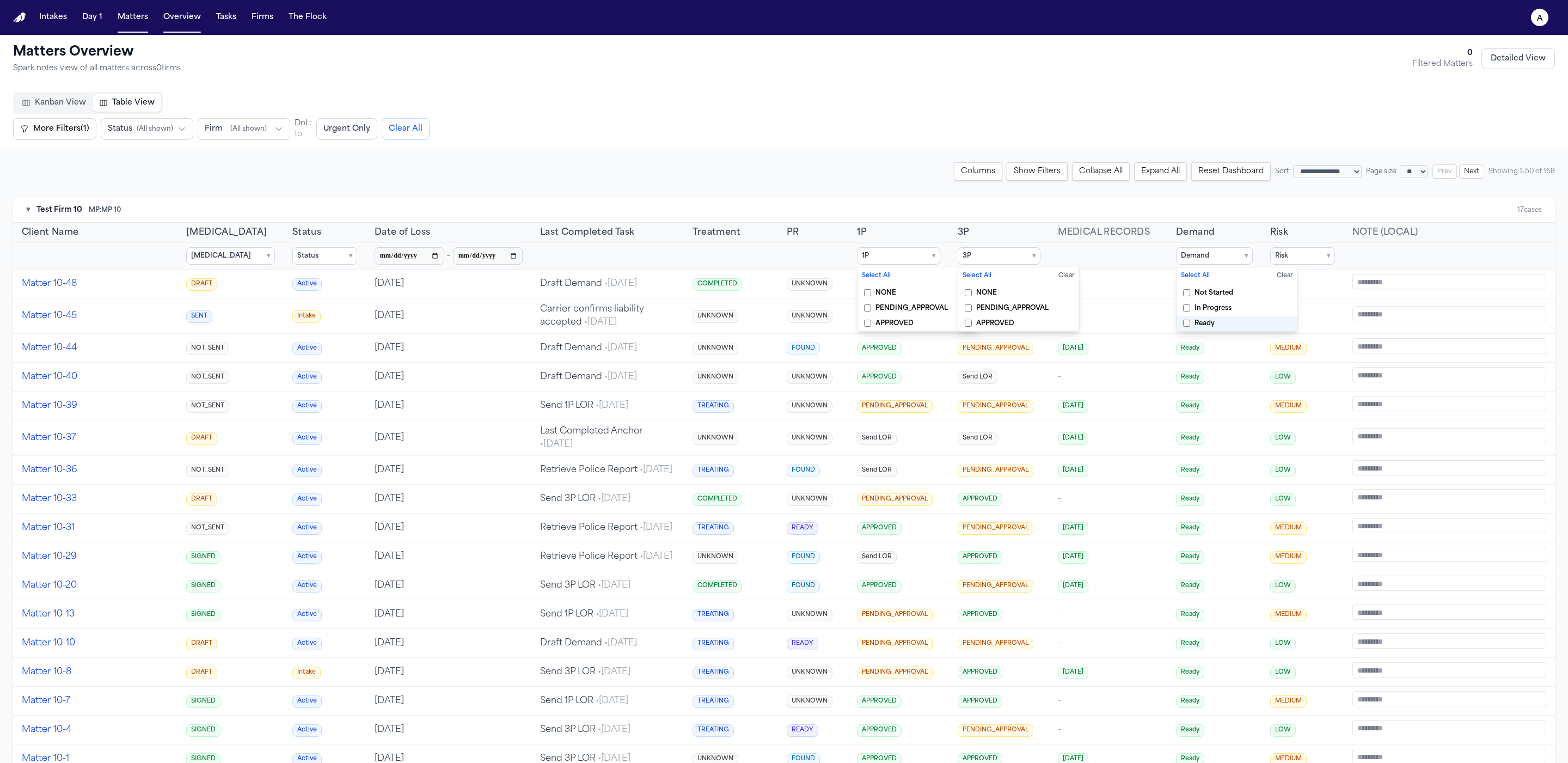
click at [133, 321] on span "Ready" at bounding box center [1204, 323] width 20 height 9
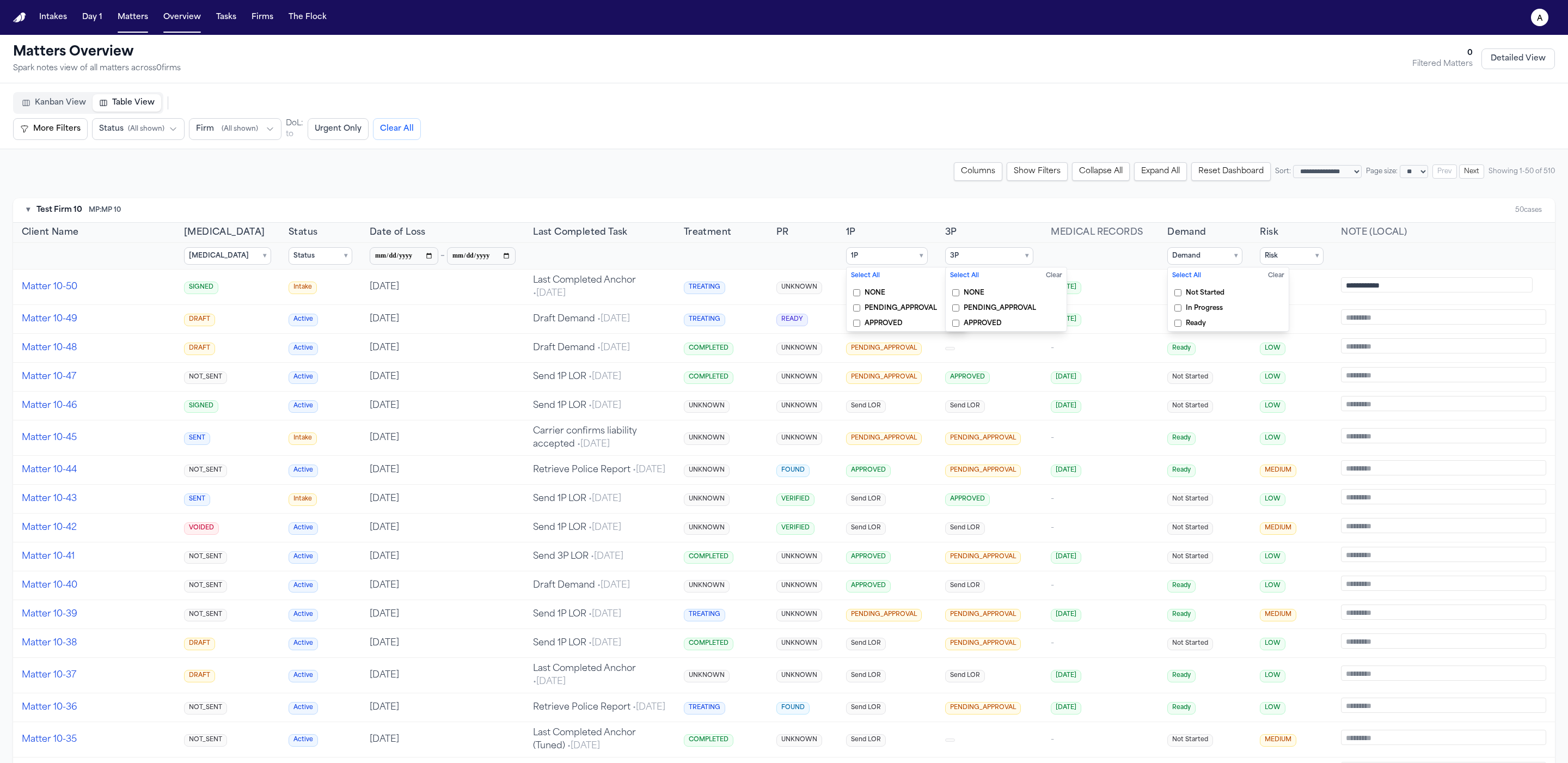
click at [133, 308] on span "In Progress" at bounding box center [1204, 308] width 37 height 9
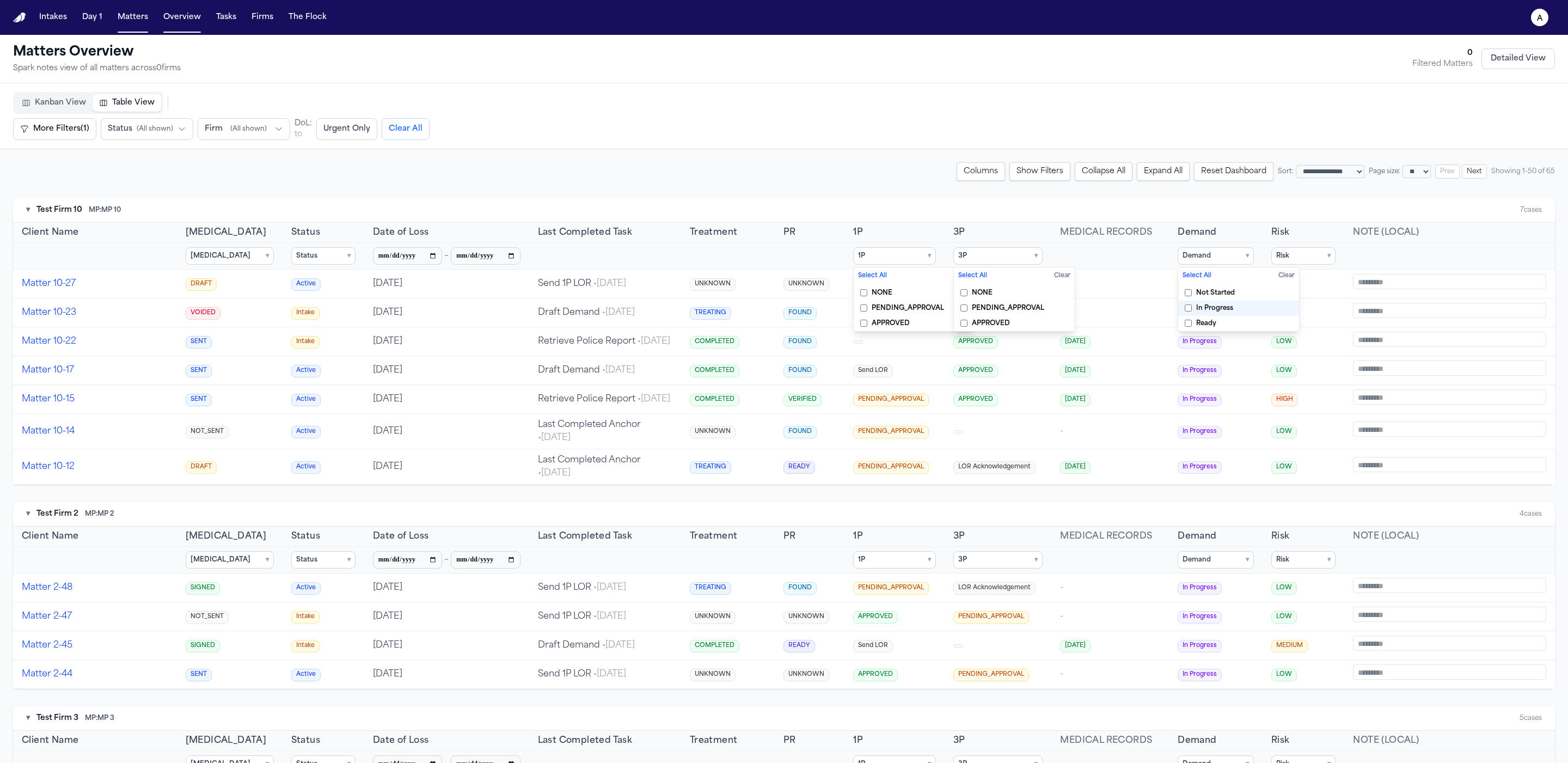
click at [133, 308] on span "In Progress" at bounding box center [1214, 308] width 37 height 9
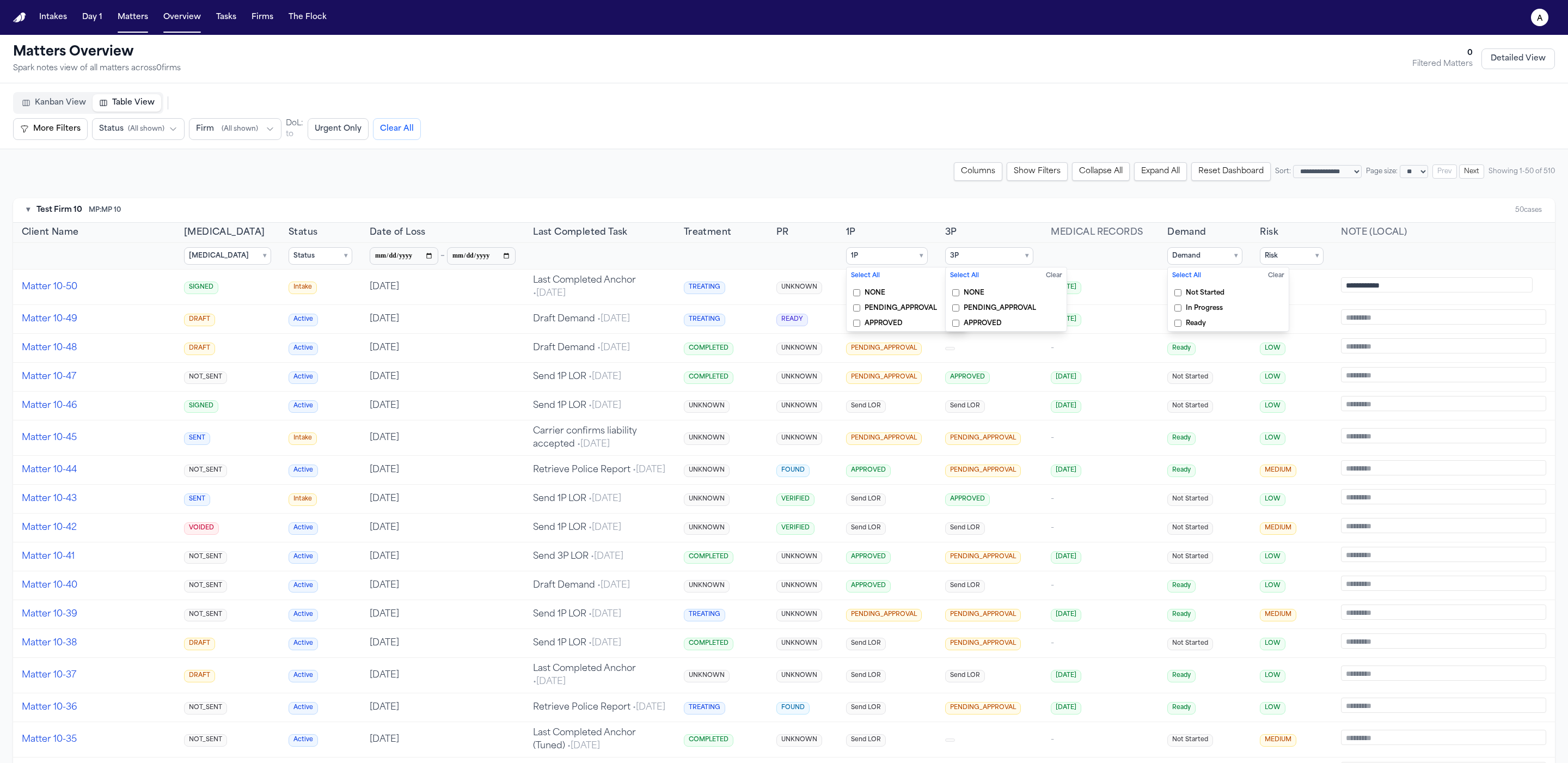
click at [133, 206] on div "▾ Test Firm 10 MP: MP 10 50 cases" at bounding box center [783, 211] width 1542 height 24
click at [133, 163] on div "**********" at bounding box center [783, 172] width 1542 height 18
click at [133, 130] on span "Firm" at bounding box center [205, 129] width 18 height 11
click at [133, 130] on span "( All shown )" at bounding box center [240, 129] width 37 height 9
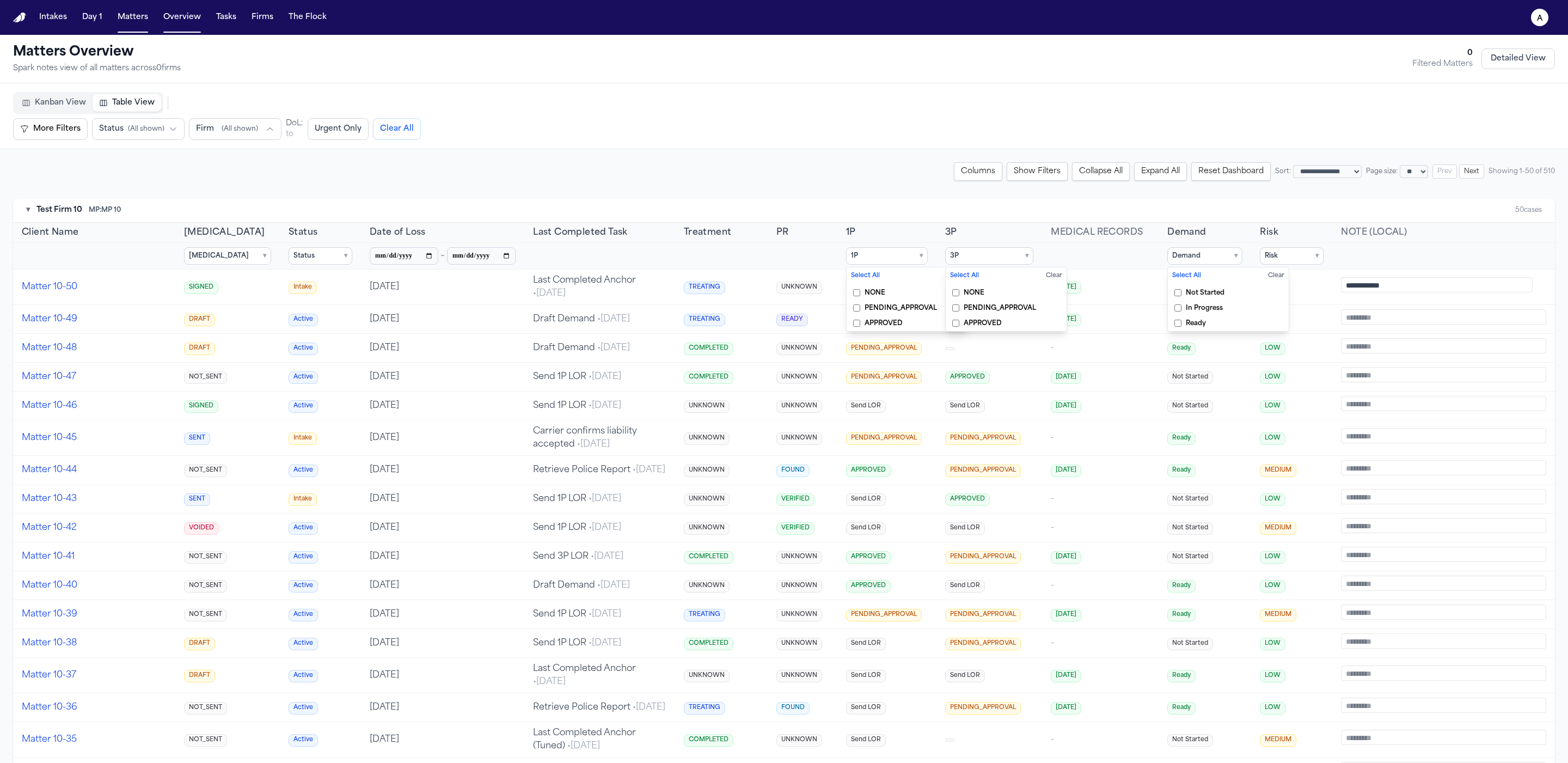
click at [133, 130] on span "( All shown )" at bounding box center [240, 129] width 37 height 9
click at [133, 126] on span "( All shown )" at bounding box center [240, 129] width 37 height 9
click at [133, 126] on span "( All shown )" at bounding box center [240, 128] width 37 height 9
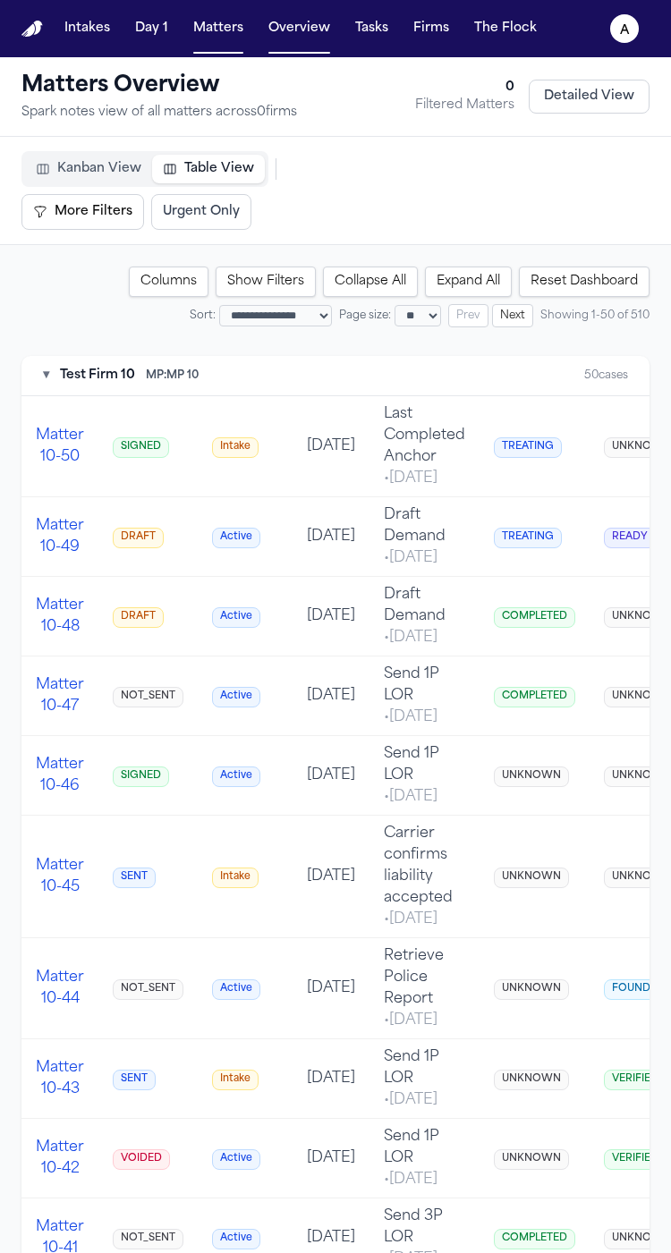
click at [97, 213] on button "More Filters" at bounding box center [82, 212] width 123 height 36
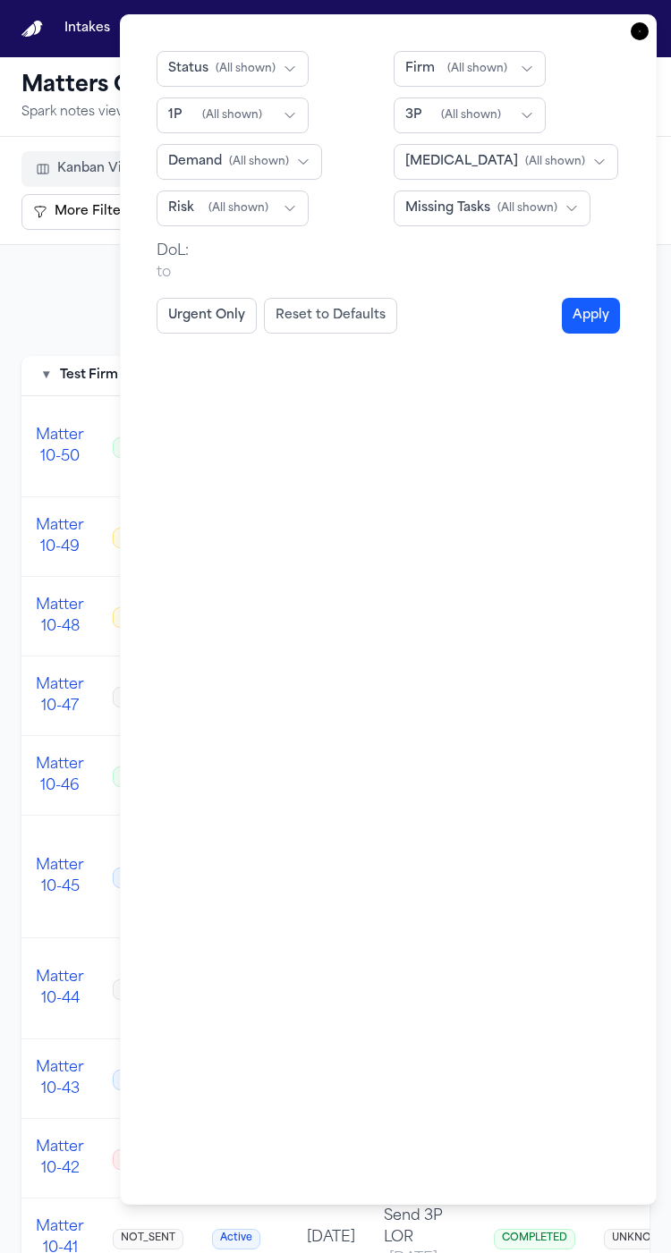
click at [219, 30] on icon "button" at bounding box center [640, 31] width 18 height 18
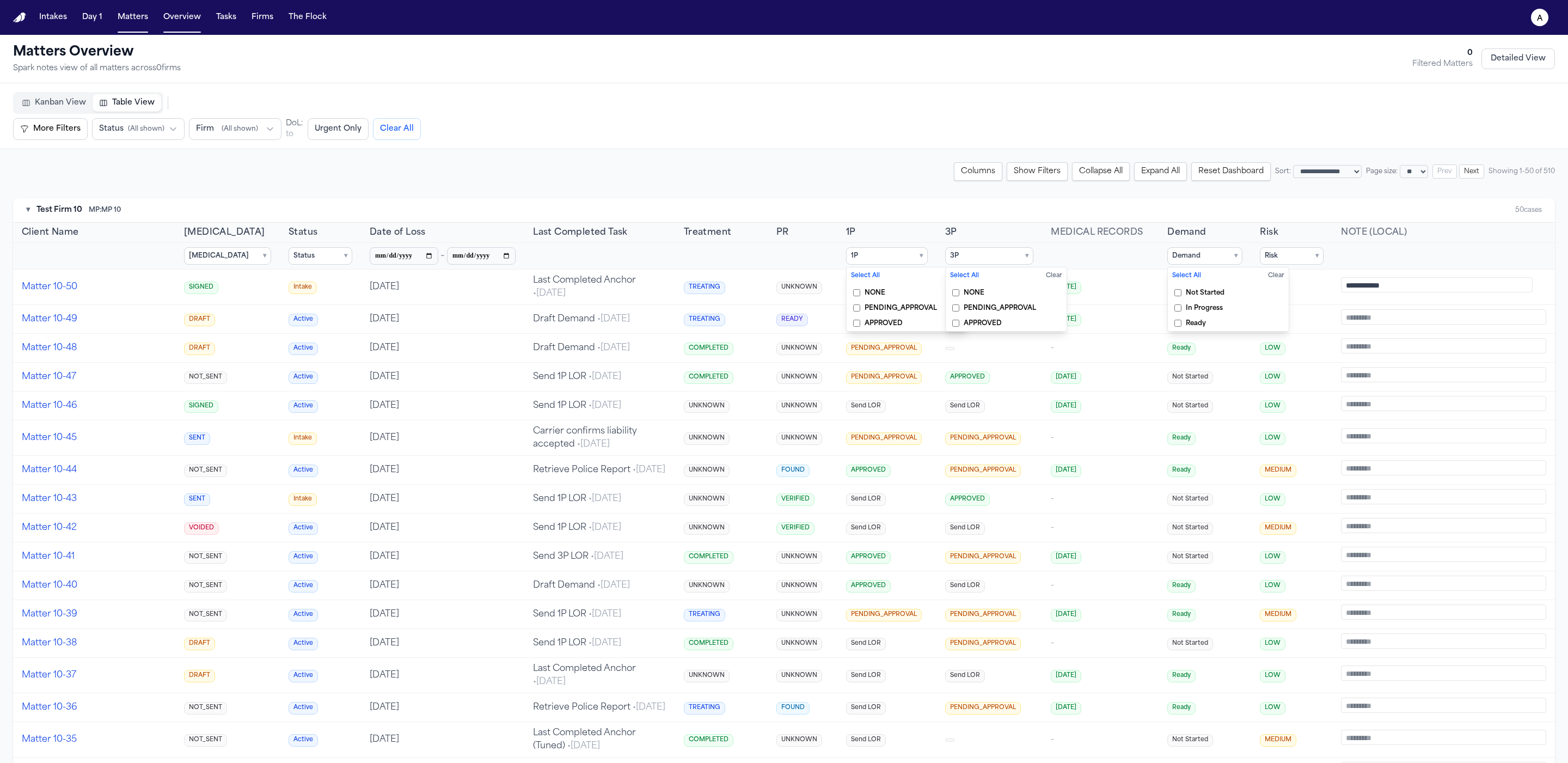
click at [133, 215] on div "▾ Test Firm 10 MP: MP 10 50 cases" at bounding box center [783, 211] width 1542 height 24
click at [133, 176] on button "Show Filters" at bounding box center [1037, 172] width 61 height 18
click at [45, 124] on button "More Filters" at bounding box center [50, 129] width 75 height 22
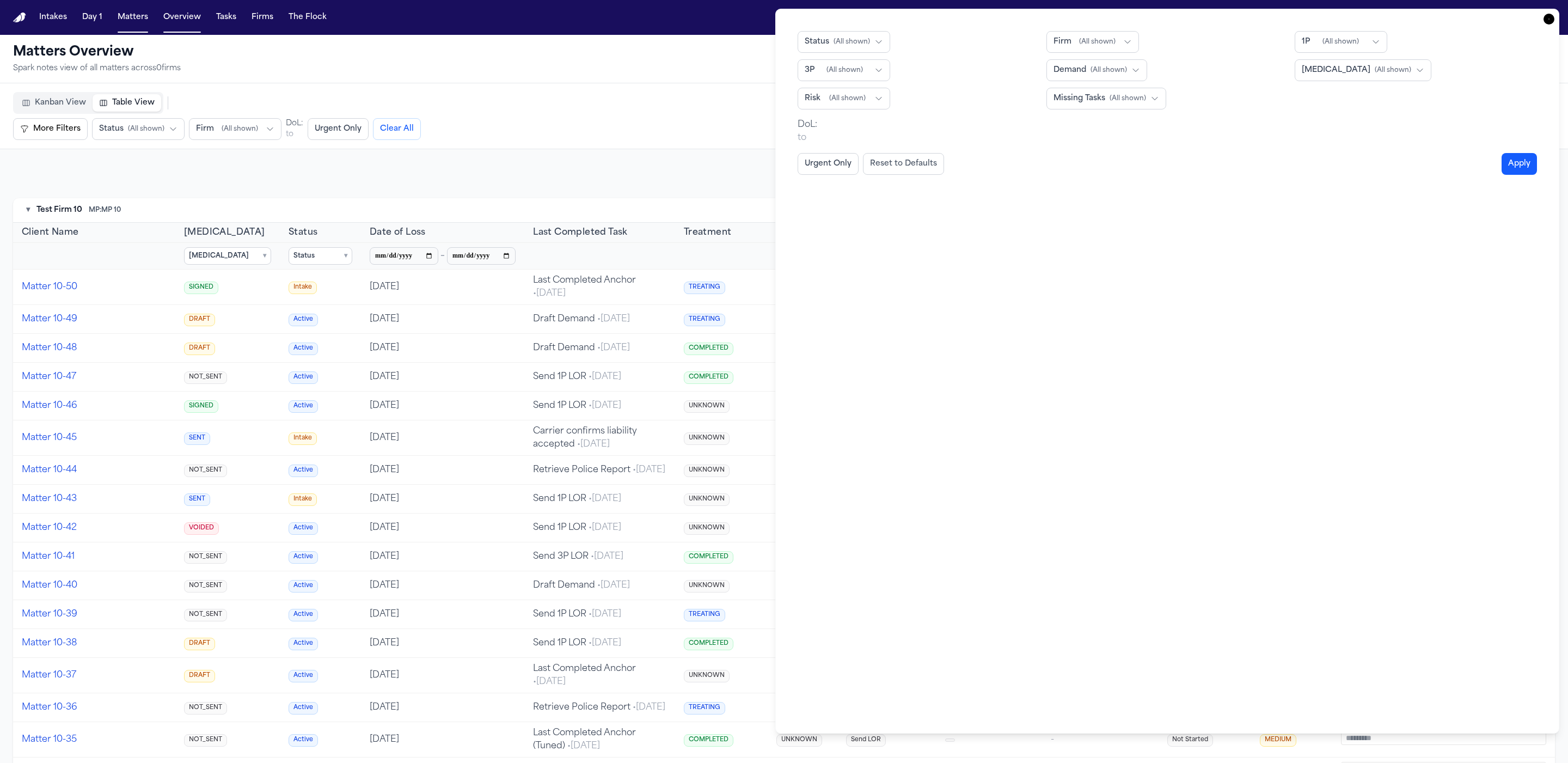
click at [133, 143] on div "Kanban View Table View More Filters Urgent Only More Filters Status ( All shown…" at bounding box center [784, 116] width 1568 height 66
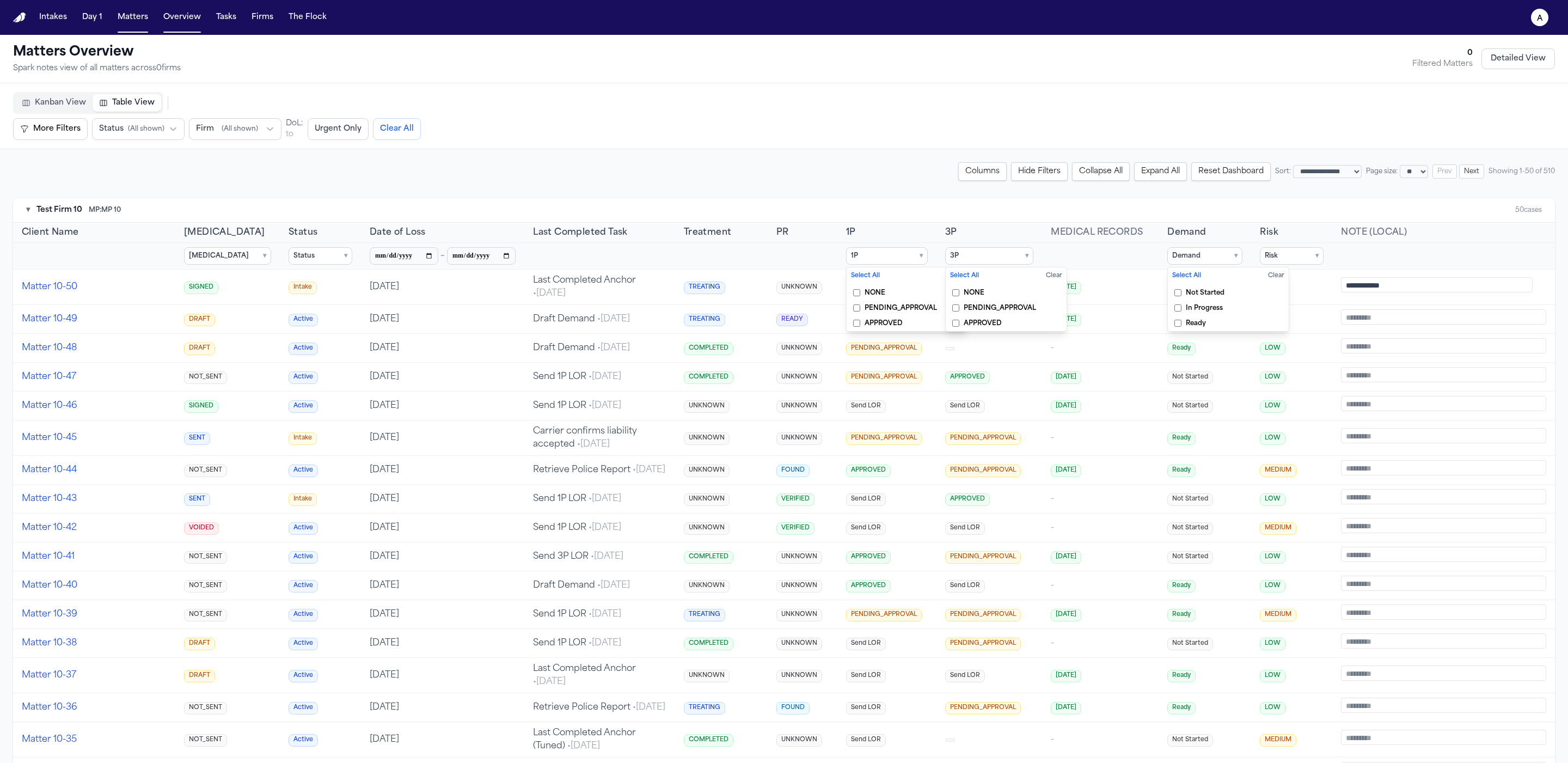
click at [133, 175] on button "Hide Filters" at bounding box center [1039, 172] width 57 height 18
click at [133, 175] on button "Show Filters" at bounding box center [1037, 172] width 61 height 18
click at [133, 175] on button "Hide Filters" at bounding box center [1039, 172] width 57 height 18
click at [46, 129] on button "More Filters" at bounding box center [50, 129] width 75 height 22
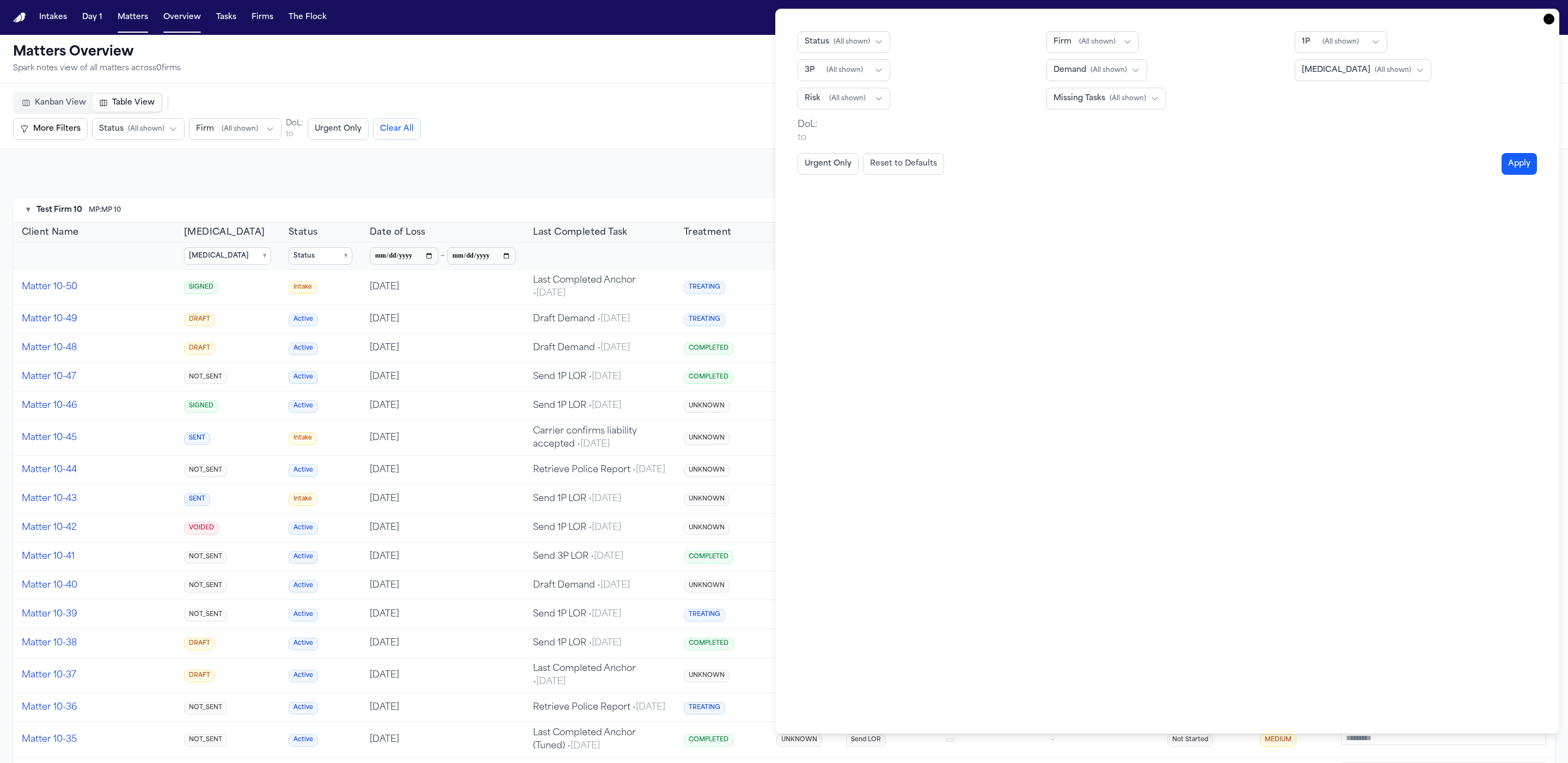
click at [133, 44] on span "( All shown )" at bounding box center [1097, 42] width 37 height 9
click at [133, 68] on button "Select All" at bounding box center [1066, 64] width 30 height 9
click at [133, 60] on button "Show All" at bounding box center [1166, 64] width 29 height 9
click at [133, 33] on div "Firm ( All shown ) Select All Show All" at bounding box center [1167, 42] width 242 height 22
click at [133, 17] on div "Filters Status ( All shown ) Firm ( All shown ) Select All Show All 1P ( All sh…" at bounding box center [1167, 371] width 784 height 725
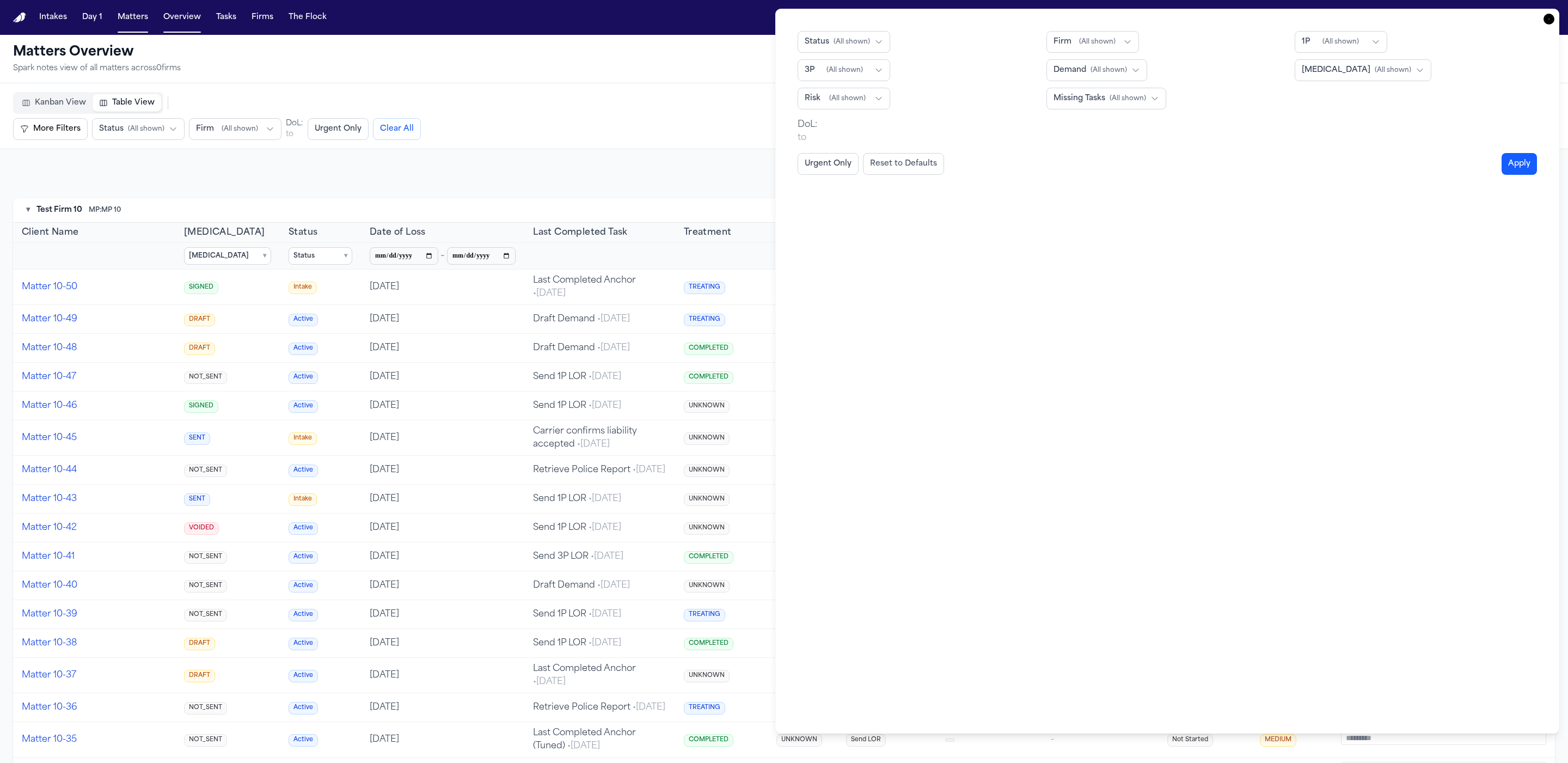
click at [133, 19] on div "Filters Status ( All shown ) Firm ( All shown ) 1P ( All shown ) 3P ( All shown…" at bounding box center [1167, 371] width 784 height 725
click at [133, 18] on icon "button" at bounding box center [1549, 19] width 11 height 11
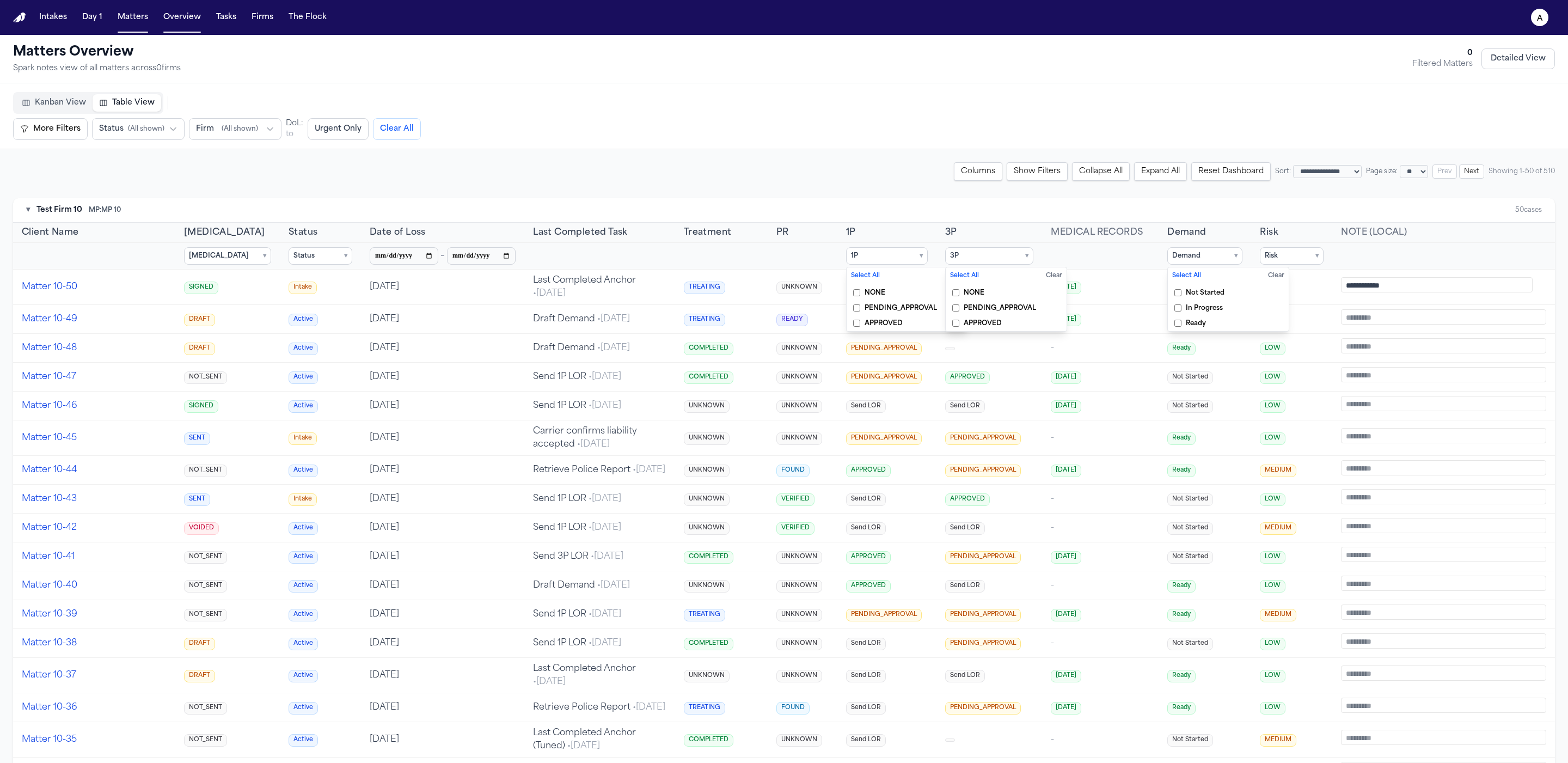
click at [133, 106] on div "Kanban View Table View More Filters Urgent Only More Filters Status ( All shown…" at bounding box center [783, 116] width 1542 height 48
select select "**"
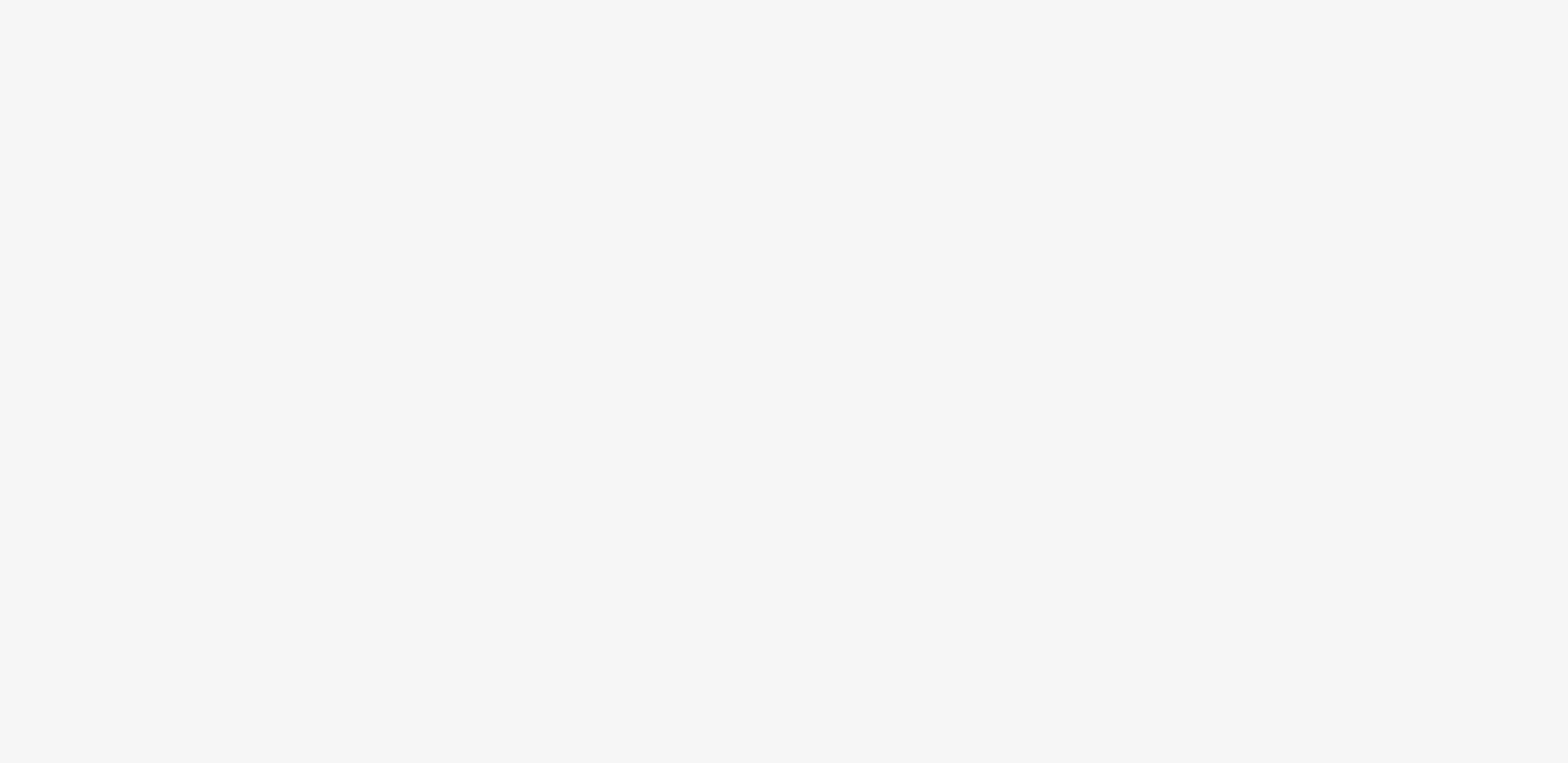
select select "**"
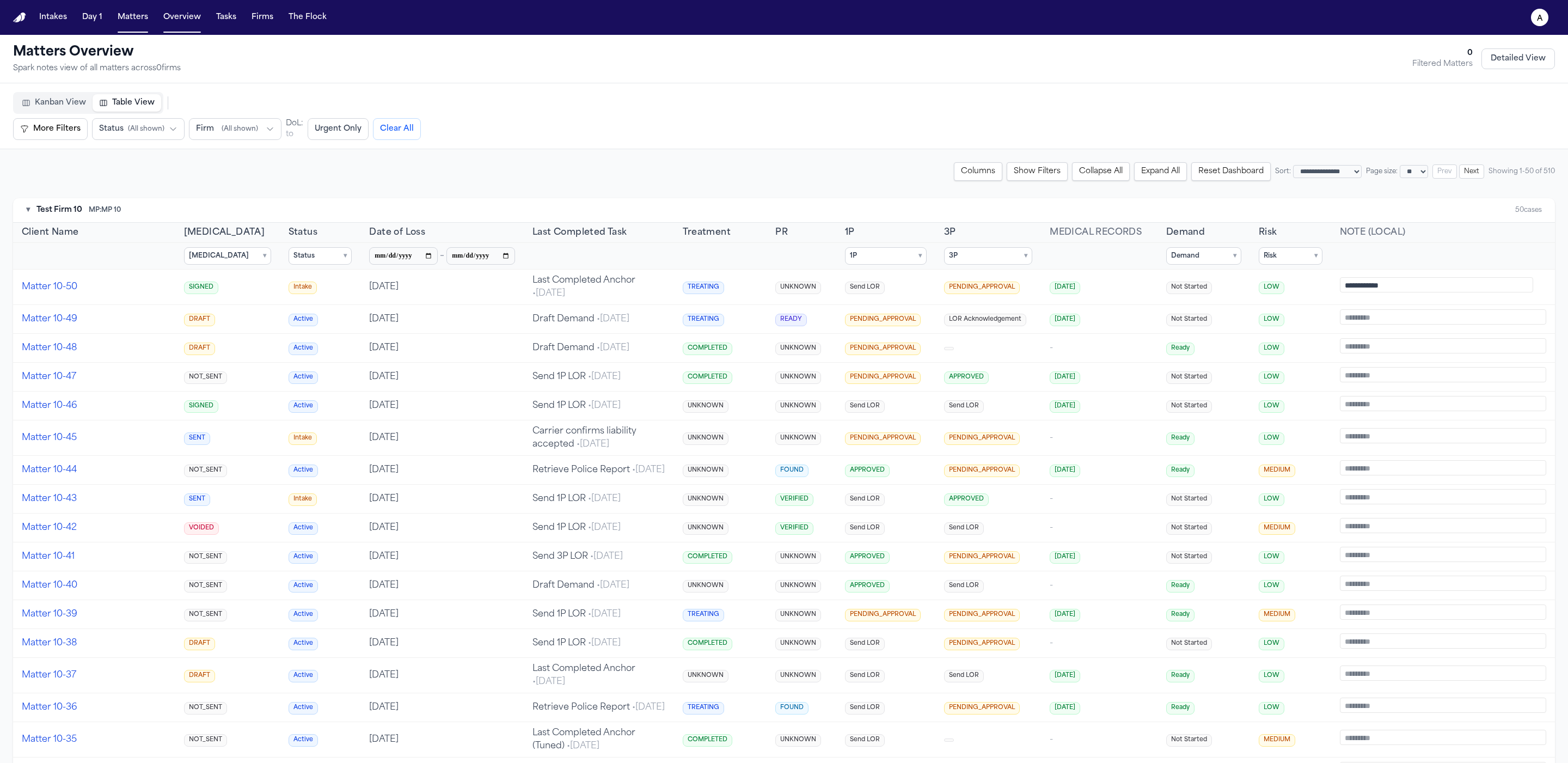
click at [138, 130] on span "( All shown )" at bounding box center [146, 129] width 37 height 9
click at [218, 127] on button "Firm ( All shown )" at bounding box center [235, 129] width 93 height 22
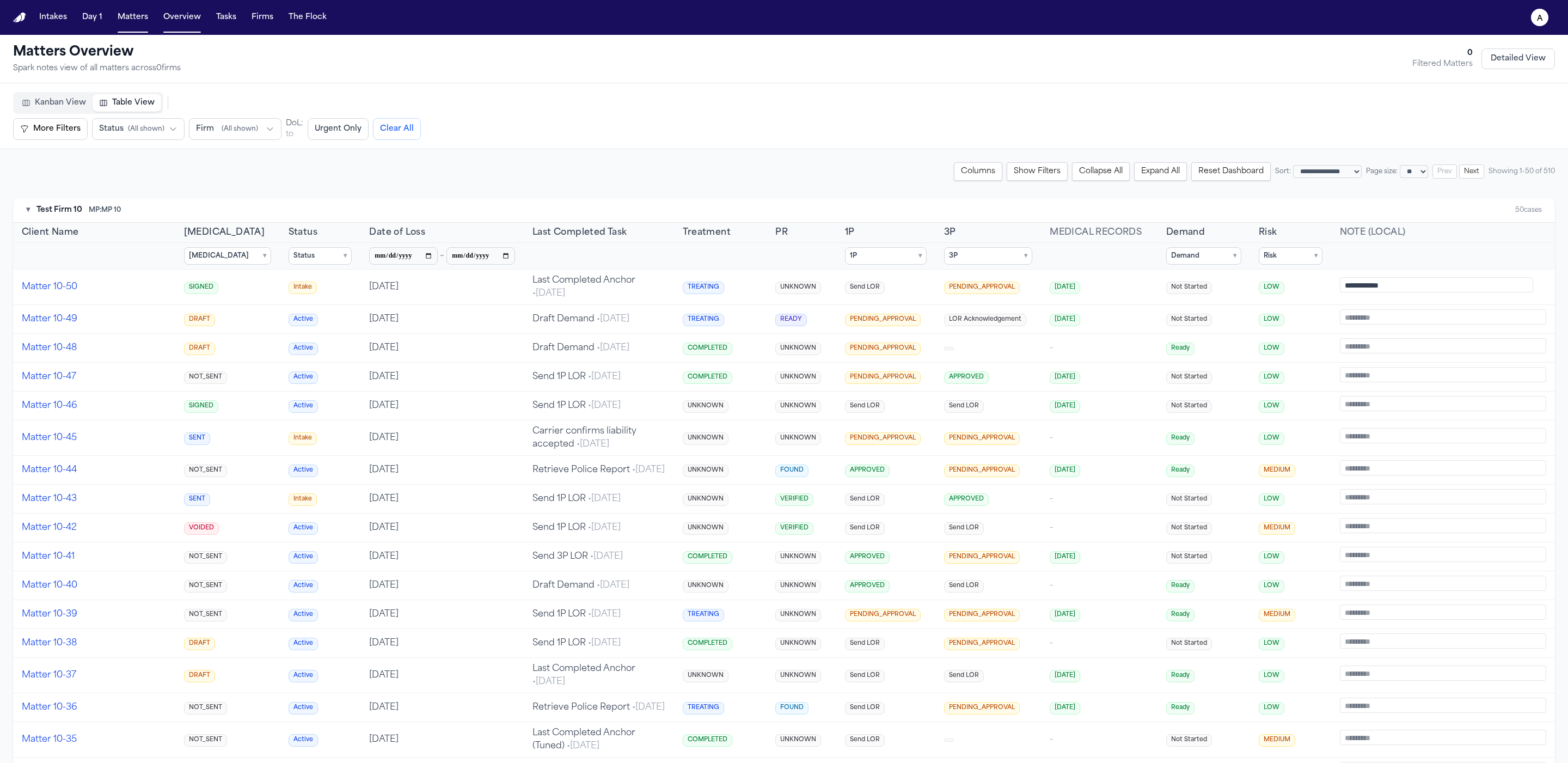
click at [228, 135] on button "Firm ( All shown )" at bounding box center [235, 129] width 93 height 22
click at [243, 131] on span "( All shown )" at bounding box center [240, 129] width 37 height 9
click at [101, 128] on span "Status" at bounding box center [111, 129] width 24 height 11
click at [59, 130] on button "More Filters" at bounding box center [50, 129] width 75 height 22
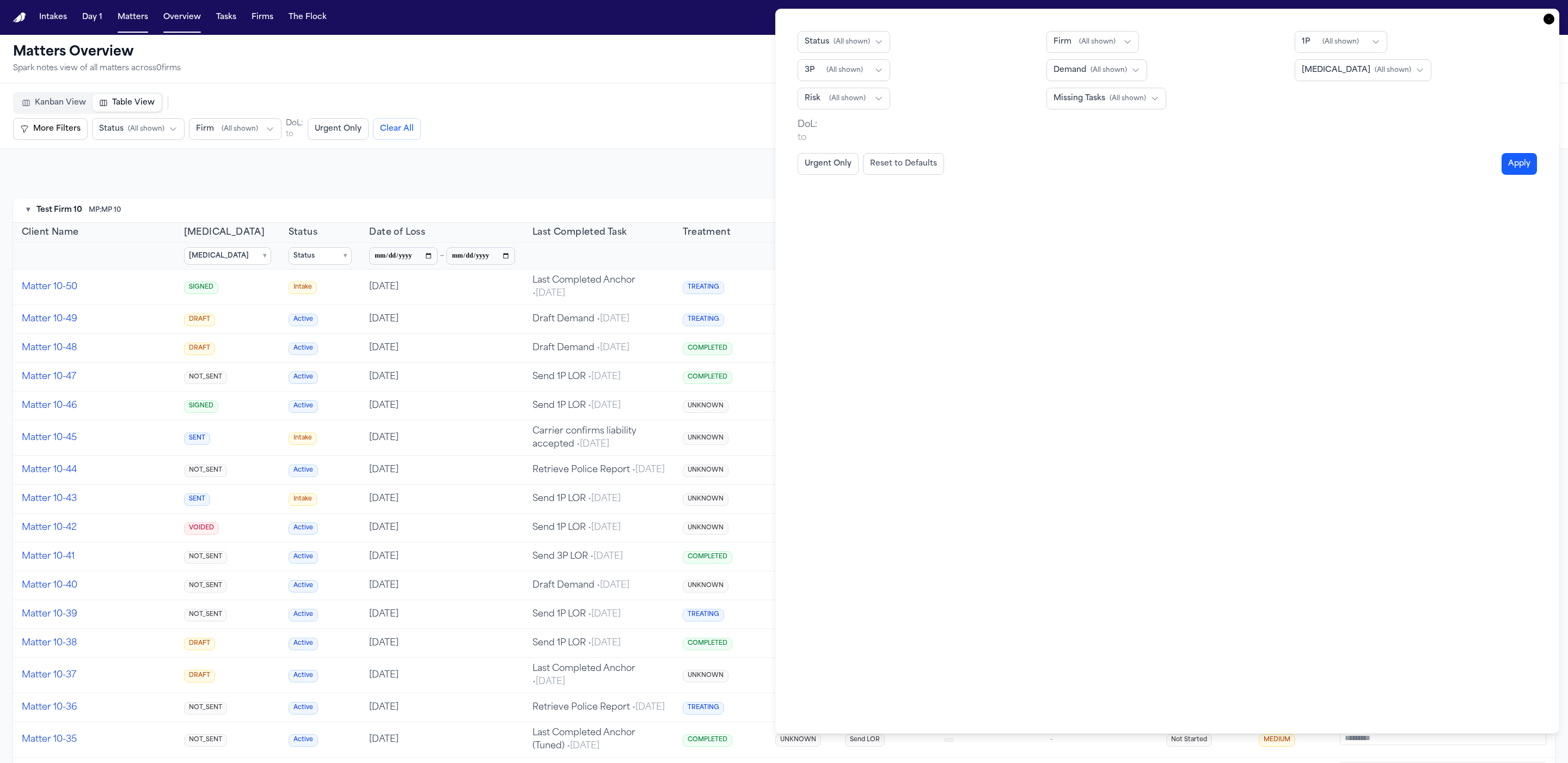
click at [1132, 44] on button "Firm ( All shown )" at bounding box center [1093, 42] width 93 height 22
click at [1109, 132] on button "Oceanview" at bounding box center [1116, 142] width 138 height 19
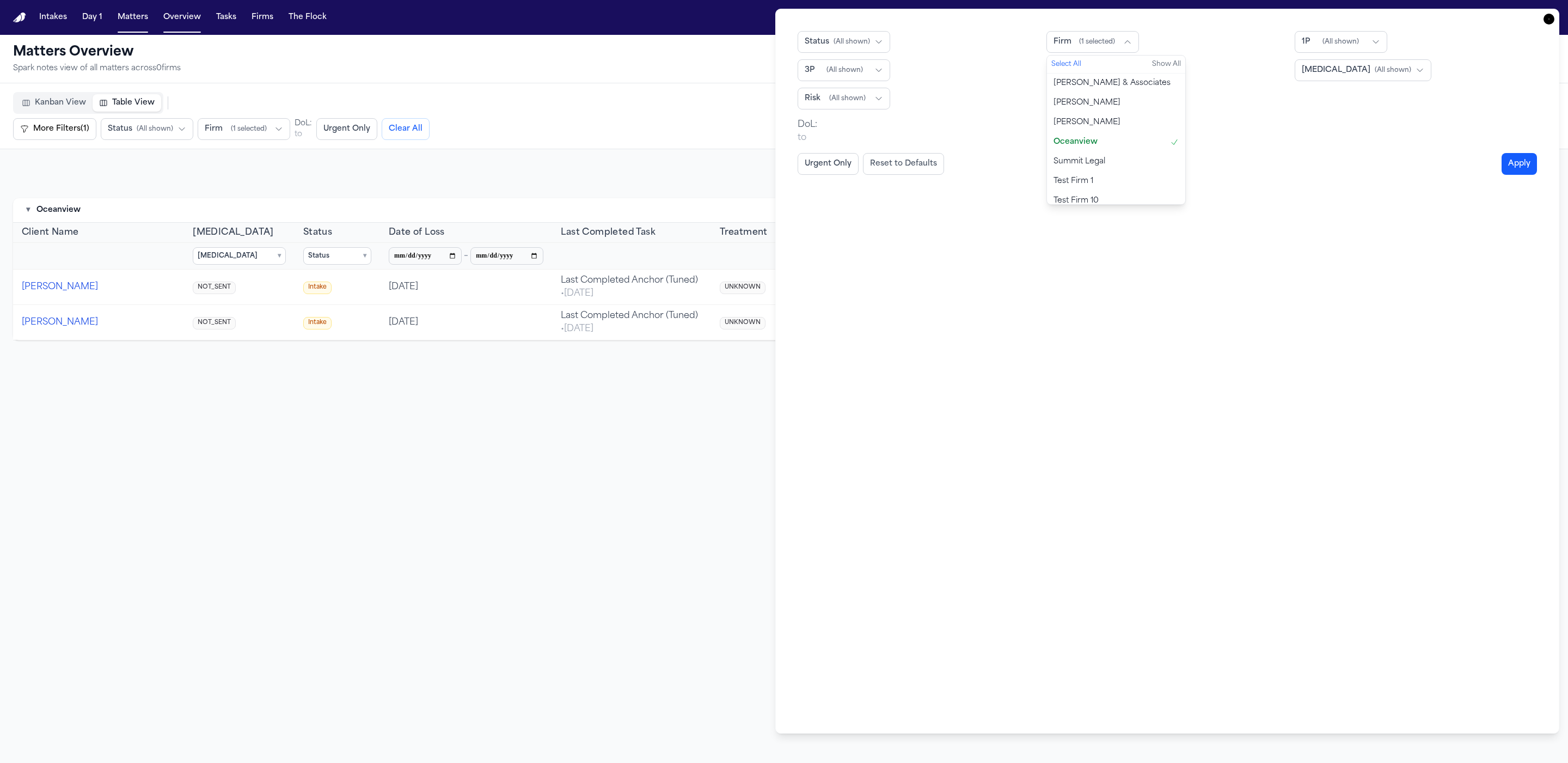
click at [1549, 14] on icon "button" at bounding box center [1549, 19] width 11 height 11
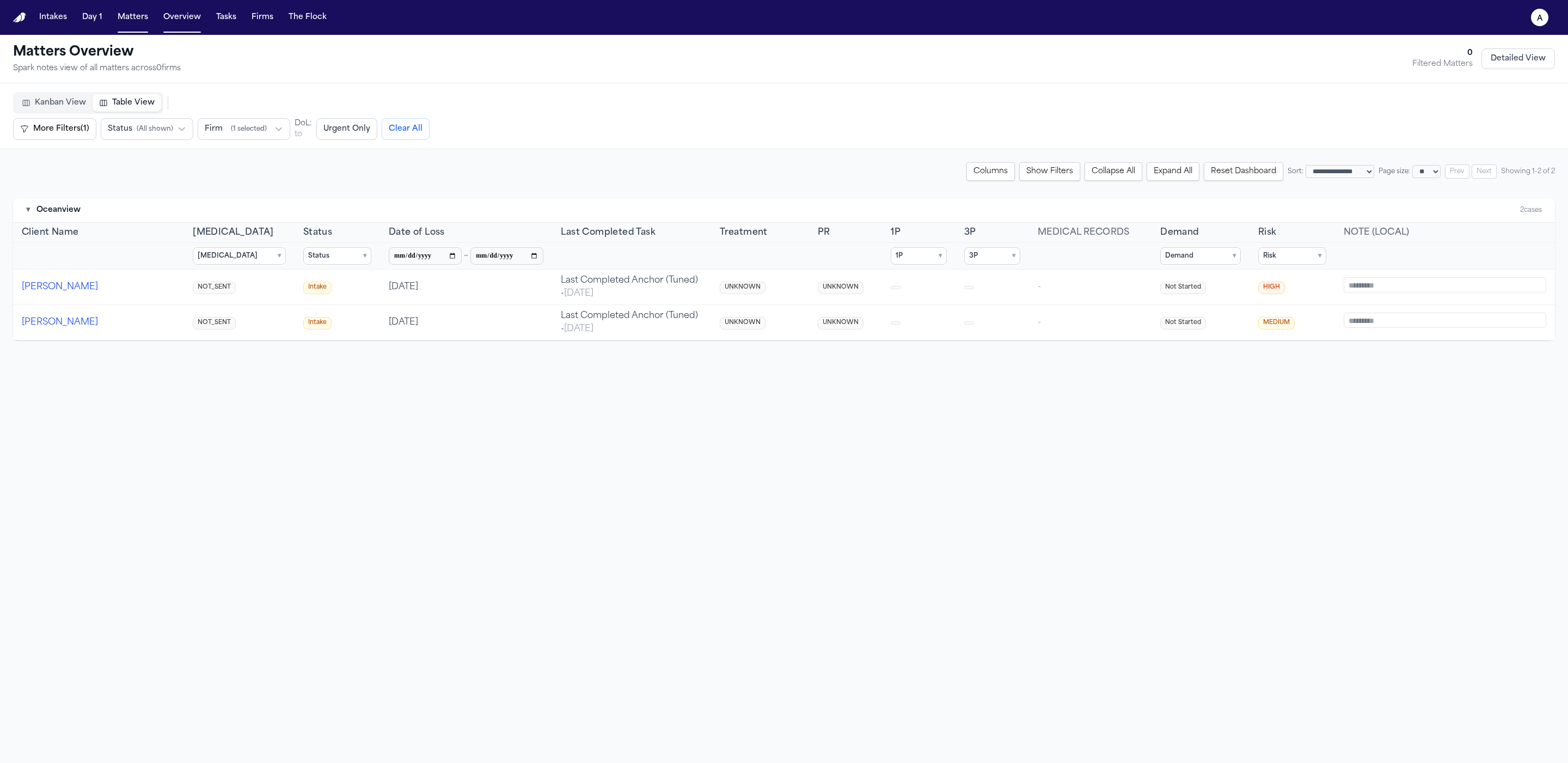
click at [1225, 168] on button "Reset Dashboard" at bounding box center [1244, 172] width 80 height 18
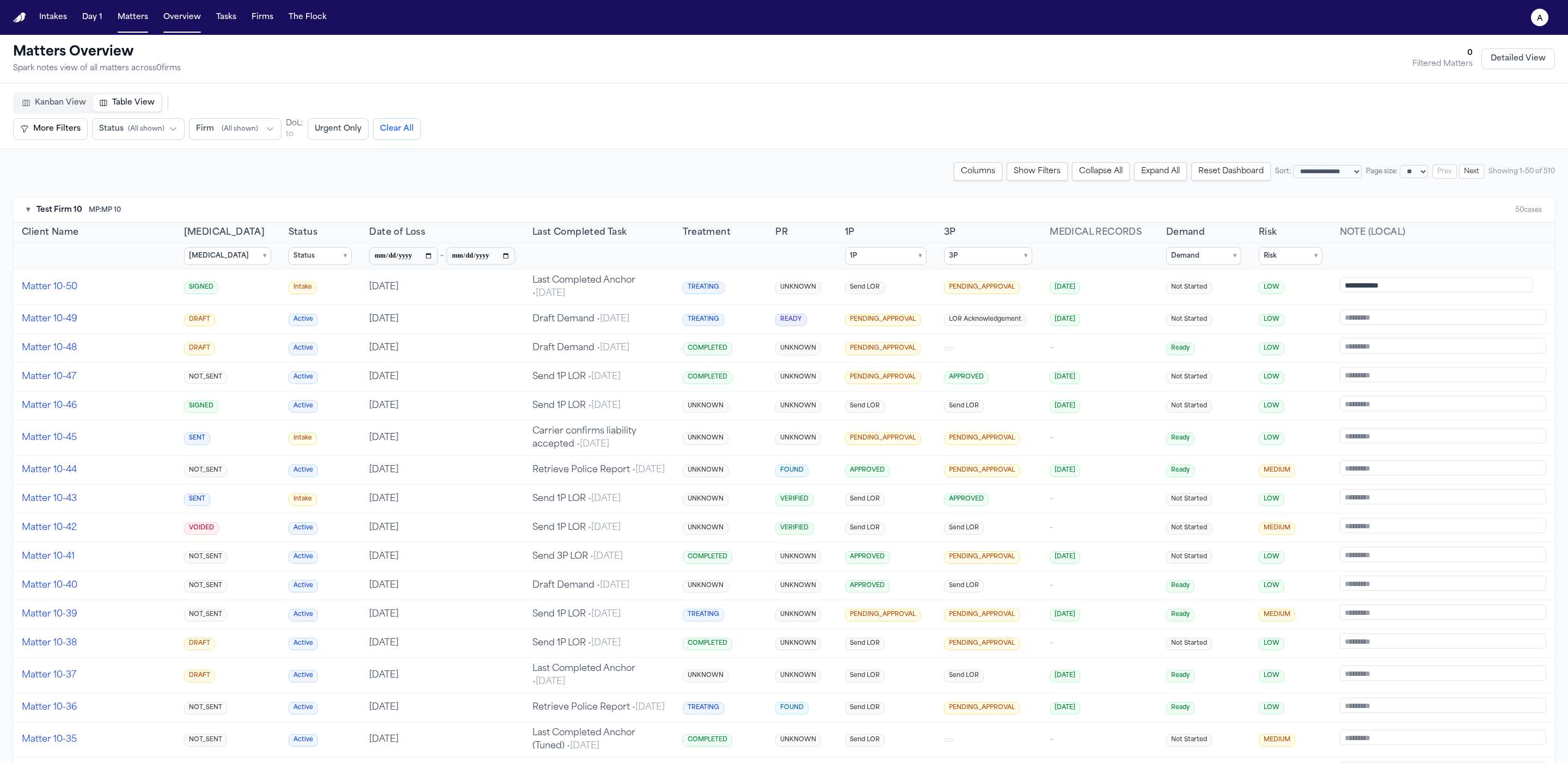
click at [254, 127] on span "( All shown )" at bounding box center [240, 129] width 37 height 9
click at [261, 127] on button "Firm ( All shown )" at bounding box center [235, 126] width 93 height 22
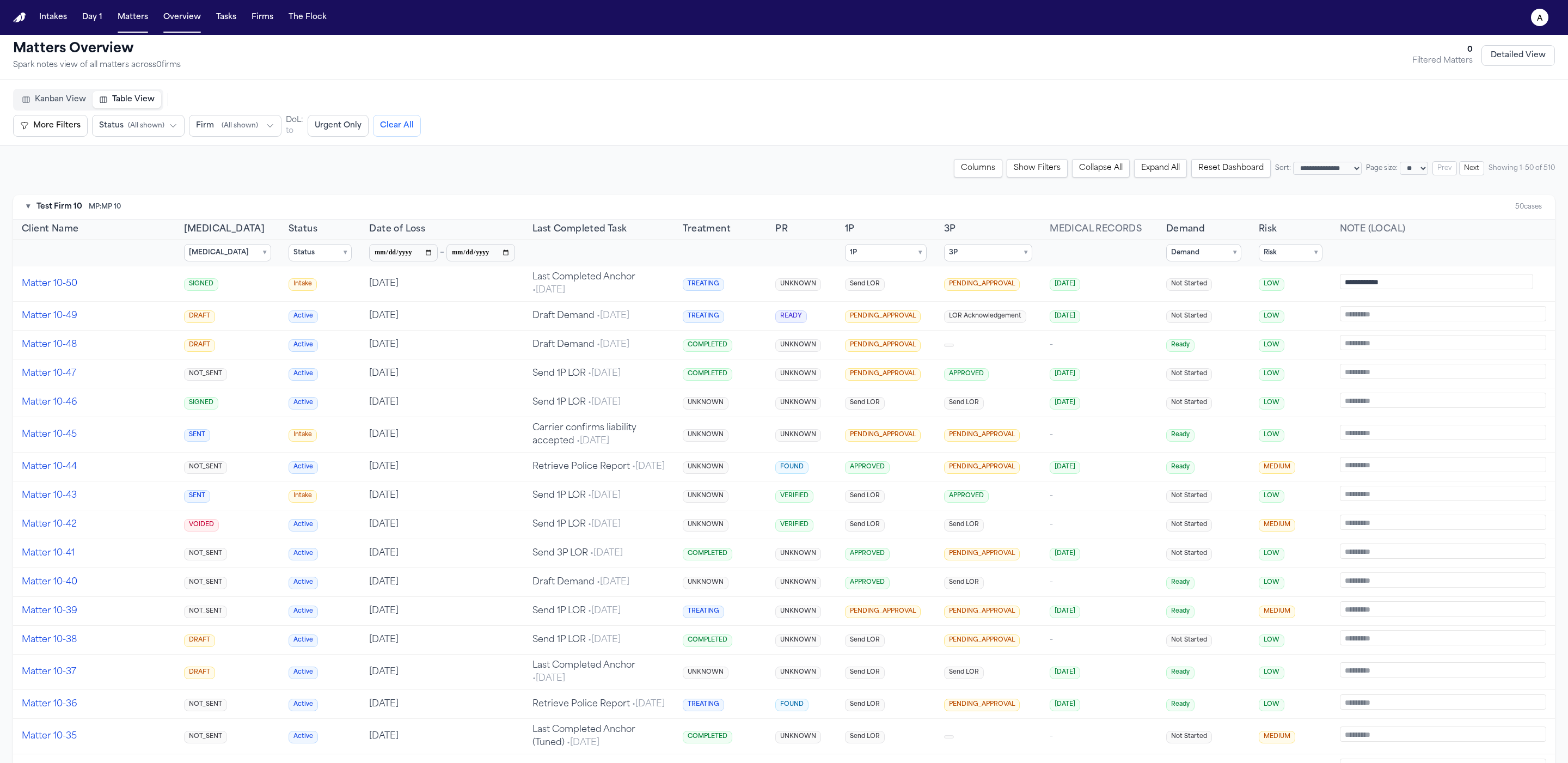
click at [261, 127] on button "Firm ( All shown )" at bounding box center [235, 126] width 93 height 22
click at [231, 127] on span "( All shown )" at bounding box center [240, 125] width 37 height 9
click at [233, 127] on span "( All shown )" at bounding box center [240, 125] width 37 height 9
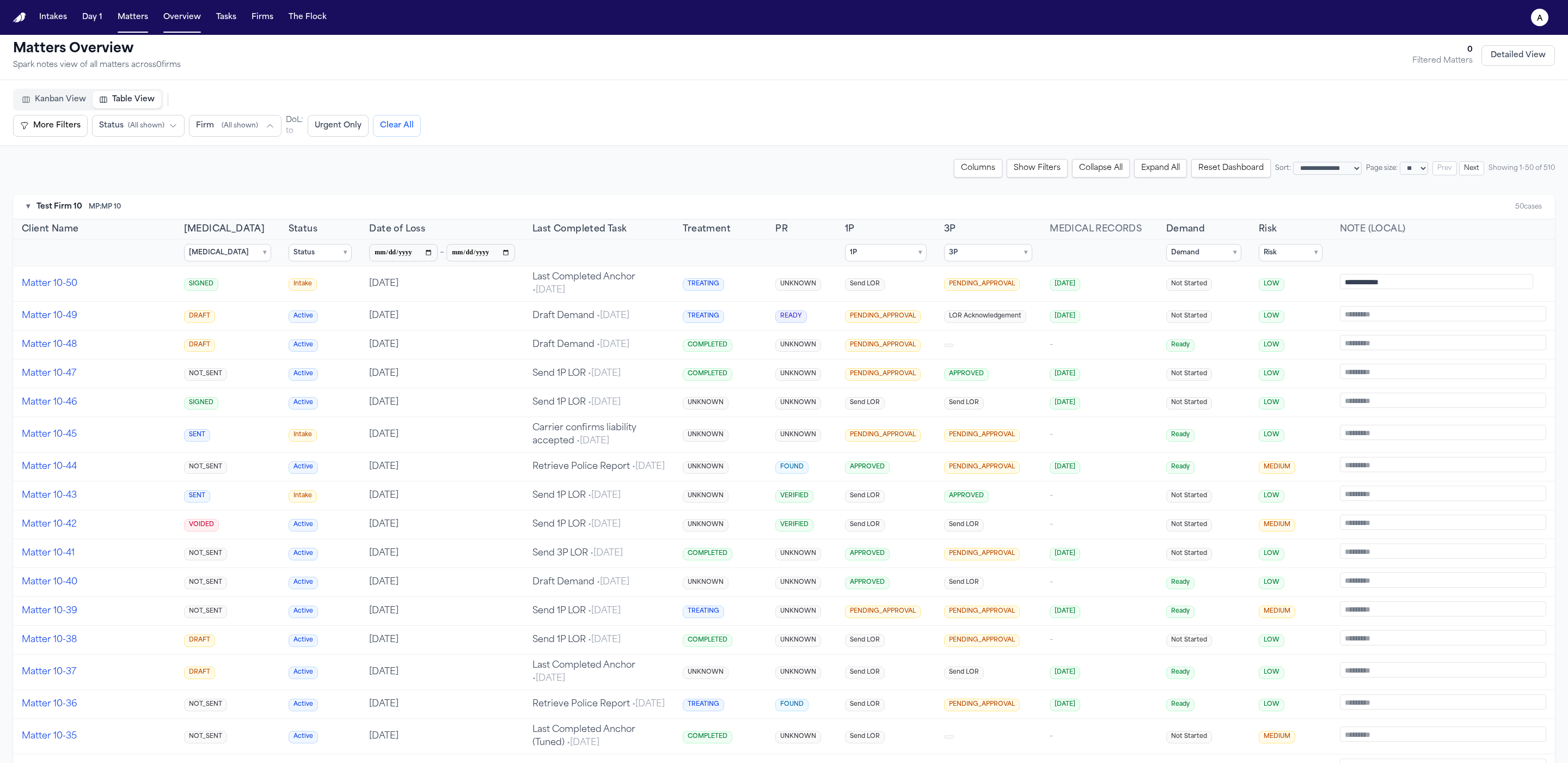
click at [144, 118] on button "Status ( All shown )" at bounding box center [138, 126] width 93 height 22
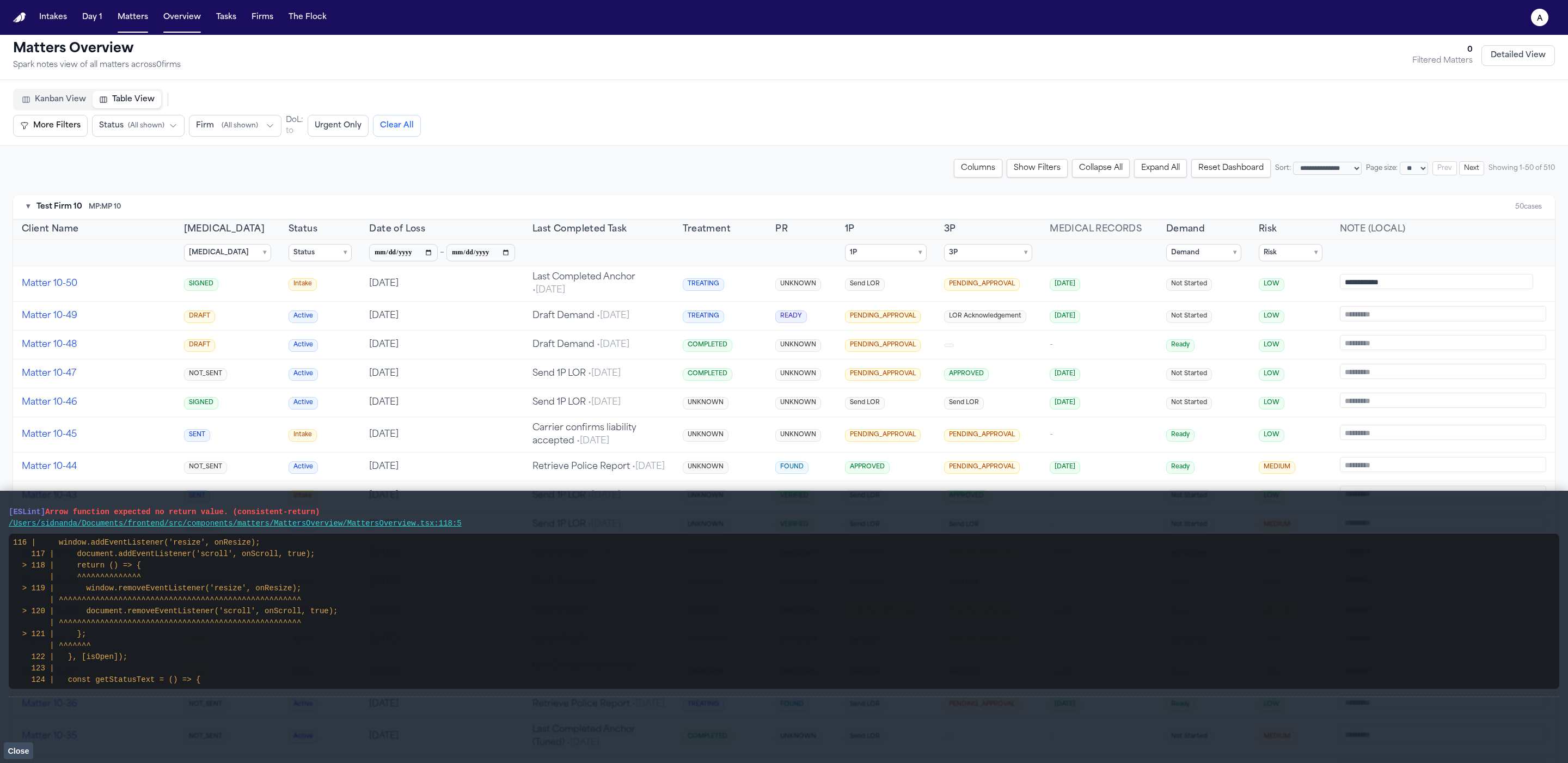
drag, startPoint x: 486, startPoint y: 524, endPoint x: 1, endPoint y: 513, distance: 485.1
click at [1, 513] on main "[ESLint] Arrow function expected no return value. (consistent-return) /Users/si…" at bounding box center [784, 627] width 1568 height 272
click at [128, 115] on div "Kanban View Table View More Filters Urgent Only More Filters Status ( All shown…" at bounding box center [296, 113] width 567 height 48
click at [136, 126] on span "( All shown )" at bounding box center [146, 125] width 37 height 9
click at [240, 115] on button "Firm ( All shown )" at bounding box center [235, 126] width 93 height 22
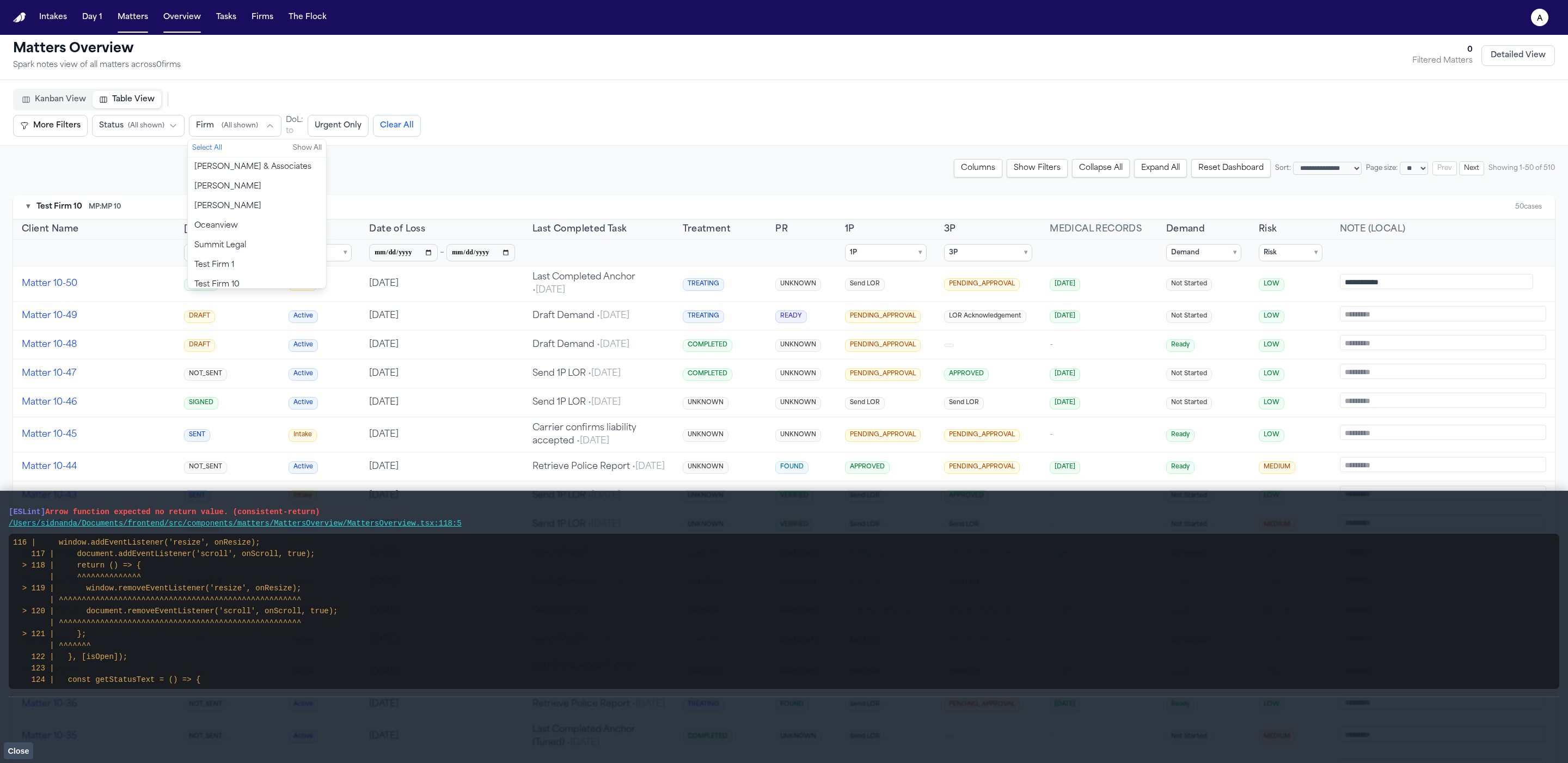
click at [325, 127] on button "Urgent Only" at bounding box center [338, 126] width 61 height 22
click at [330, 127] on button "Urgent Only" at bounding box center [347, 126] width 61 height 22
click at [58, 120] on button "More Filters" at bounding box center [50, 126] width 75 height 22
click at [59, 121] on button "More Filters" at bounding box center [50, 126] width 75 height 22
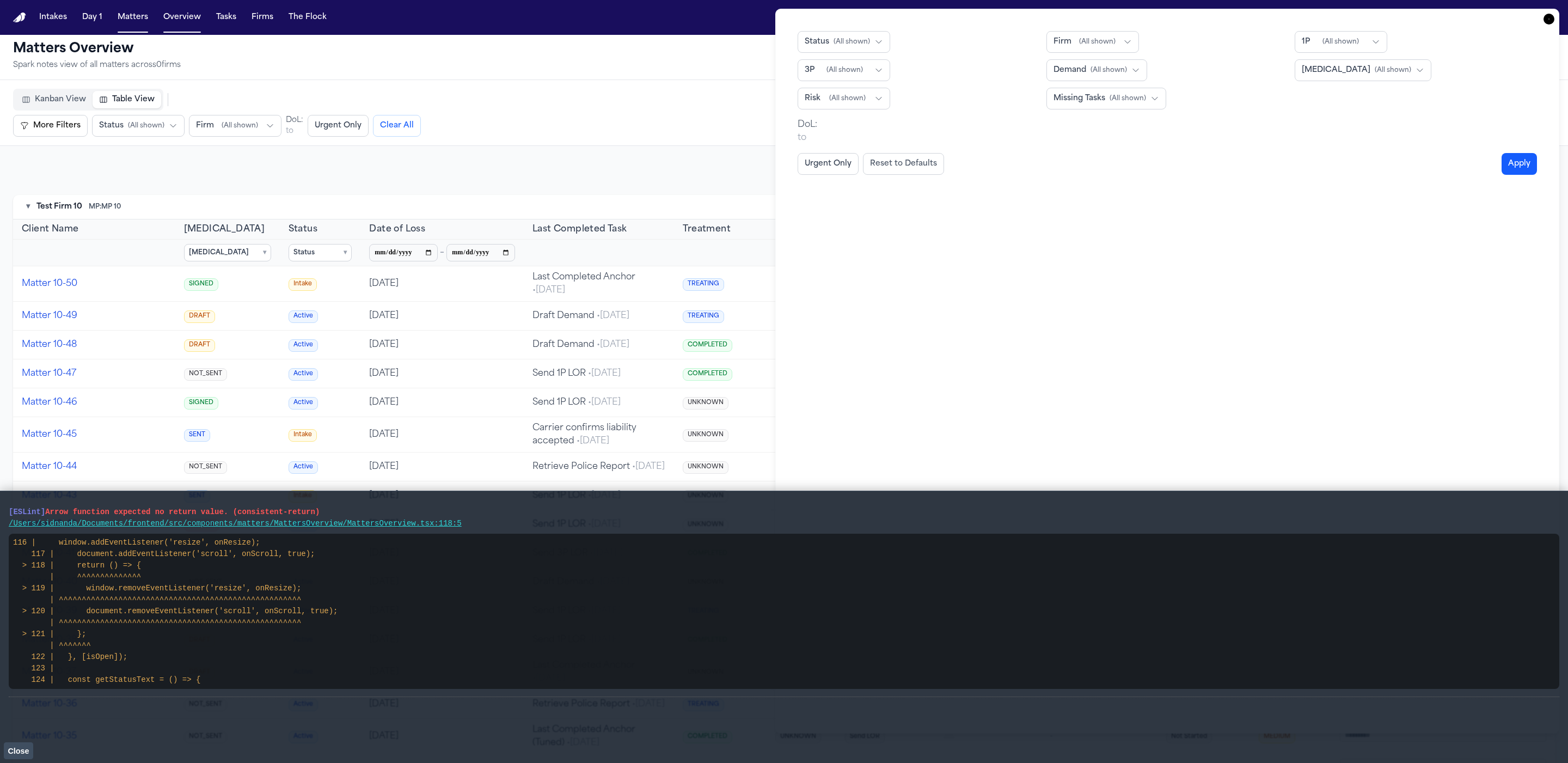
click at [494, 125] on div "More Filters Status ( All shown ) Firm ( All shown ) DoL: Date of Loss From to …" at bounding box center [296, 126] width 567 height 22
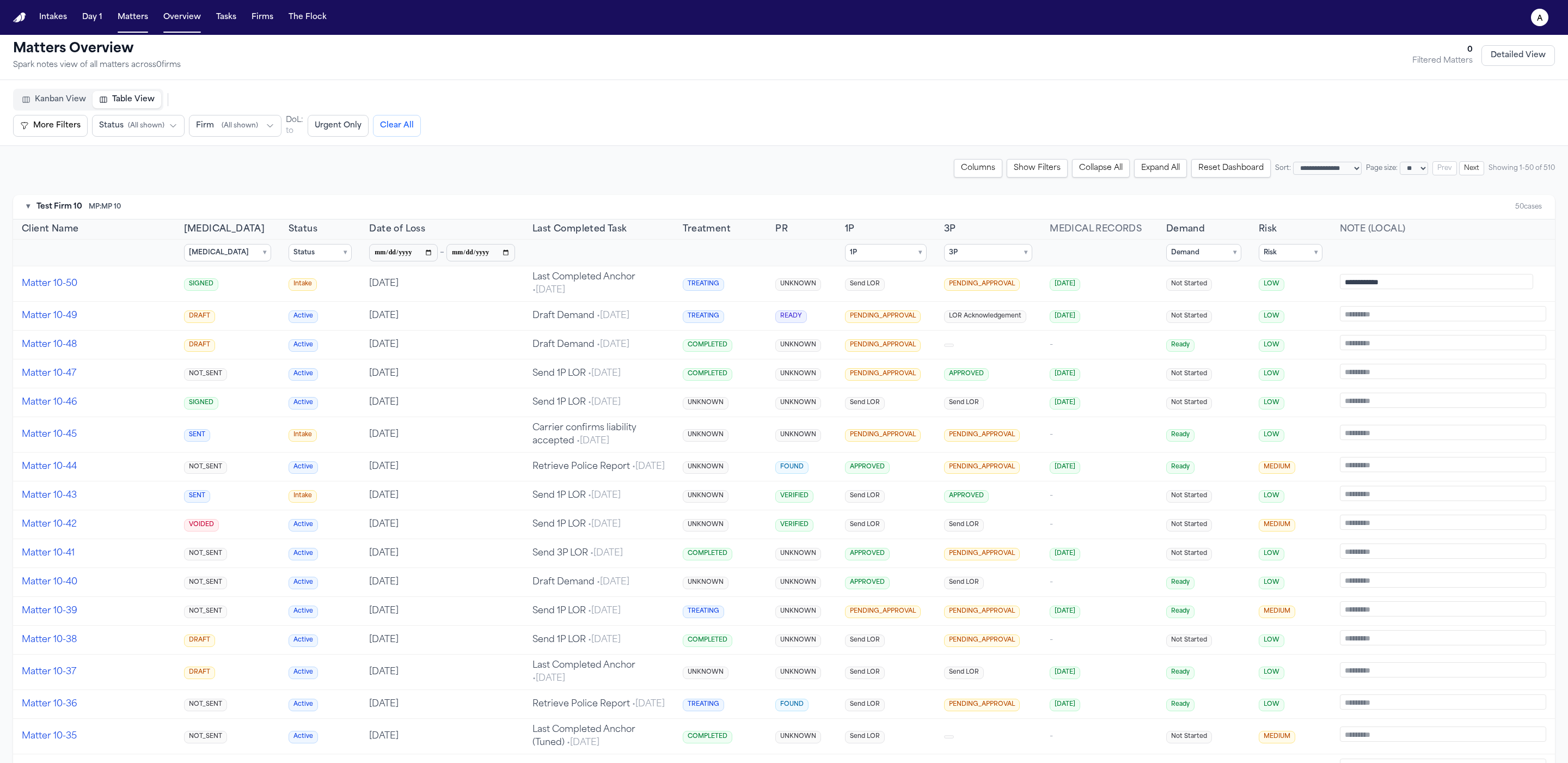
click at [289, 249] on summary "Status ▾" at bounding box center [320, 253] width 64 height 18
click at [307, 301] on span "In Progress" at bounding box center [325, 305] width 37 height 9
click at [310, 319] on span "Complete" at bounding box center [323, 320] width 33 height 9
click at [307, 332] on span "Closed" at bounding box center [318, 336] width 23 height 9
click at [310, 328] on label "Closed" at bounding box center [349, 335] width 121 height 15
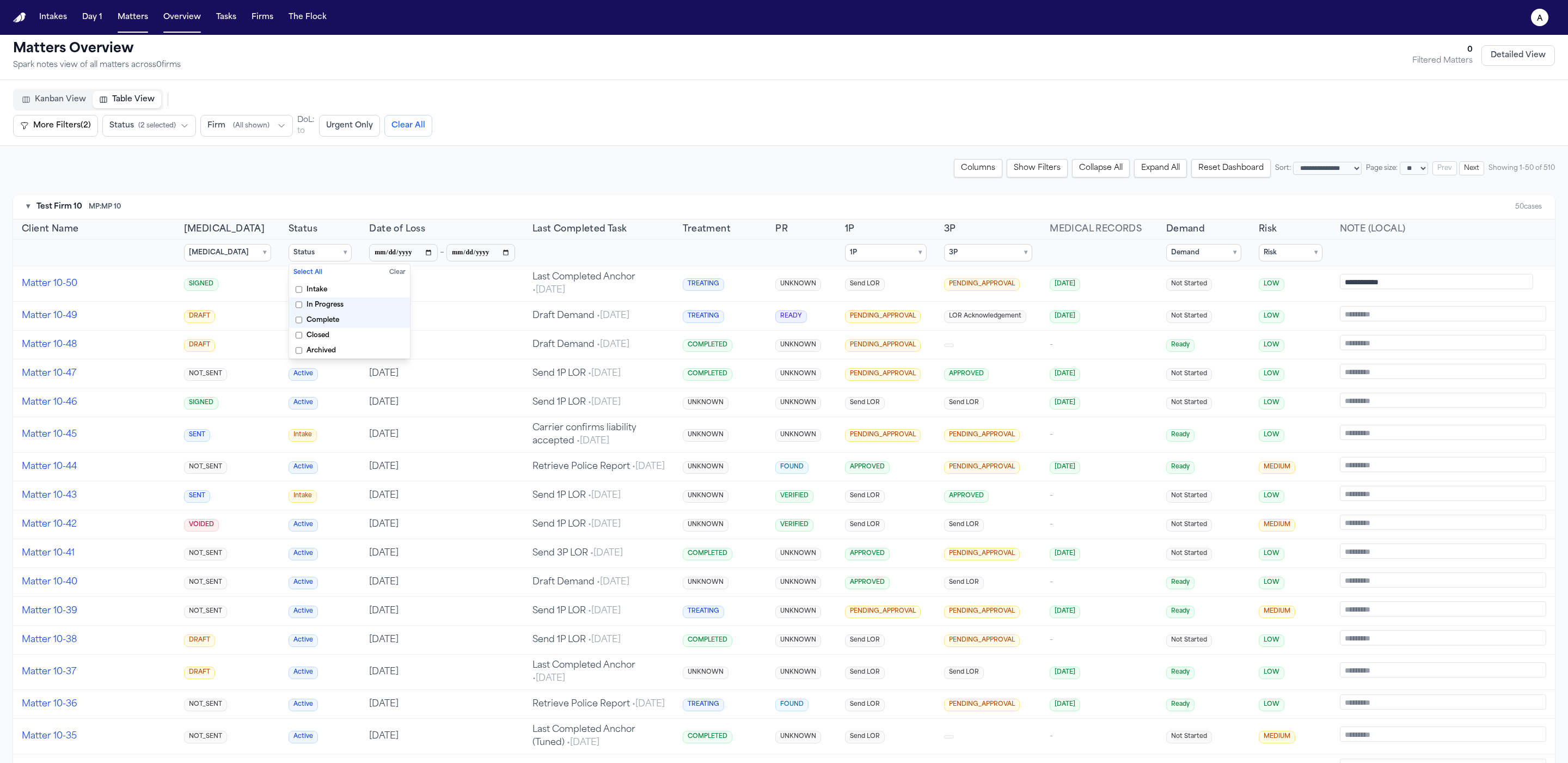
click at [313, 318] on span "Complete" at bounding box center [323, 320] width 33 height 9
click at [319, 306] on span "In Progress" at bounding box center [325, 305] width 37 height 9
click at [341, 345] on label "Archived" at bounding box center [349, 351] width 121 height 15
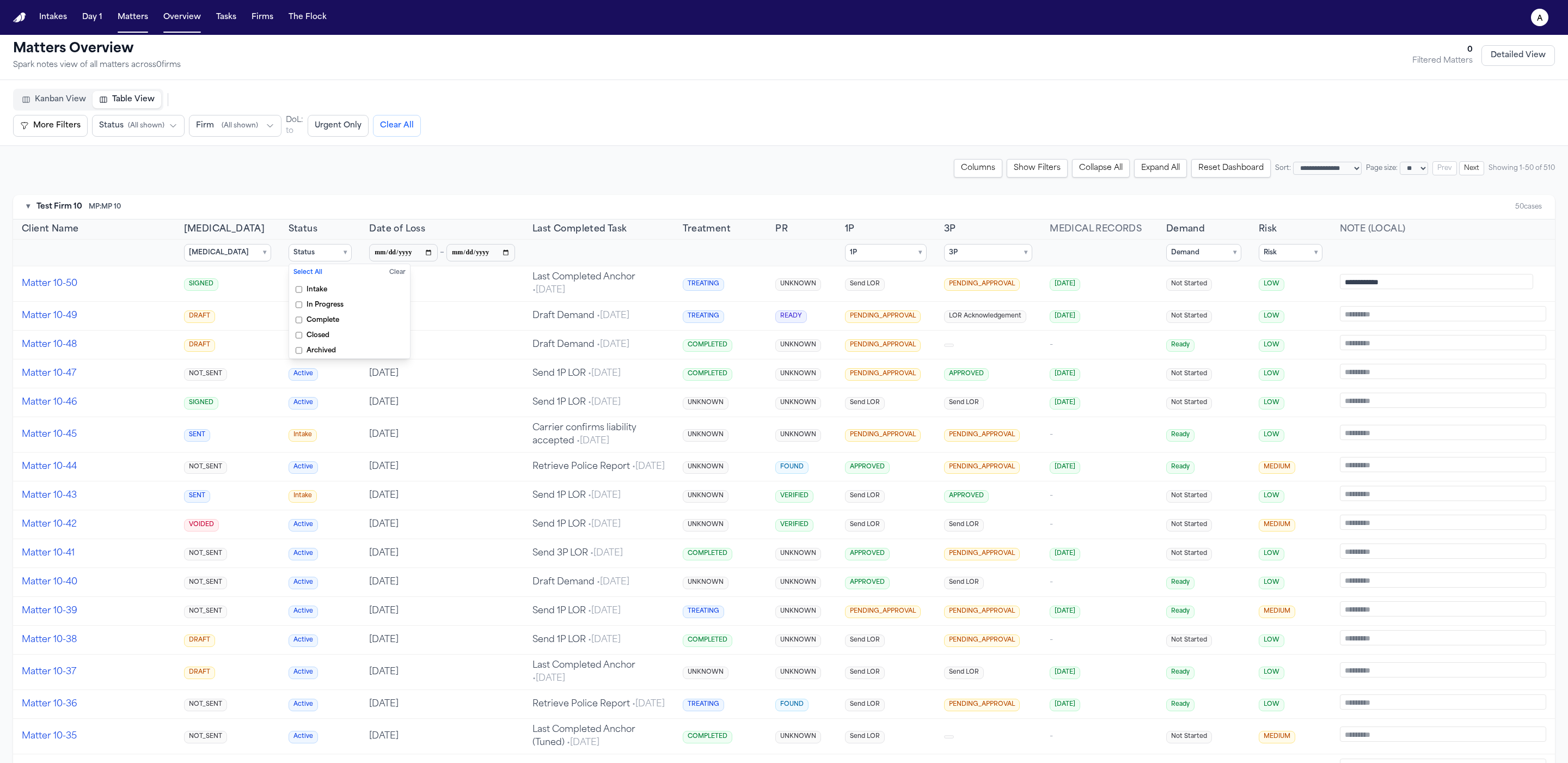
click at [317, 261] on th "Status ▾ Select All Clear Intake In Progress Complete Closed Archived" at bounding box center [320, 253] width 81 height 27
click at [327, 238] on th "Status" at bounding box center [320, 229] width 81 height 20
click at [343, 248] on span "▾" at bounding box center [345, 253] width 3 height 9
click at [343, 249] on span "▾" at bounding box center [345, 253] width 3 height 9
click at [307, 291] on span "Intake" at bounding box center [317, 290] width 21 height 9
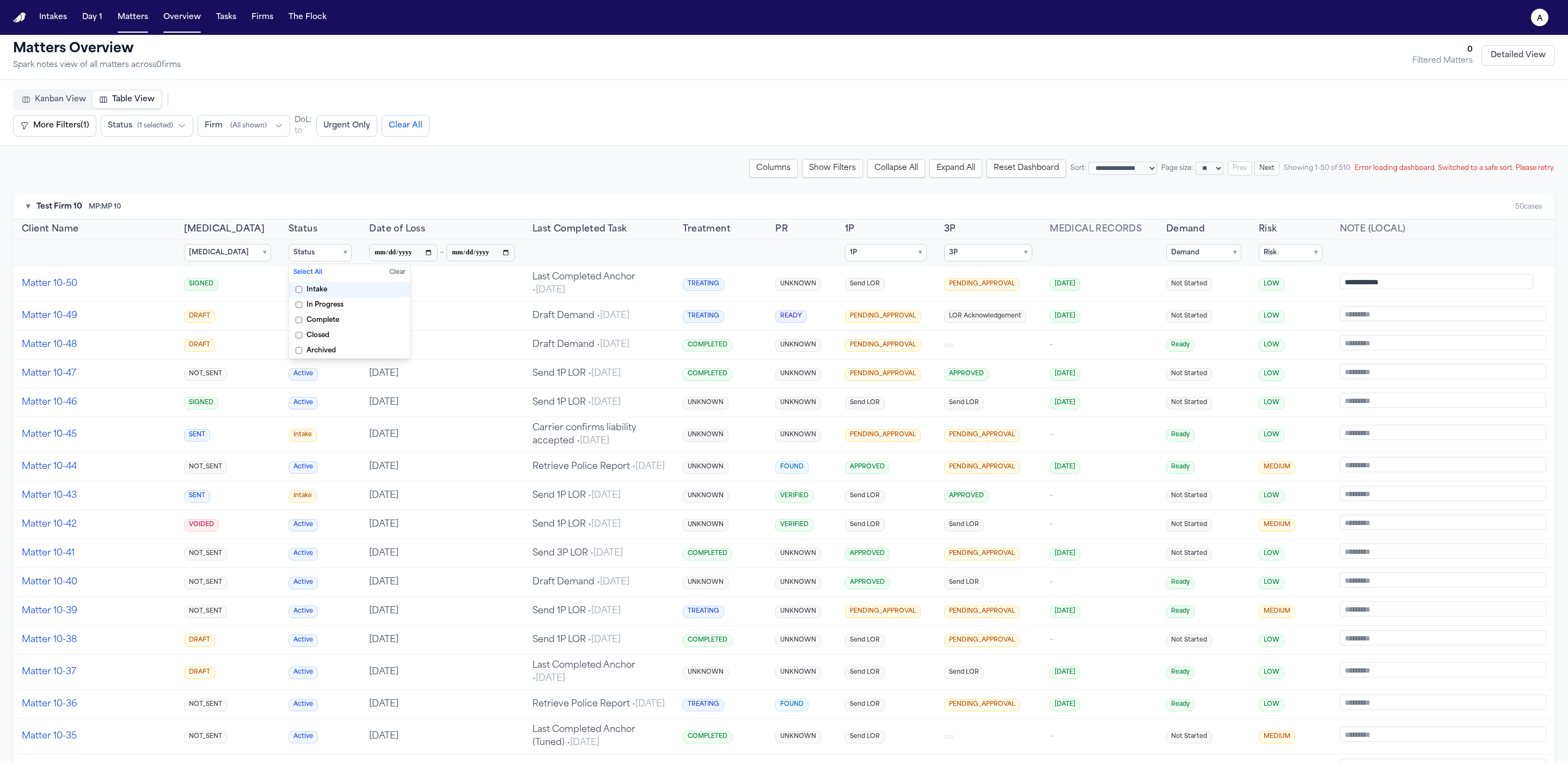
click at [307, 291] on span "Intake" at bounding box center [317, 290] width 21 height 9
drag, startPoint x: 304, startPoint y: 250, endPoint x: 287, endPoint y: 252, distance: 17.1
click at [304, 251] on summary "Status ▾" at bounding box center [320, 253] width 64 height 18
drag, startPoint x: 212, startPoint y: 245, endPoint x: 214, endPoint y: 251, distance: 6.3
click at [212, 245] on summary "Retainer ▾" at bounding box center [227, 253] width 87 height 18
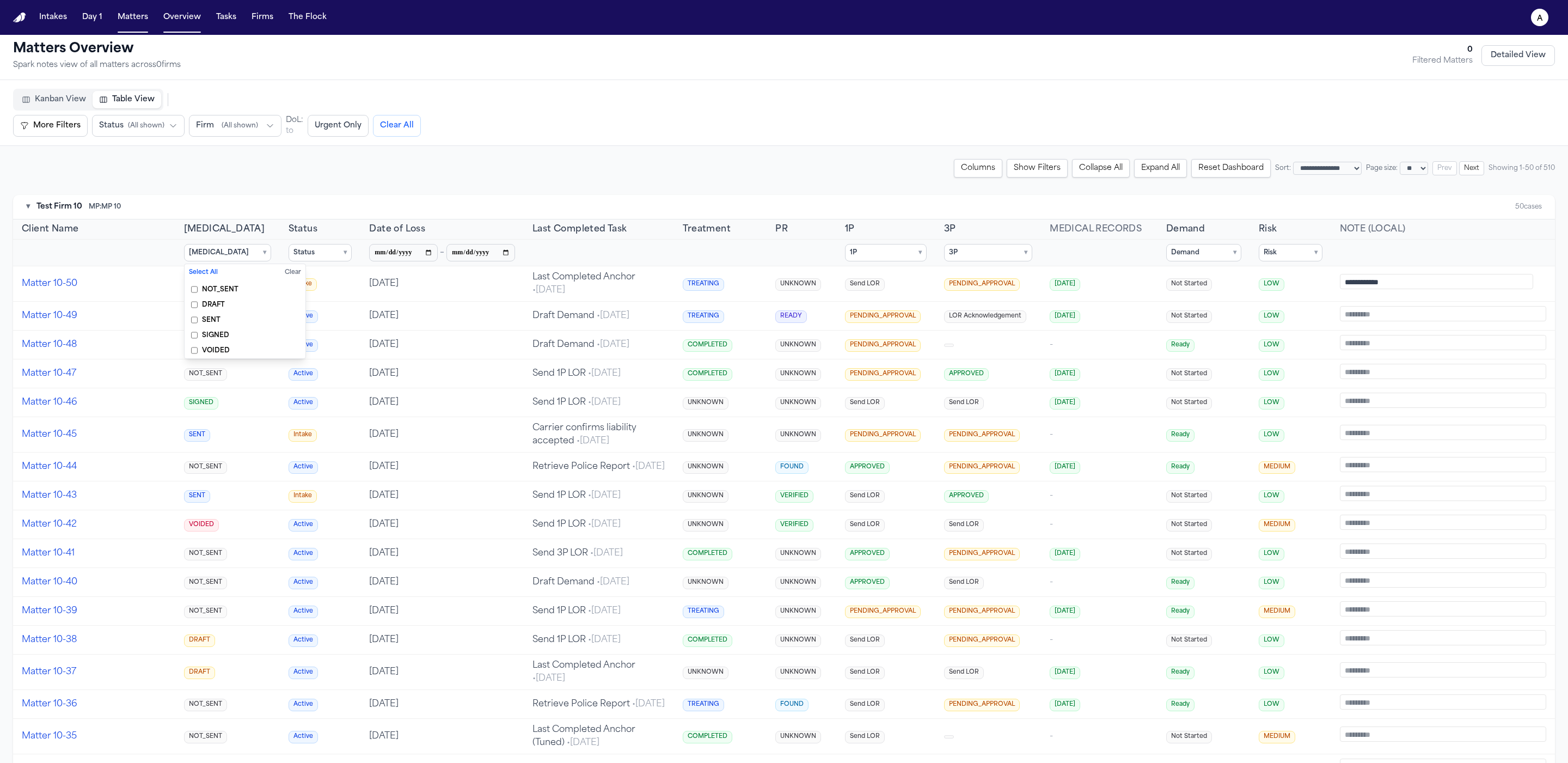
click at [217, 316] on span "SENT" at bounding box center [211, 320] width 18 height 9
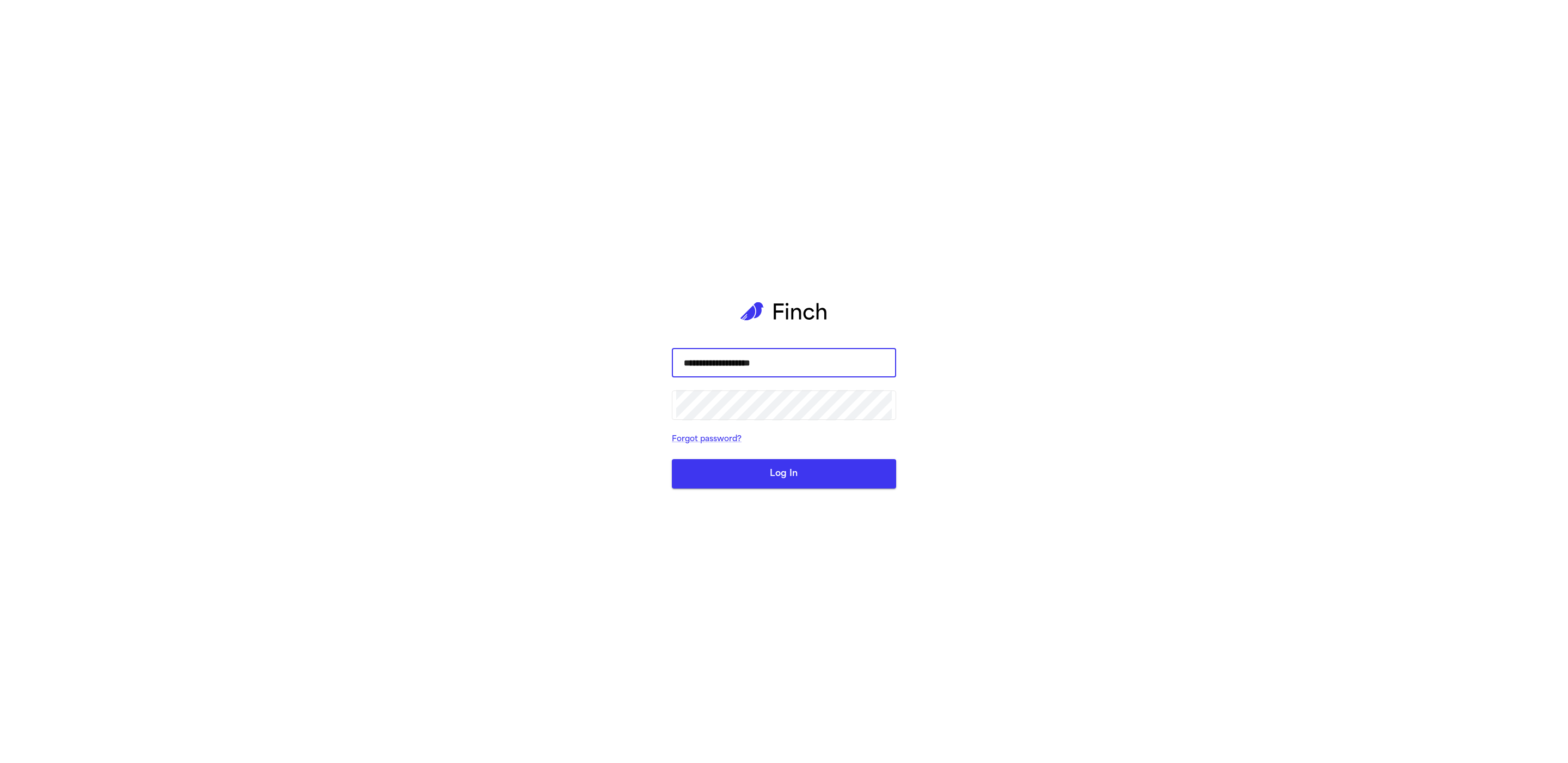
type input "**********"
click at [672, 459] on button "Log In" at bounding box center [784, 474] width 225 height 29
type input "**********"
click at [672, 459] on button "Log In" at bounding box center [784, 474] width 225 height 29
